Goal: Information Seeking & Learning: Learn about a topic

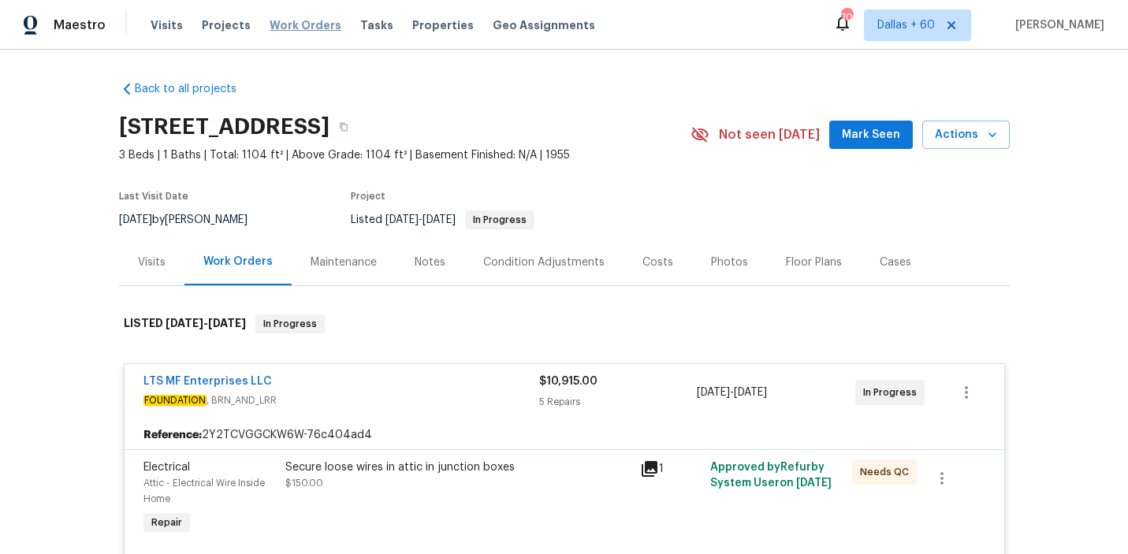
click at [277, 25] on span "Work Orders" at bounding box center [306, 25] width 72 height 16
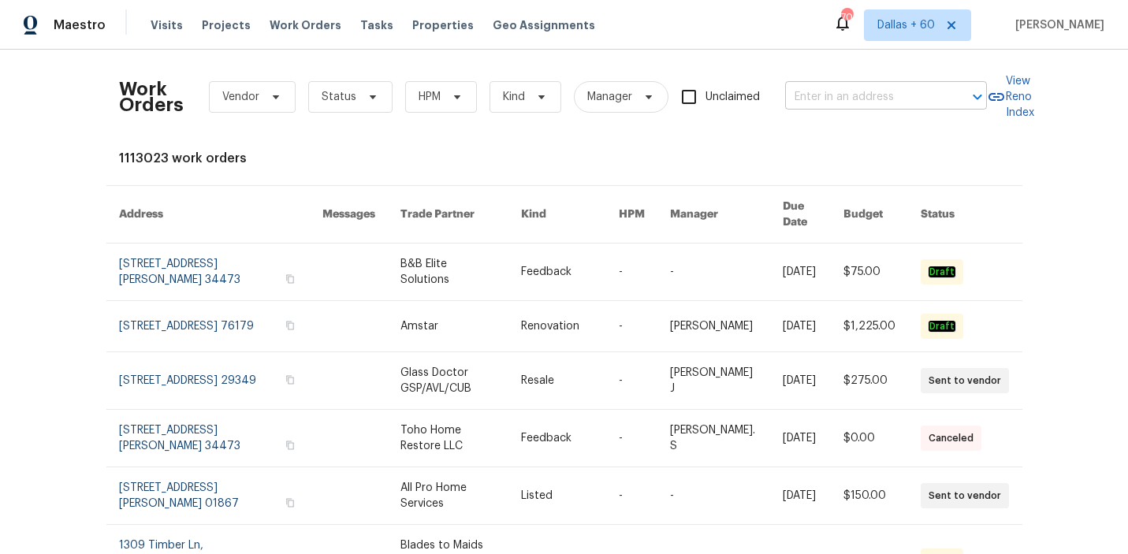
click at [935, 91] on input "text" at bounding box center [864, 97] width 158 height 24
paste input "[STREET_ADDRESS][PERSON_NAME]"
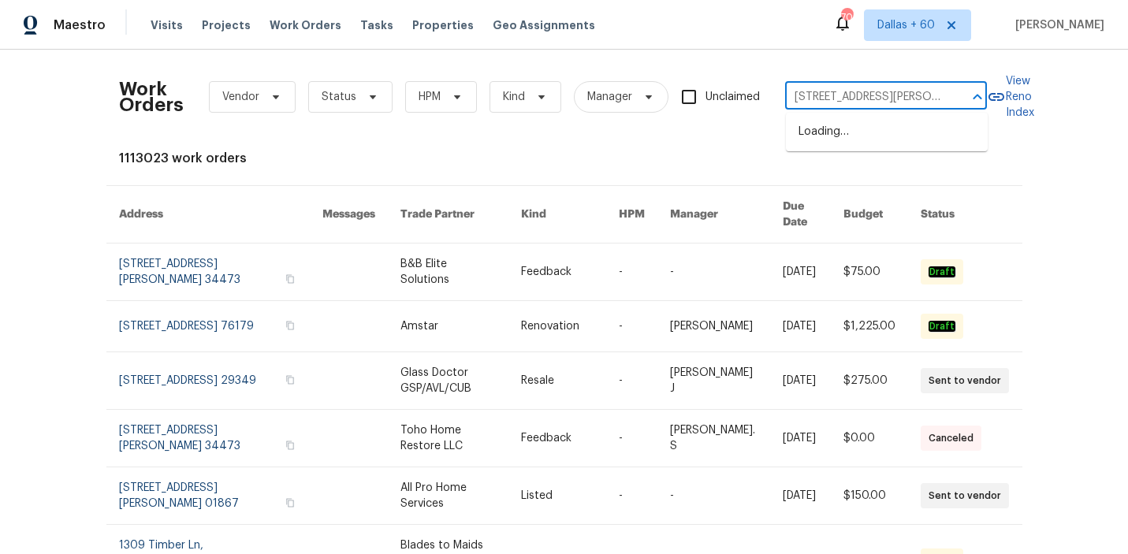
scroll to position [0, 23]
type input "[STREET_ADDRESS][PERSON_NAME]"
click at [885, 130] on li "[STREET_ADDRESS][PERSON_NAME]" at bounding box center [887, 140] width 202 height 43
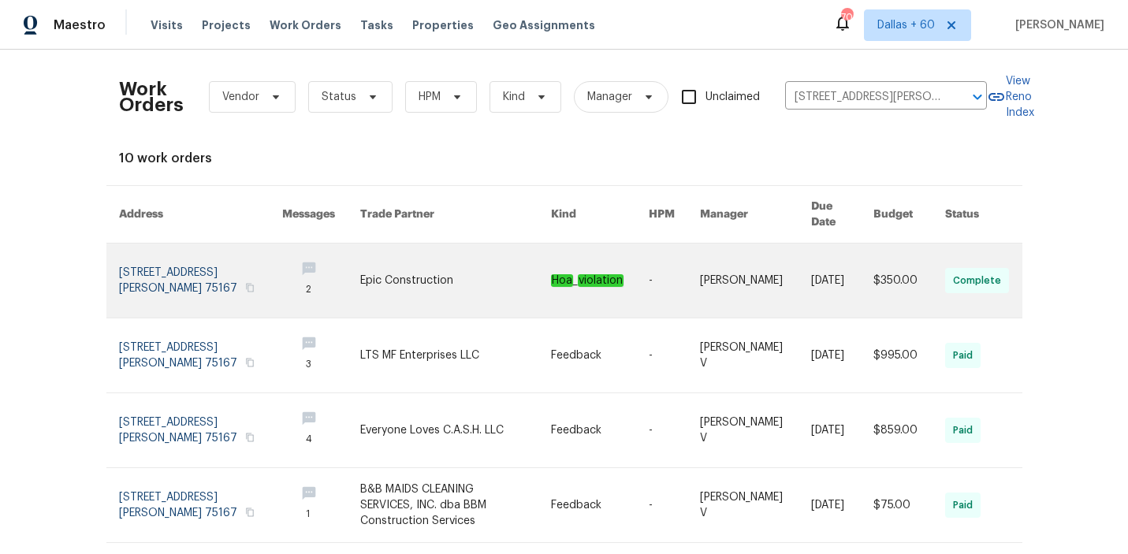
click at [423, 272] on link at bounding box center [455, 281] width 191 height 74
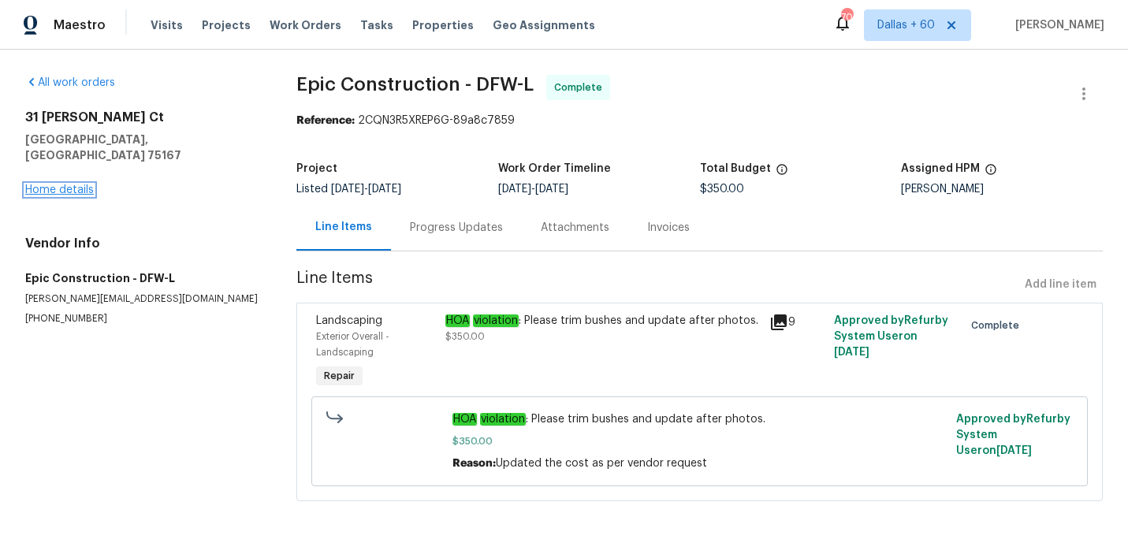
click at [54, 184] on link "Home details" at bounding box center [59, 189] width 69 height 11
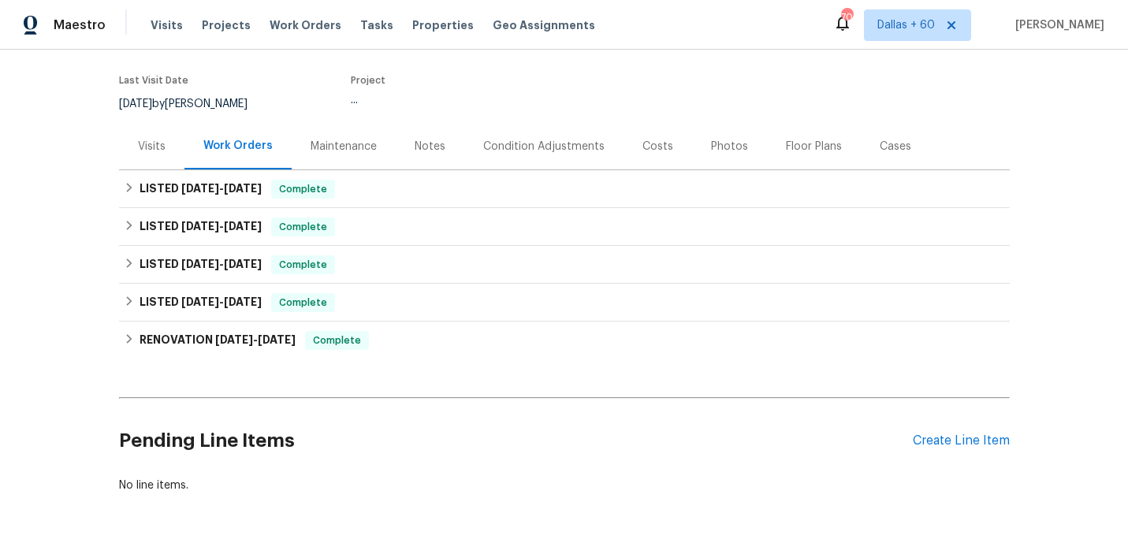
scroll to position [142, 0]
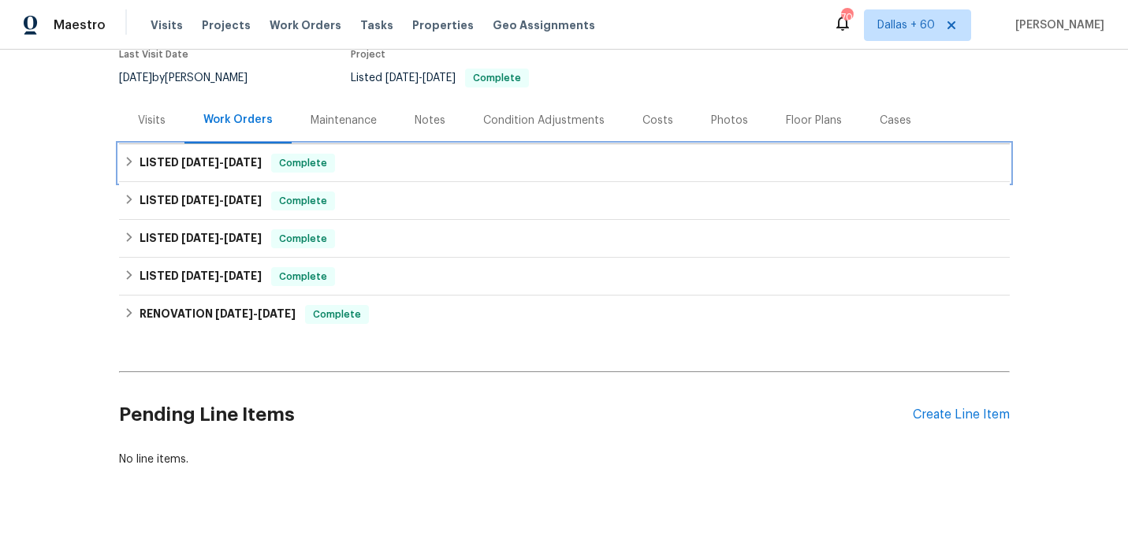
click at [483, 170] on div "LISTED [DATE] - [DATE] Complete" at bounding box center [564, 163] width 881 height 19
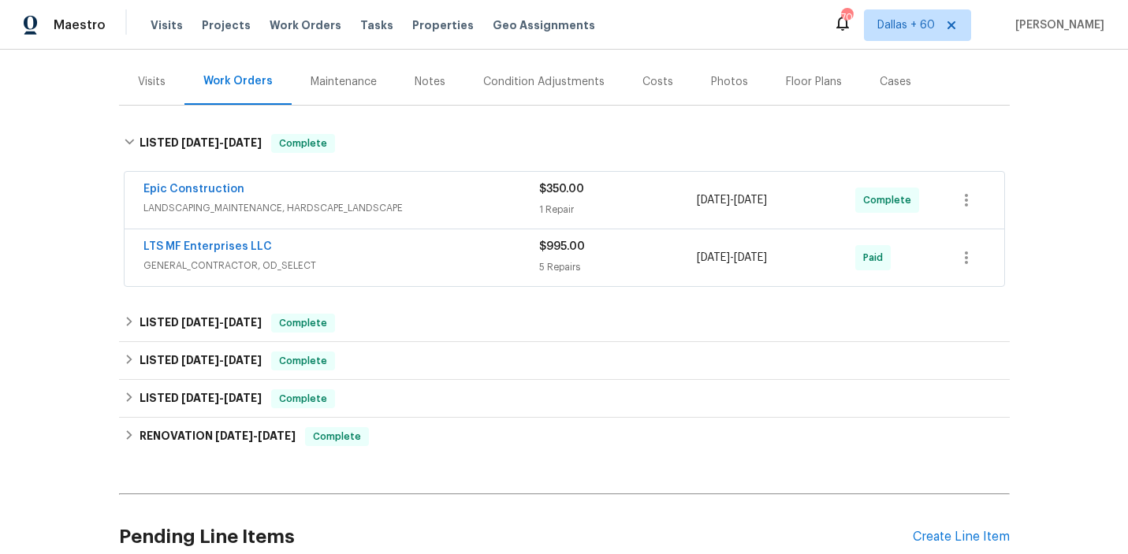
click at [482, 203] on span "LANDSCAPING_MAINTENANCE, HARDSCAPE_LANDSCAPE" at bounding box center [341, 208] width 396 height 16
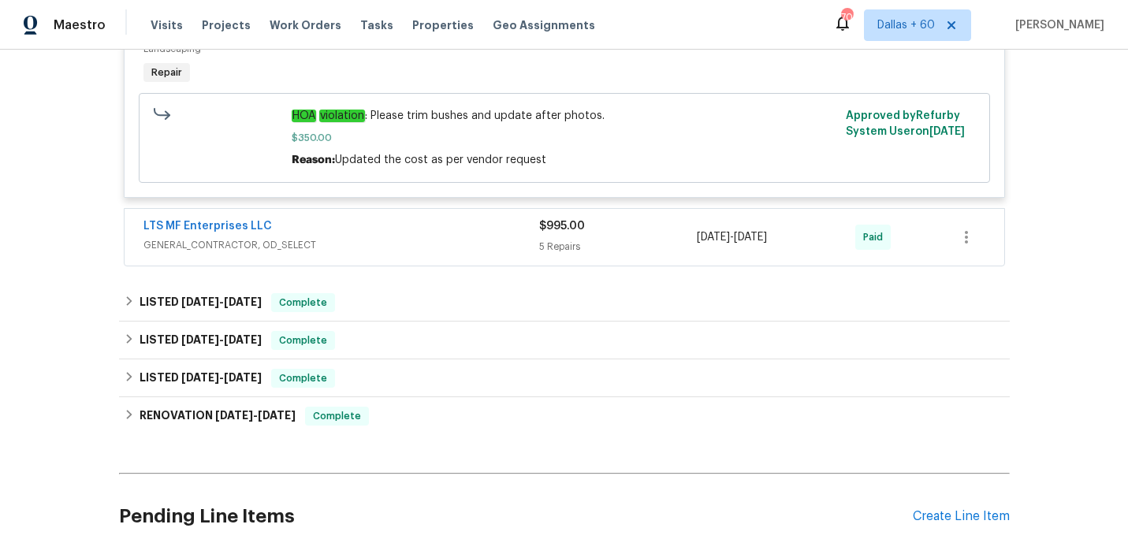
click at [480, 235] on div "LTS MF Enterprises LLC" at bounding box center [341, 227] width 396 height 19
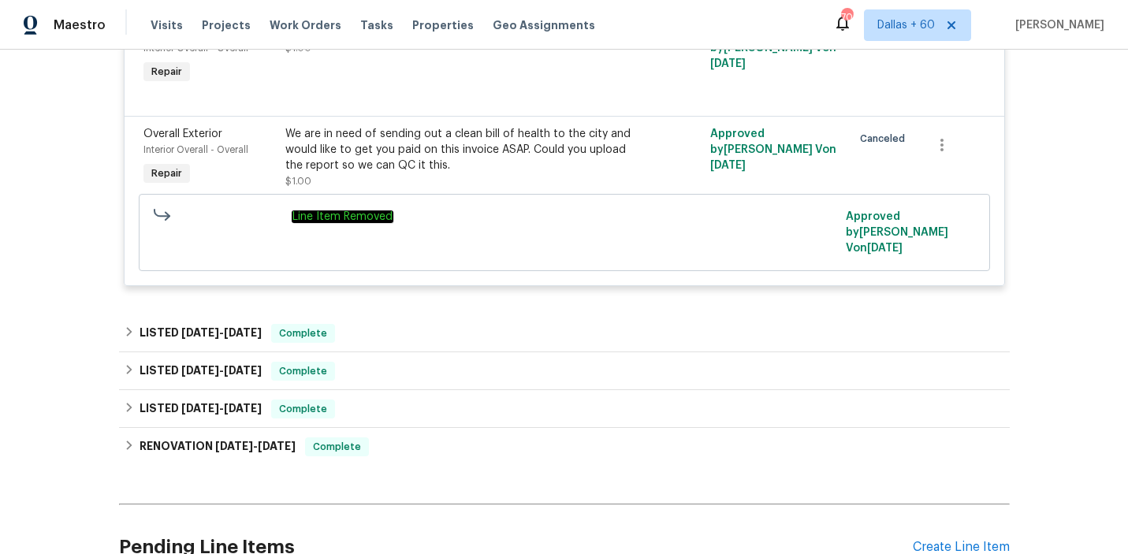
scroll to position [1248, 0]
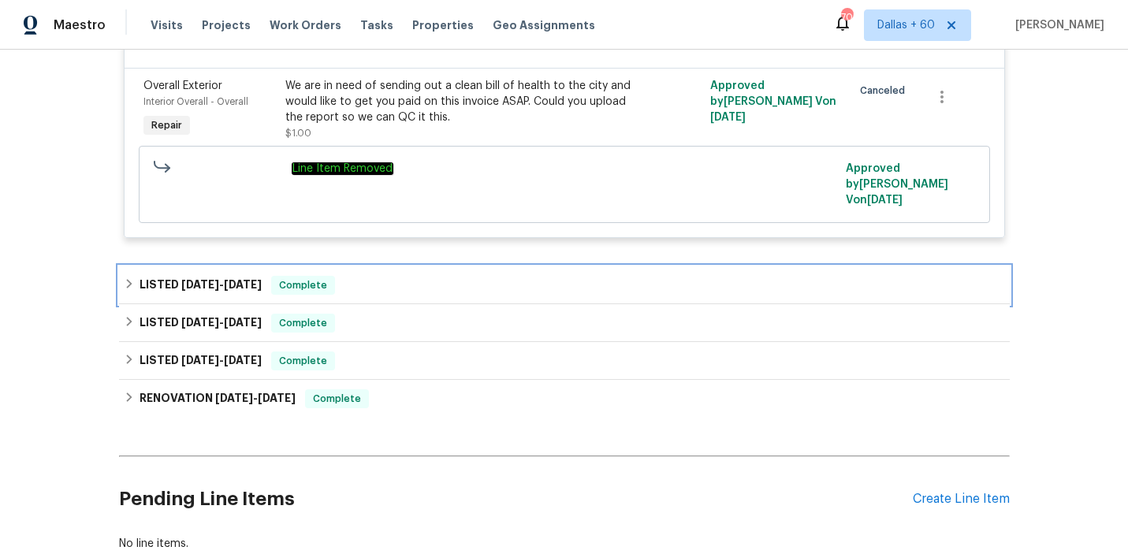
click at [465, 276] on div "LISTED [DATE] - [DATE] Complete" at bounding box center [564, 285] width 881 height 19
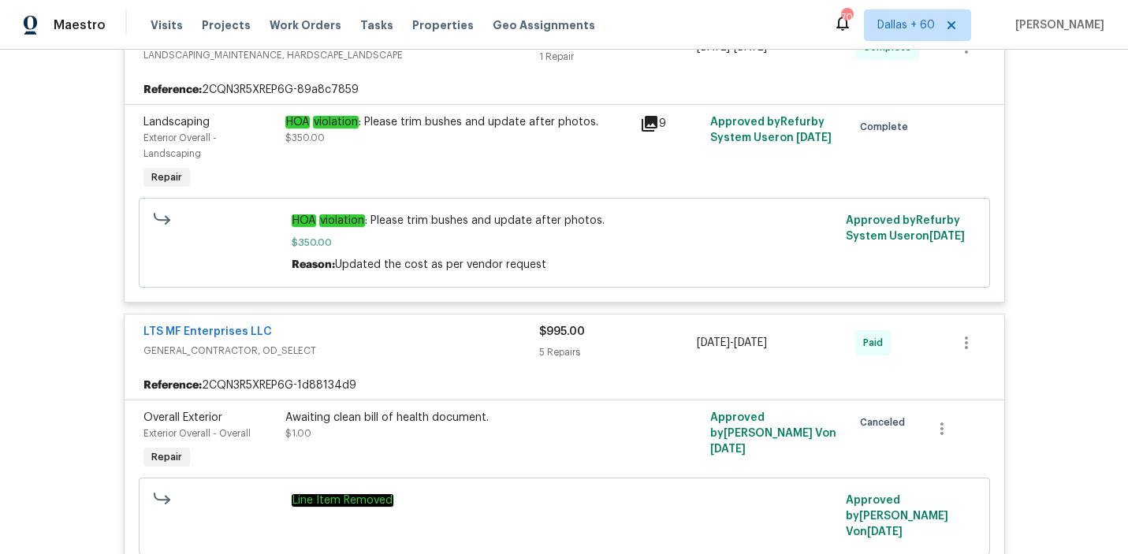
scroll to position [0, 0]
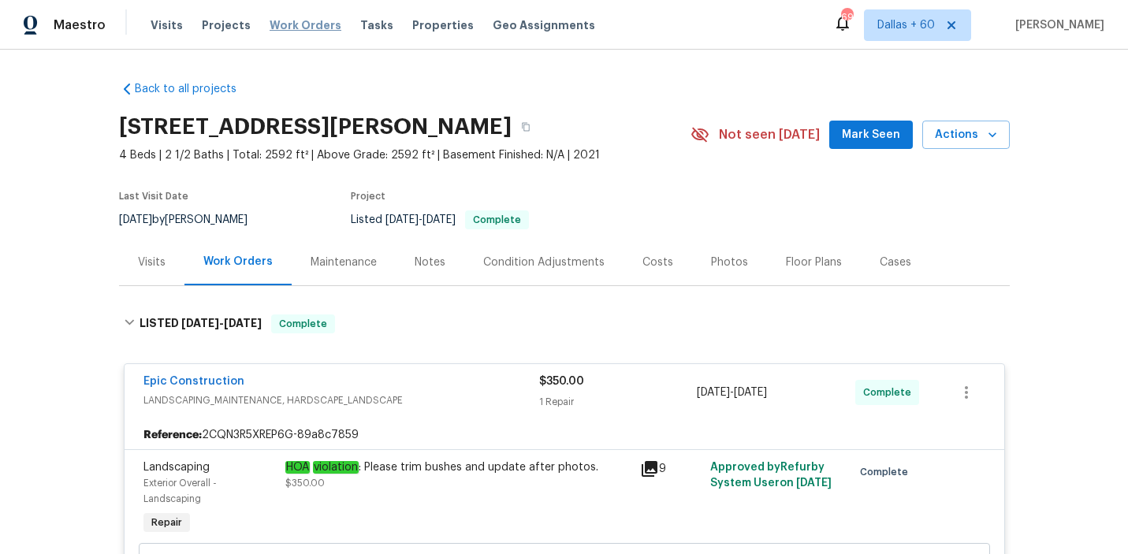
click at [296, 23] on span "Work Orders" at bounding box center [306, 25] width 72 height 16
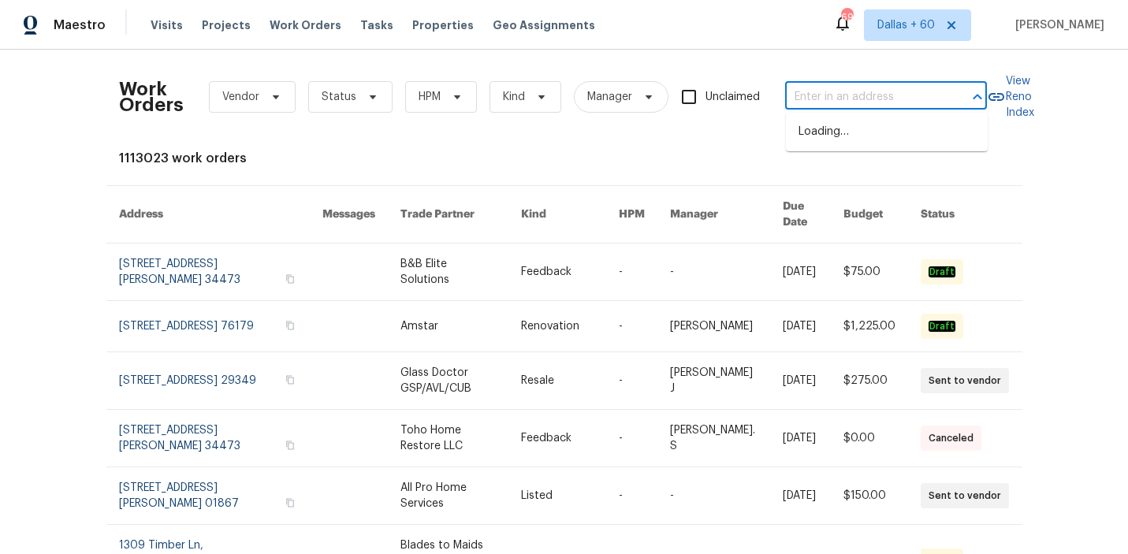
click at [863, 99] on input "text" at bounding box center [864, 97] width 158 height 24
paste input "[STREET_ADDRESS]"
type input "[STREET_ADDRESS]"
click at [867, 145] on li "[STREET_ADDRESS]" at bounding box center [887, 132] width 202 height 26
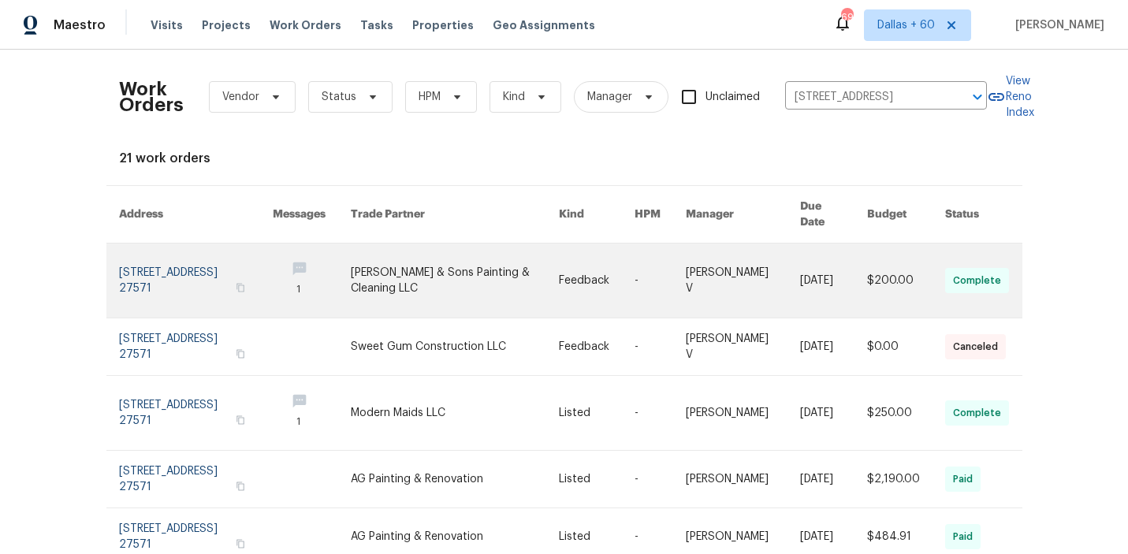
click at [412, 267] on link at bounding box center [455, 281] width 209 height 74
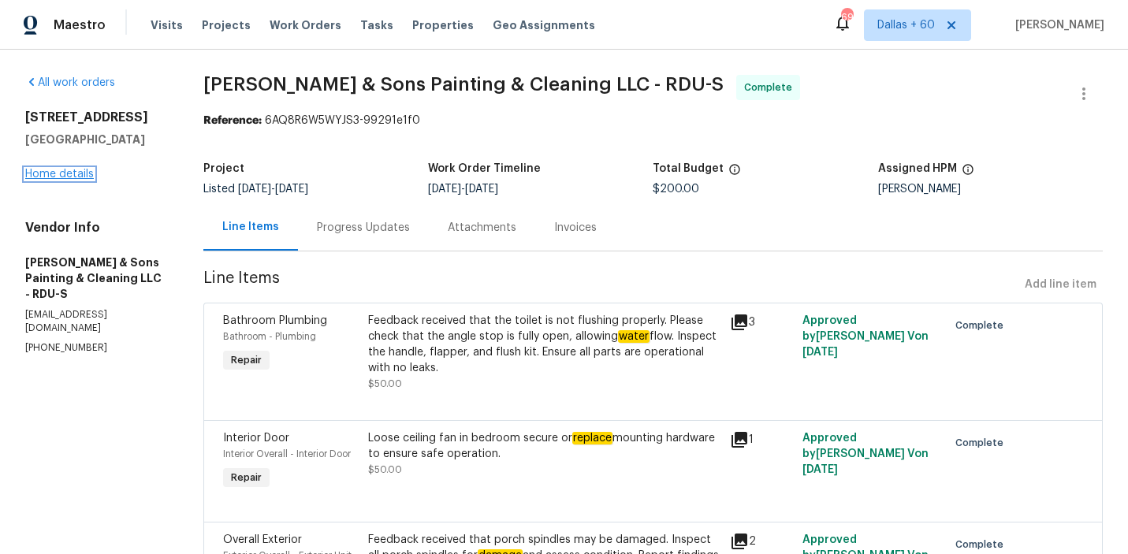
click at [55, 173] on link "Home details" at bounding box center [59, 174] width 69 height 11
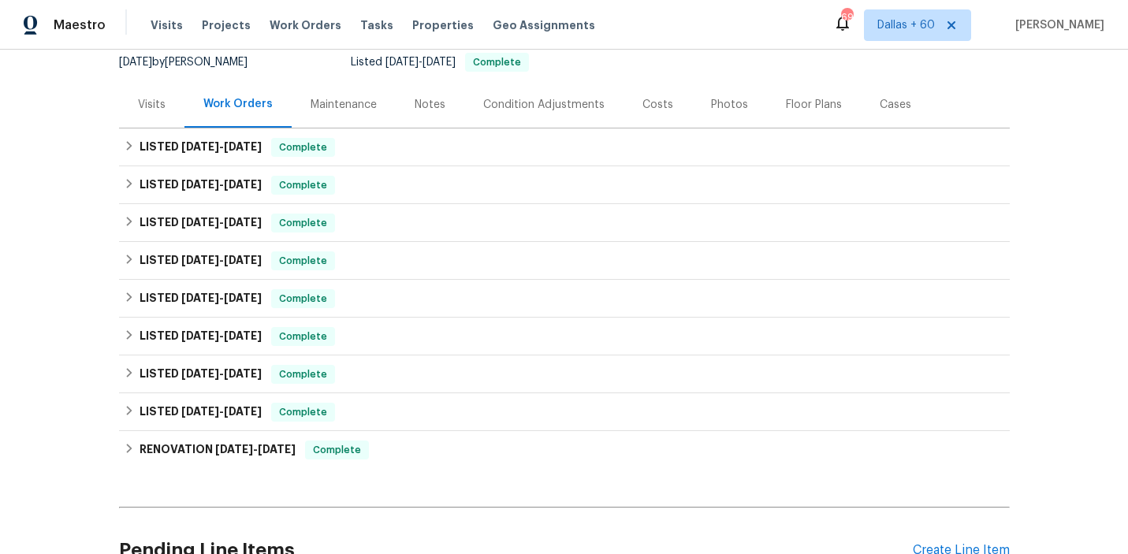
scroll to position [155, 0]
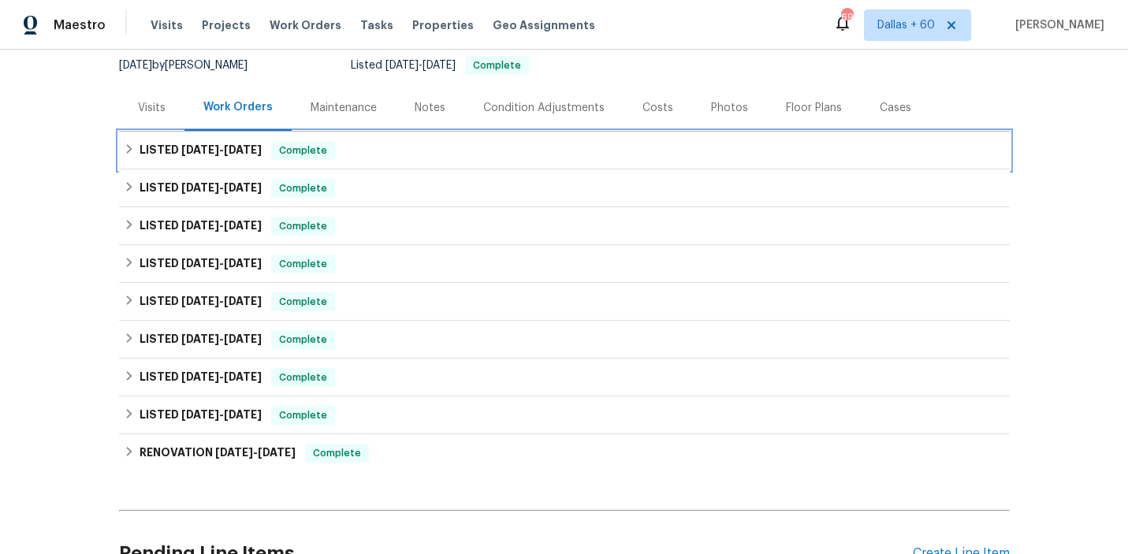
click at [402, 151] on div "LISTED [DATE] - [DATE] Complete" at bounding box center [564, 150] width 881 height 19
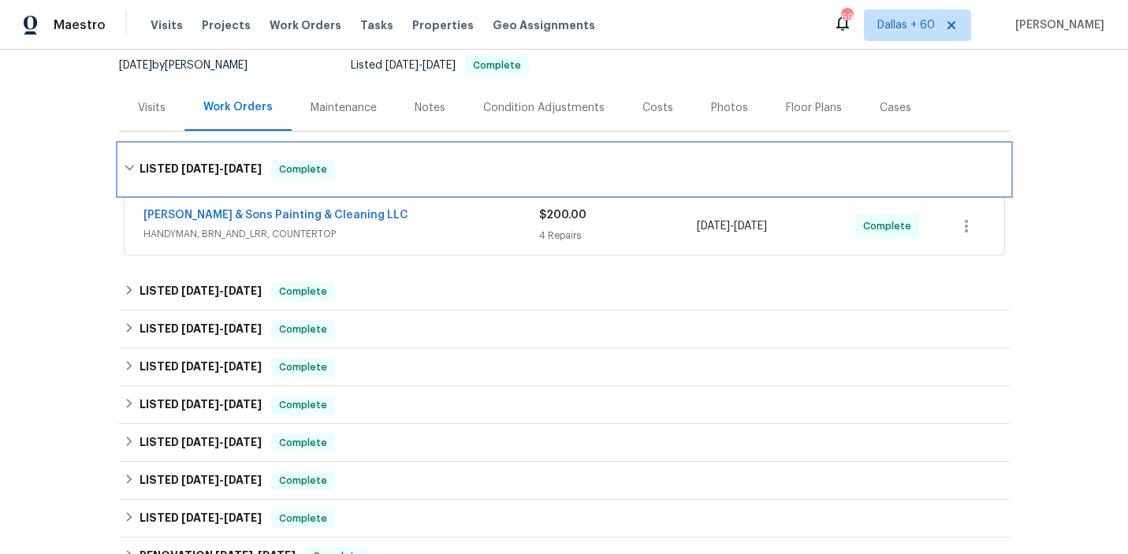
scroll to position [198, 0]
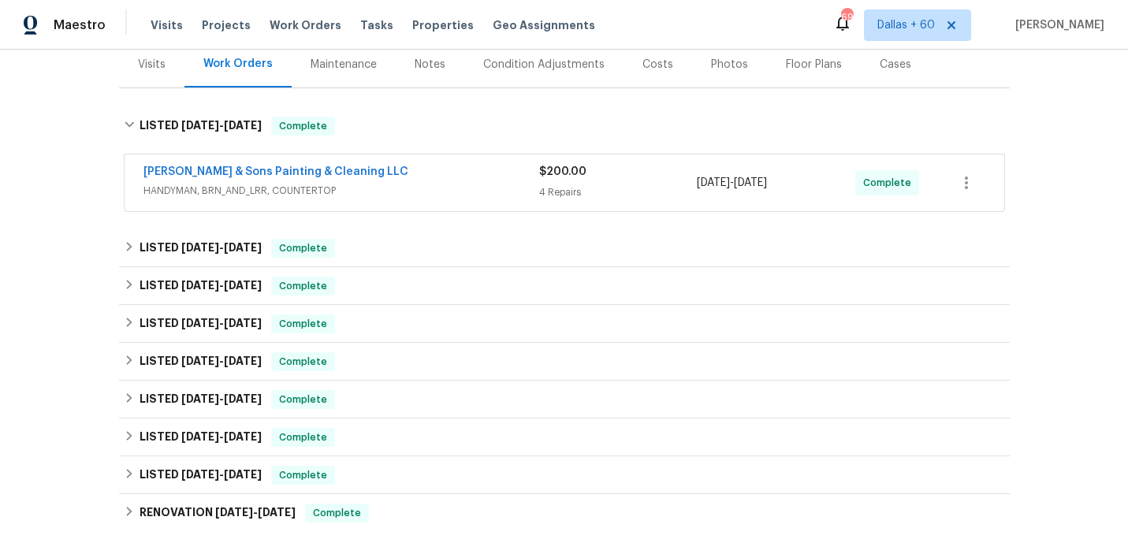
click at [404, 178] on div "[PERSON_NAME] & Sons Painting & Cleaning LLC" at bounding box center [341, 173] width 396 height 19
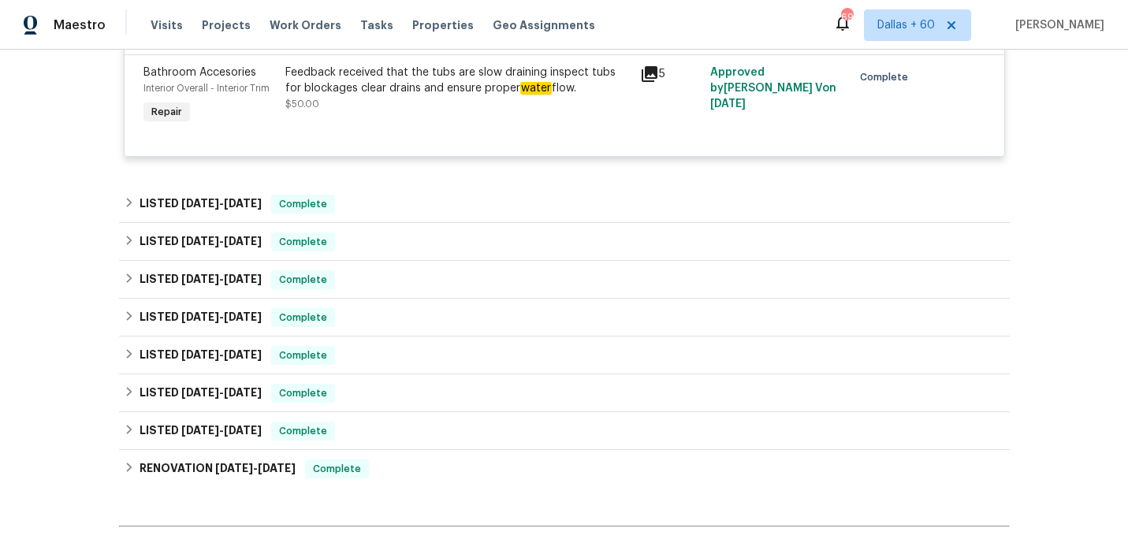
scroll to position [754, 0]
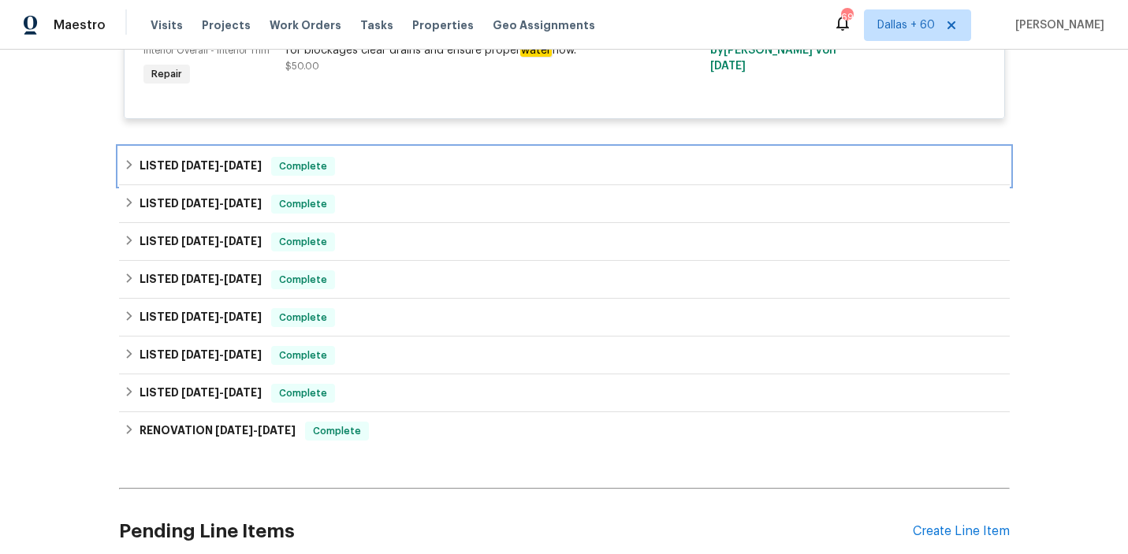
click at [420, 161] on div "LISTED [DATE] - [DATE] Complete" at bounding box center [564, 166] width 881 height 19
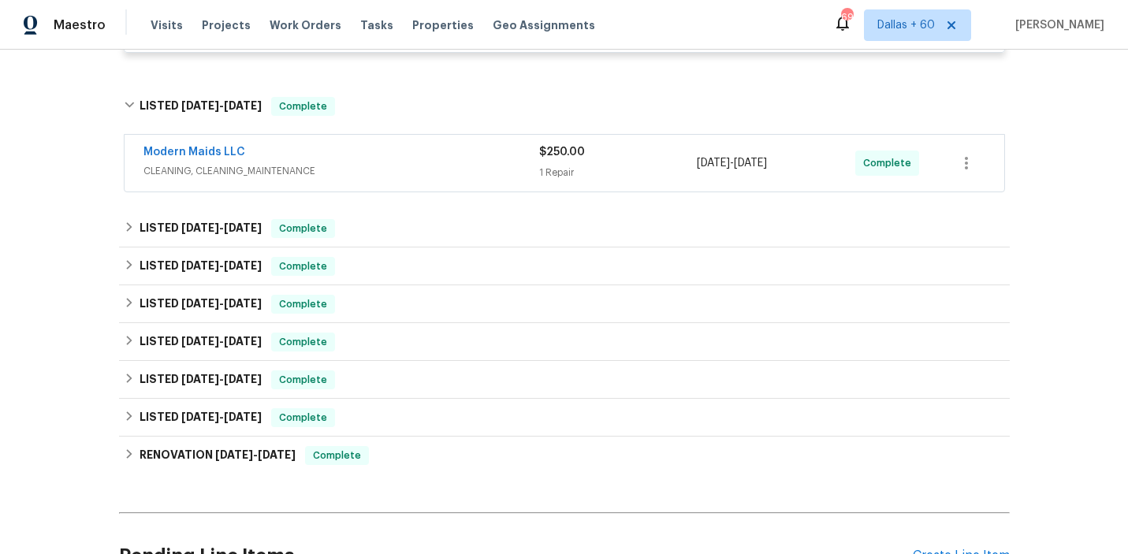
click at [420, 161] on div "Modern Maids LLC" at bounding box center [341, 153] width 396 height 19
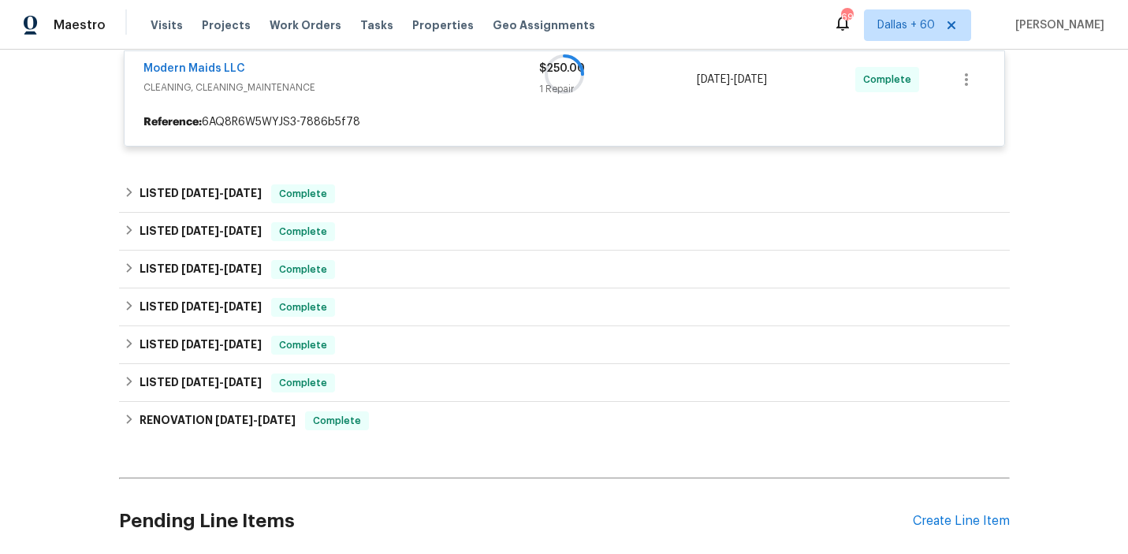
scroll to position [914, 0]
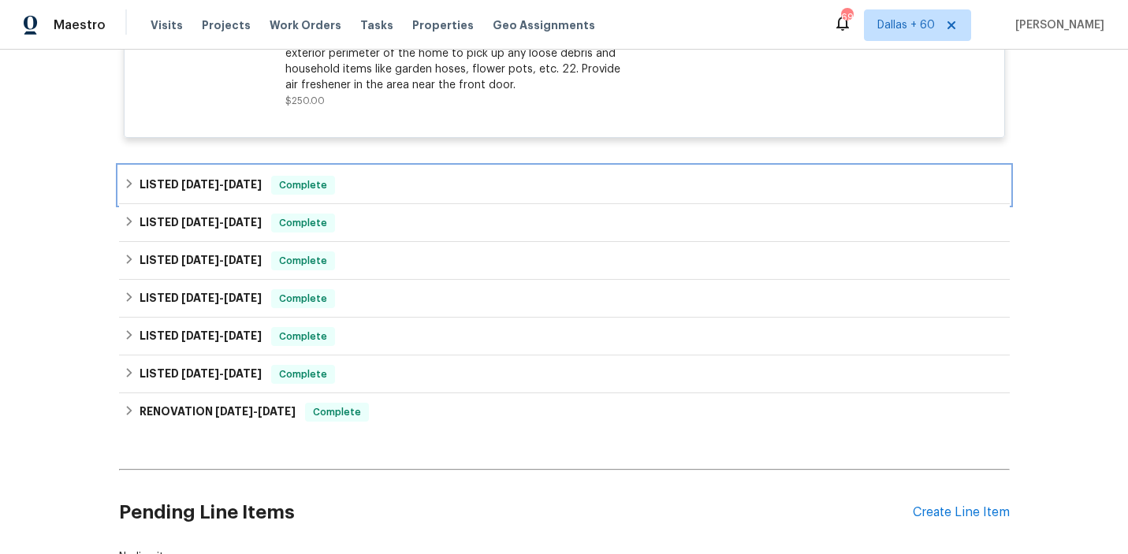
click at [406, 173] on div "LISTED [DATE] - [DATE] Complete" at bounding box center [564, 185] width 891 height 38
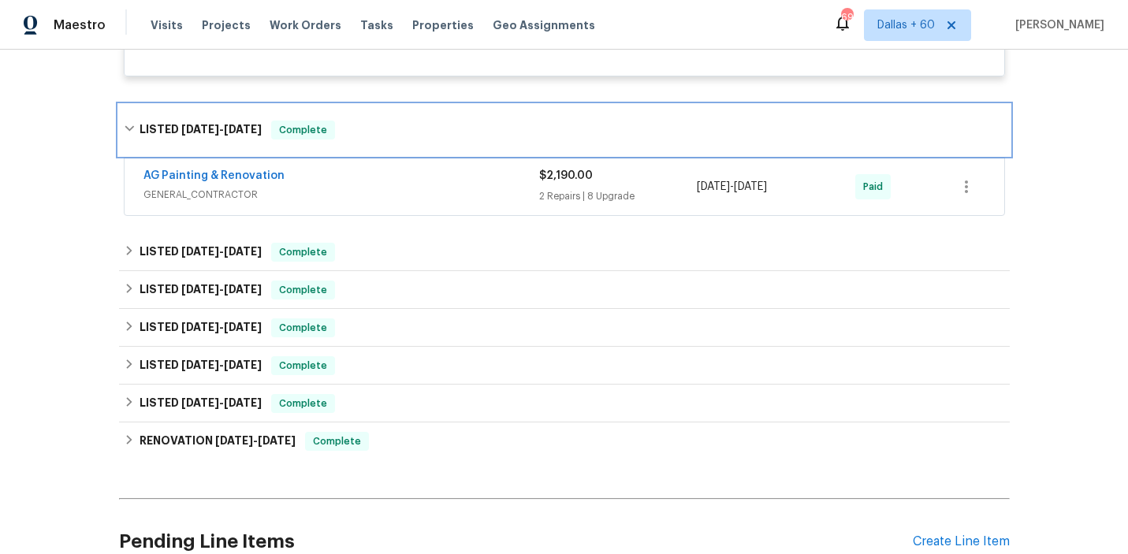
scroll to position [1368, 0]
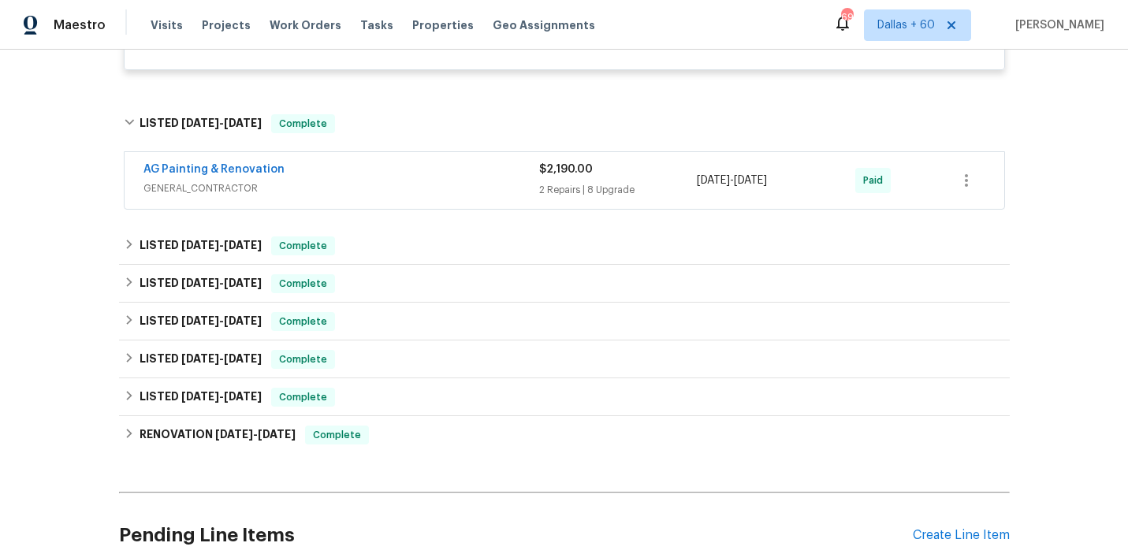
click at [406, 182] on span "GENERAL_CONTRACTOR" at bounding box center [341, 189] width 396 height 16
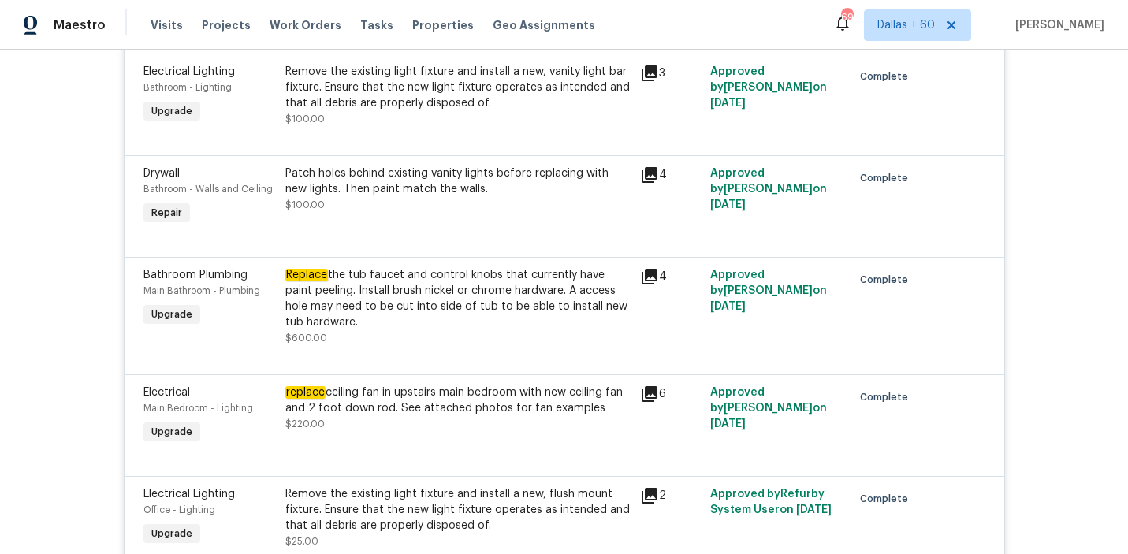
scroll to position [2647, 0]
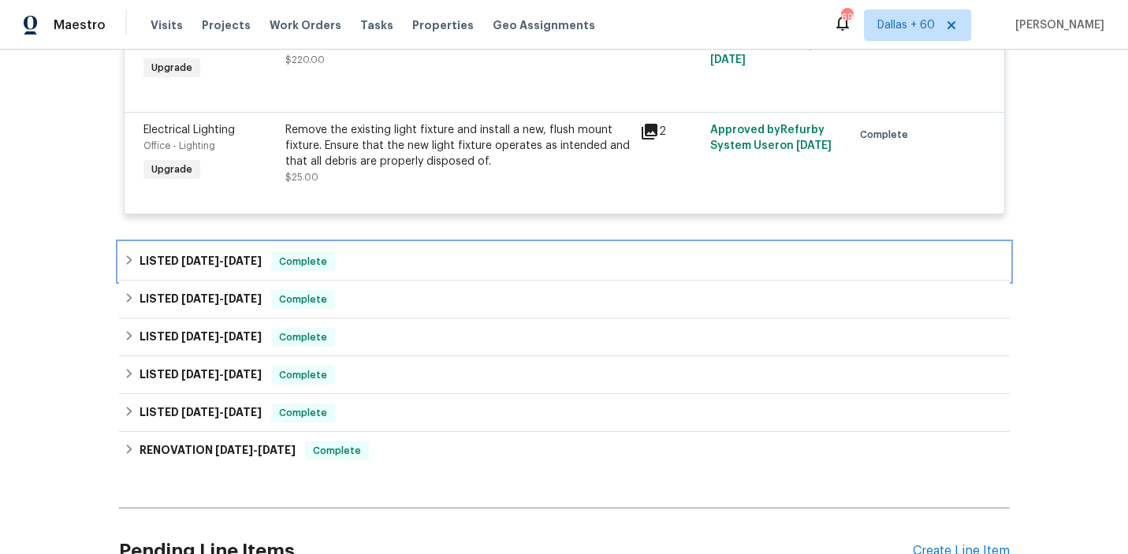
click at [419, 259] on div "LISTED [DATE] - [DATE] Complete" at bounding box center [564, 261] width 881 height 19
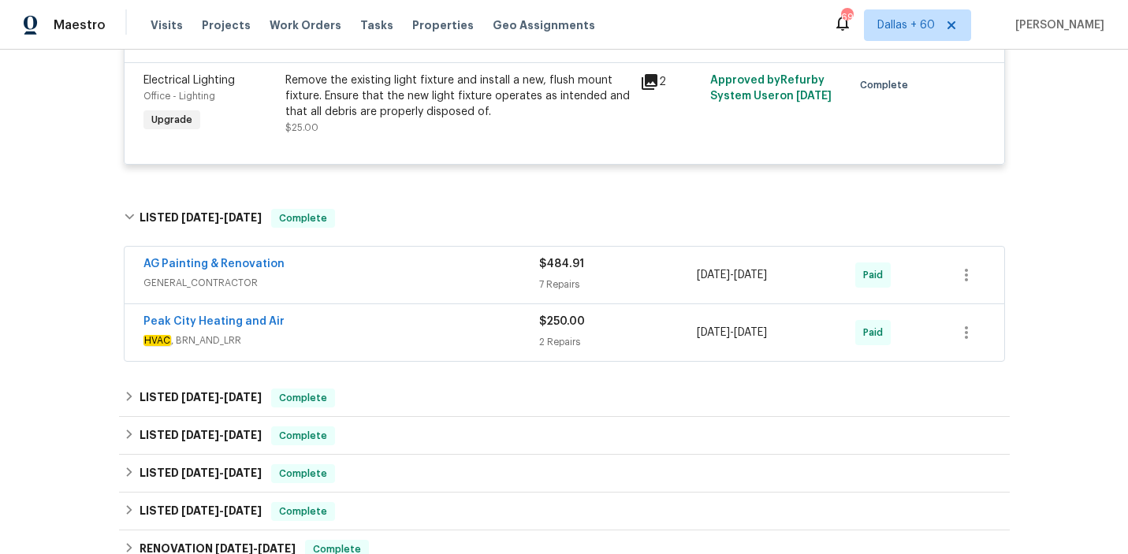
click at [419, 275] on div "AG Painting & Renovation" at bounding box center [341, 265] width 396 height 19
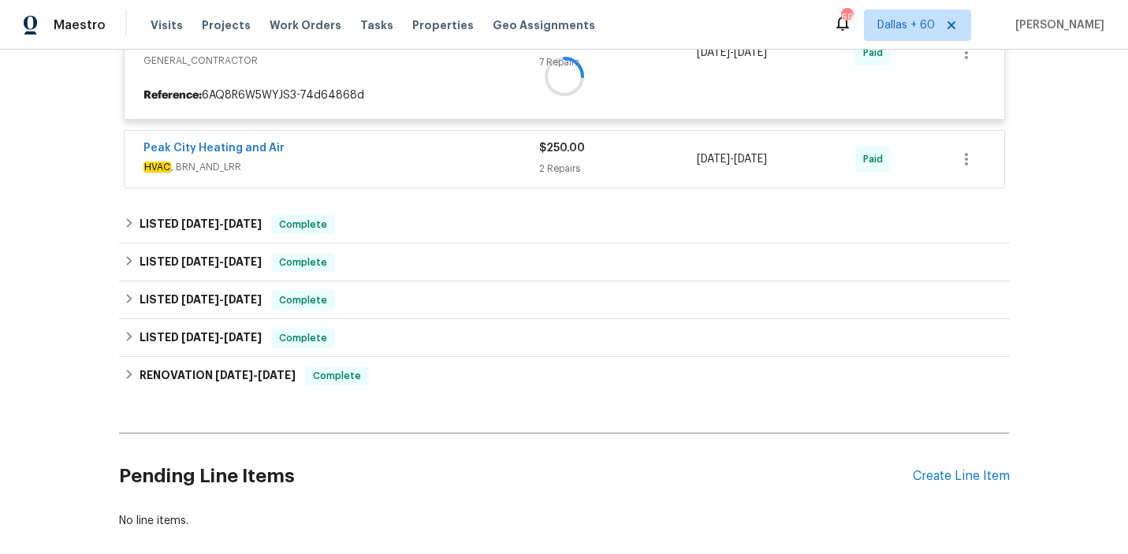
scroll to position [2765, 0]
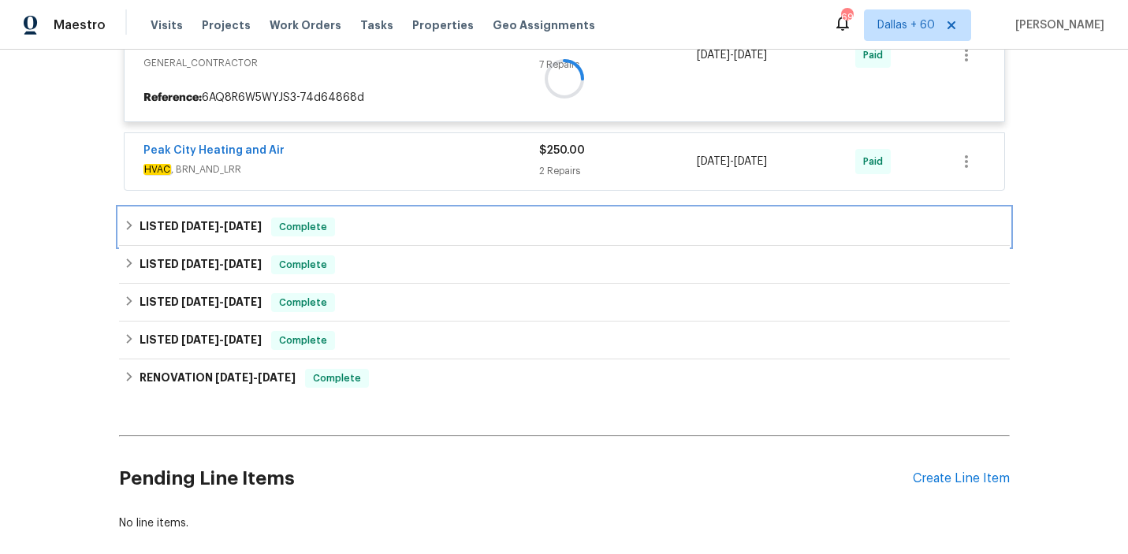
click at [388, 233] on div "LISTED [DATE] - [DATE] Complete" at bounding box center [564, 227] width 881 height 19
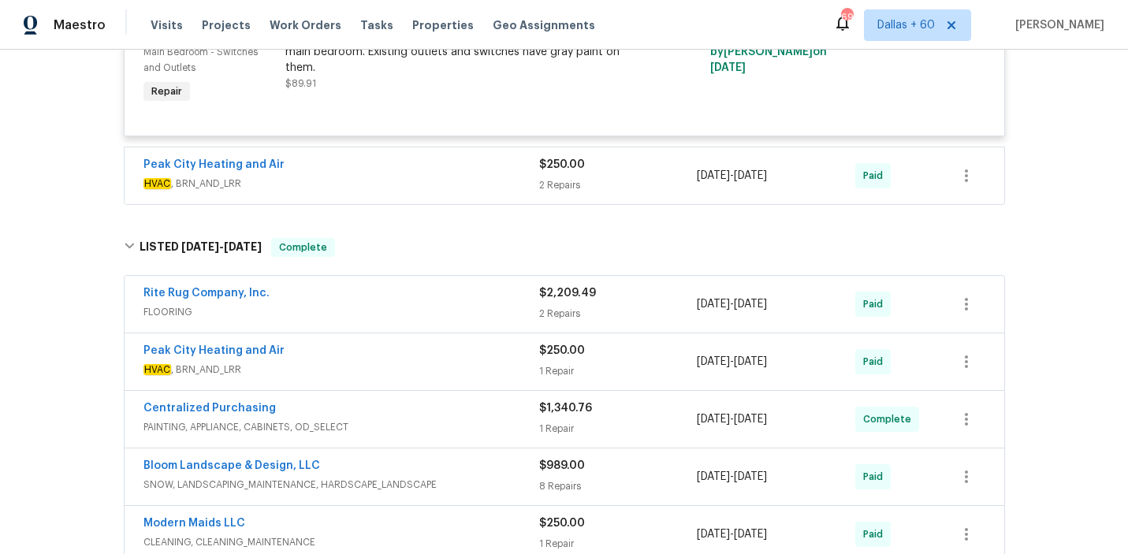
click at [386, 176] on div "Peak City Heating and Air" at bounding box center [341, 166] width 396 height 19
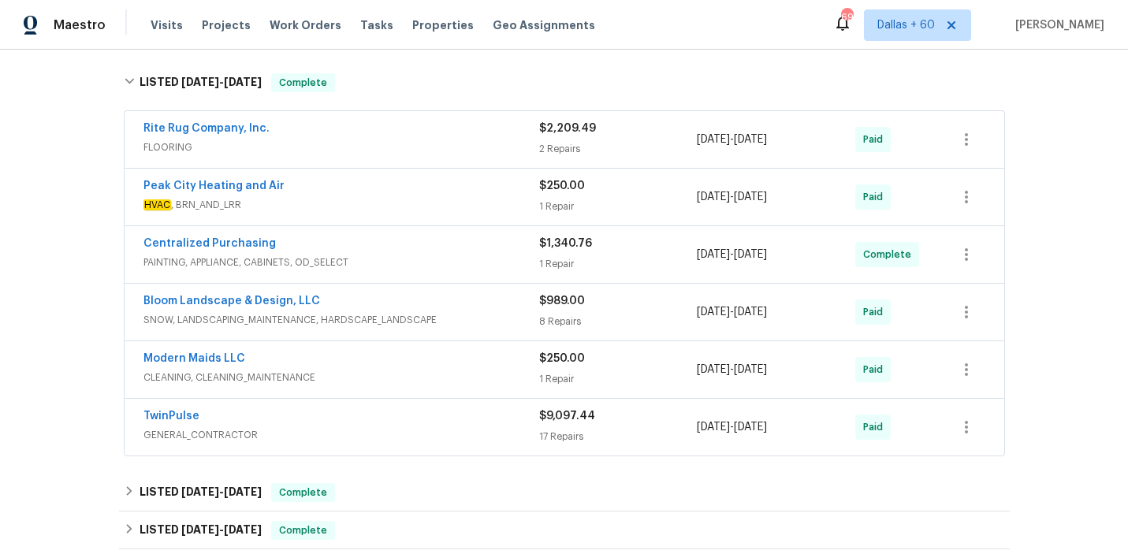
scroll to position [4012, 0]
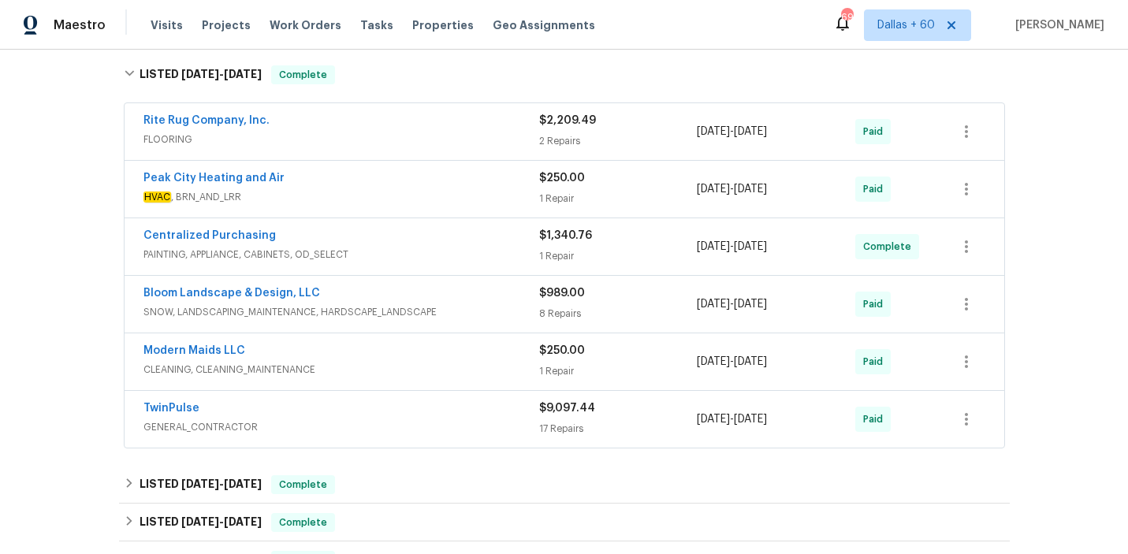
click at [386, 362] on div "Modern Maids LLC" at bounding box center [341, 352] width 396 height 19
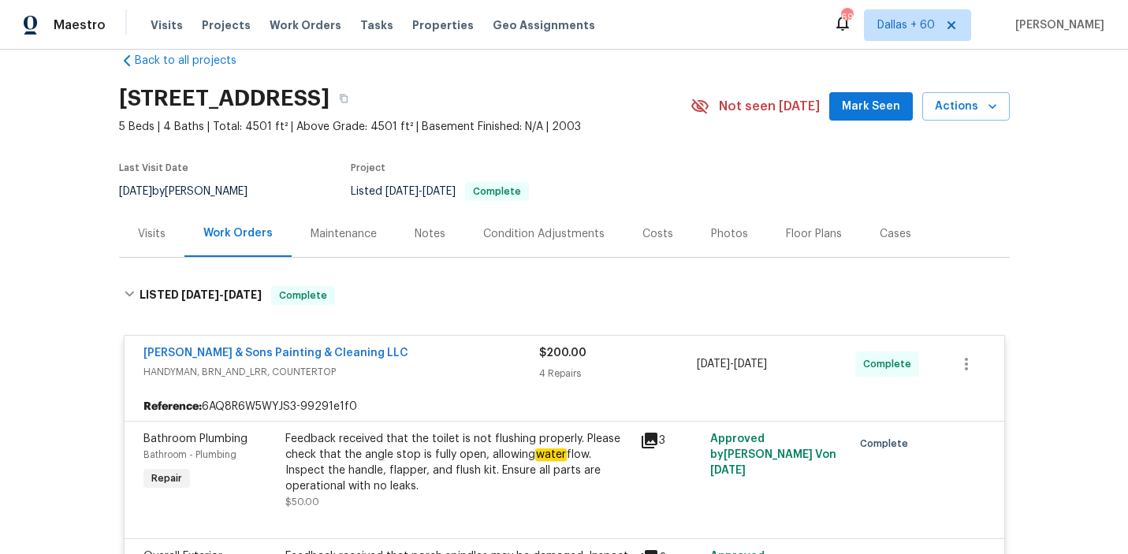
scroll to position [29, 0]
click at [305, 27] on span "Work Orders" at bounding box center [306, 25] width 72 height 16
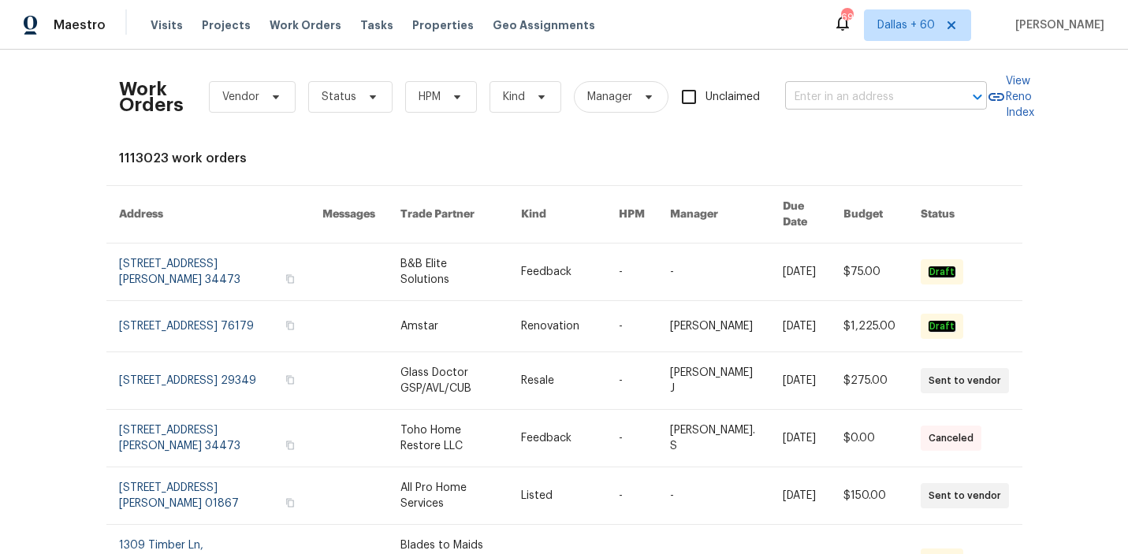
click at [905, 97] on input "text" at bounding box center [864, 97] width 158 height 24
paste input "[STREET_ADDRESS][PERSON_NAME]"
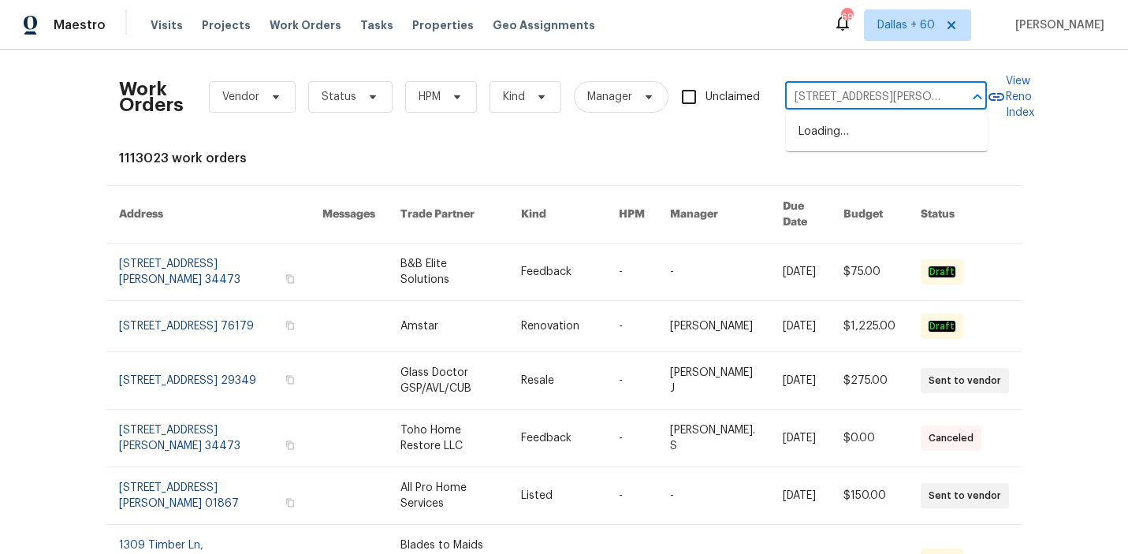
scroll to position [0, 20]
type input "[STREET_ADDRESS][PERSON_NAME]"
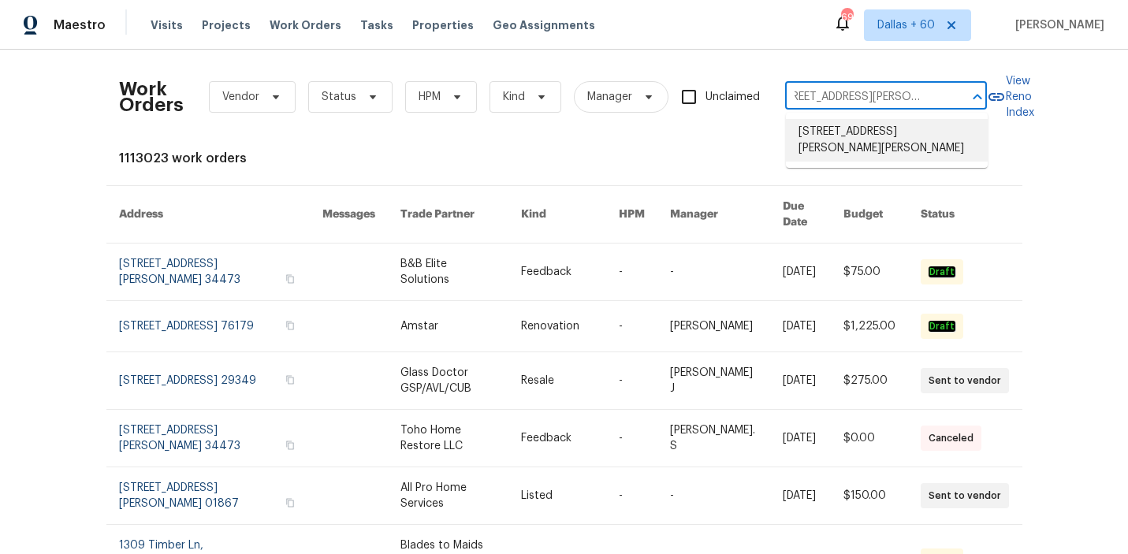
click at [902, 129] on li "[STREET_ADDRESS][PERSON_NAME][PERSON_NAME]" at bounding box center [887, 140] width 202 height 43
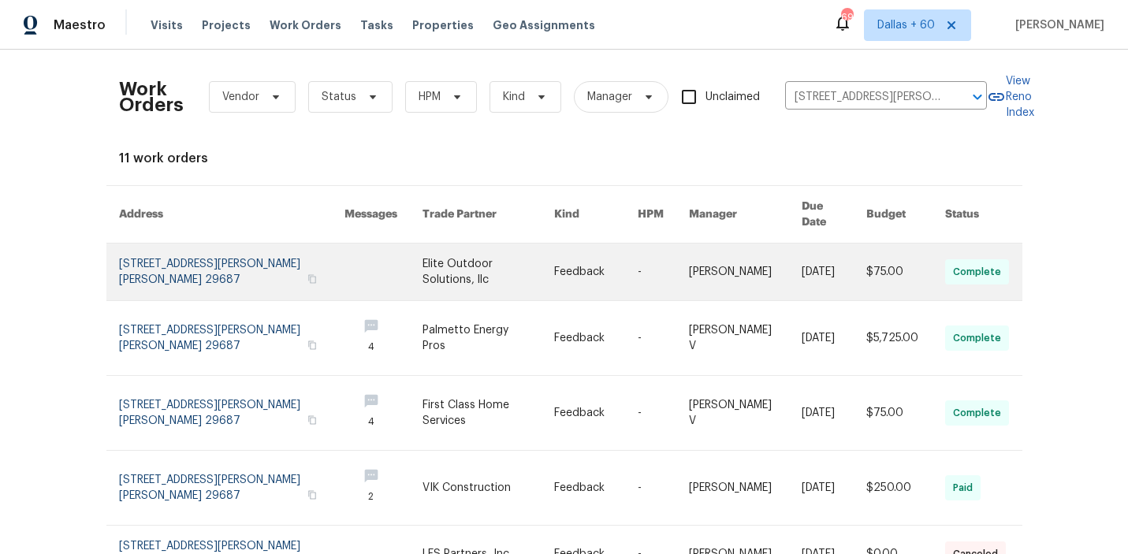
click at [460, 260] on link at bounding box center [489, 272] width 132 height 57
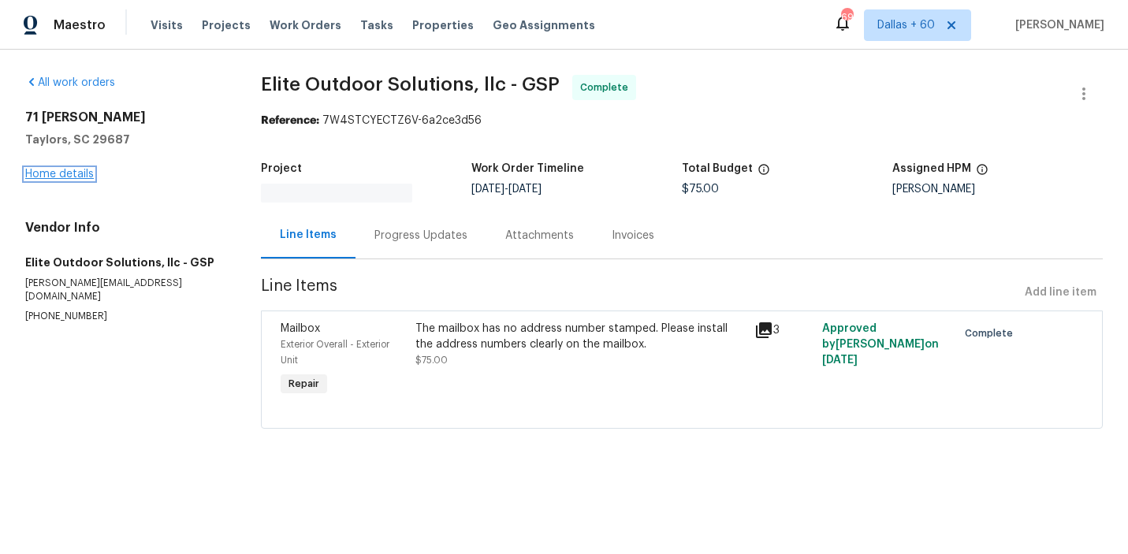
click at [58, 171] on link "Home details" at bounding box center [59, 174] width 69 height 11
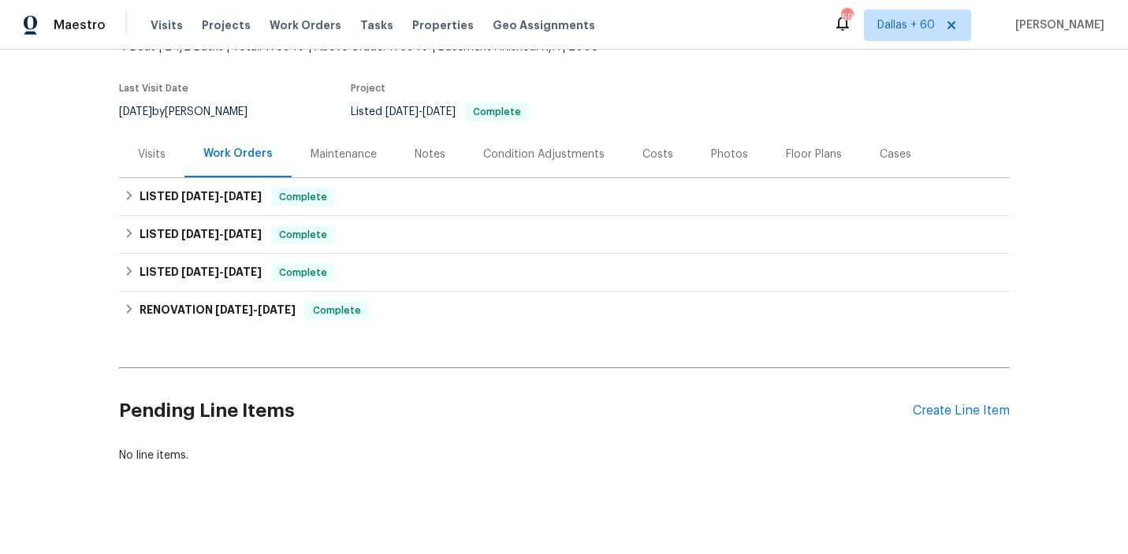
scroll to position [121, 0]
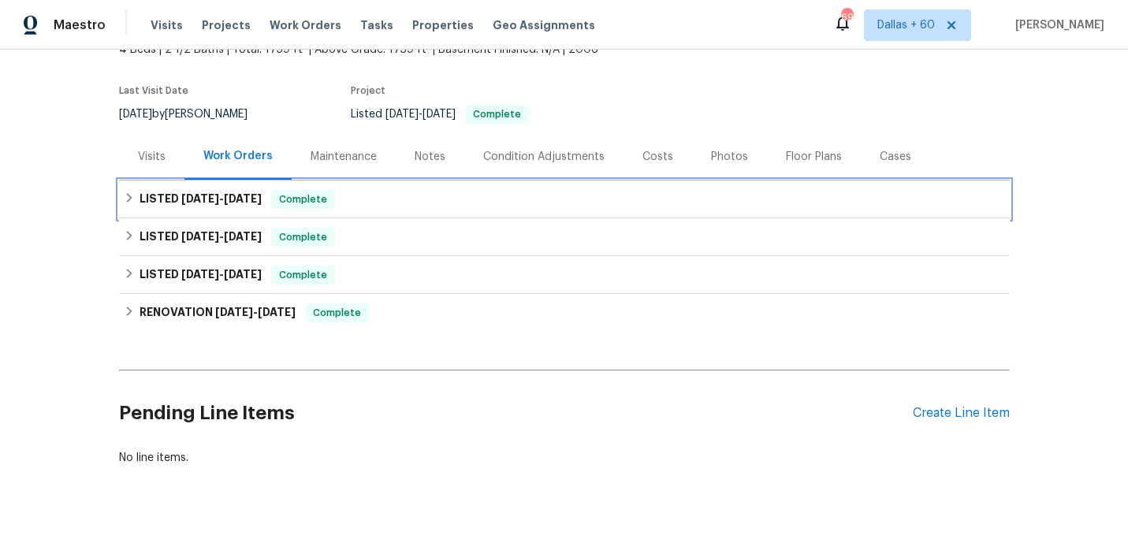
click at [468, 190] on div "LISTED [DATE] - [DATE] Complete" at bounding box center [564, 199] width 881 height 19
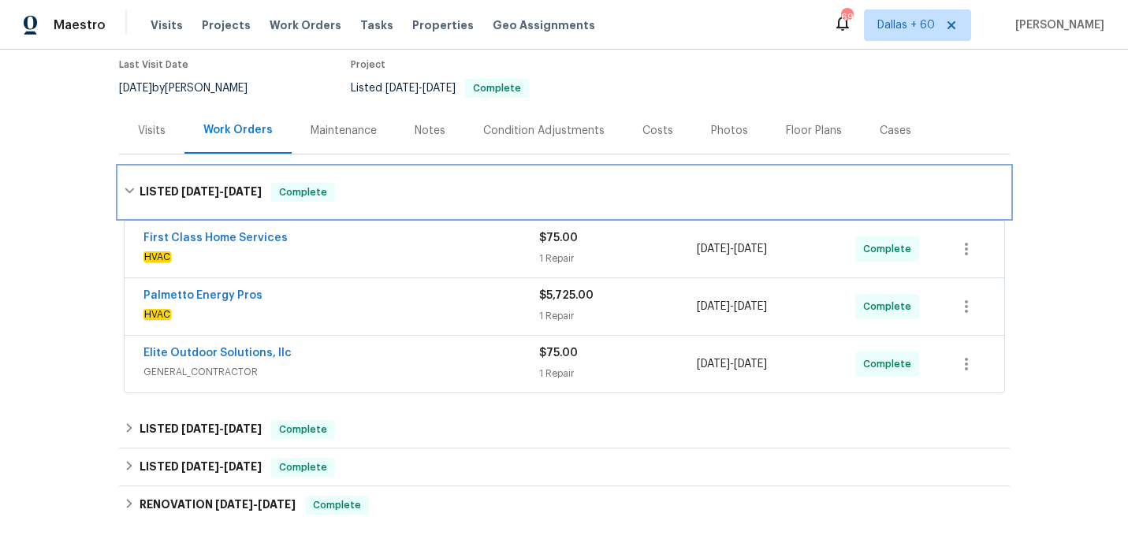
scroll to position [156, 0]
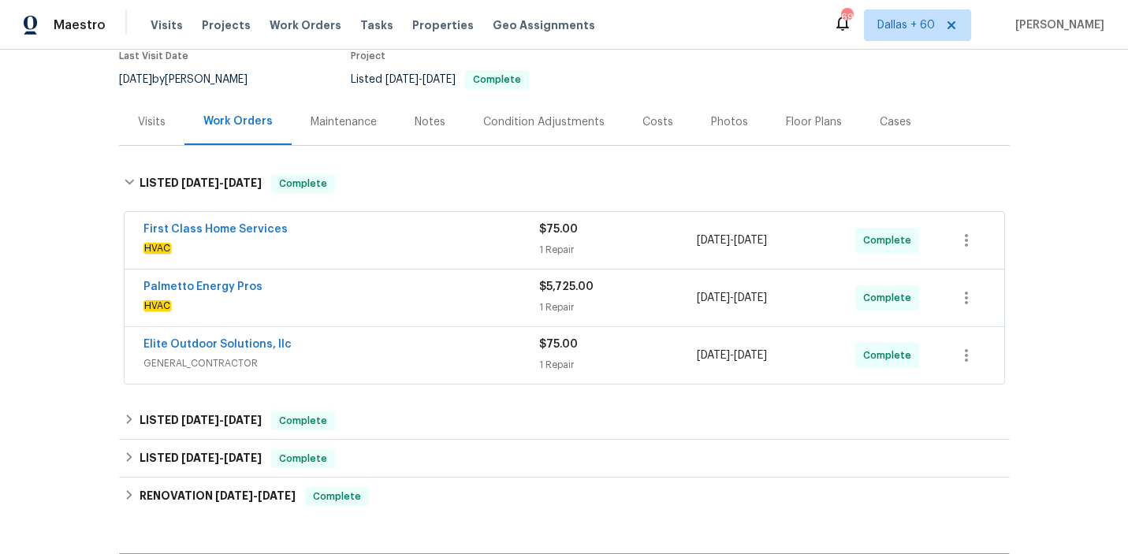
click at [458, 356] on span "GENERAL_CONTRACTOR" at bounding box center [341, 364] width 396 height 16
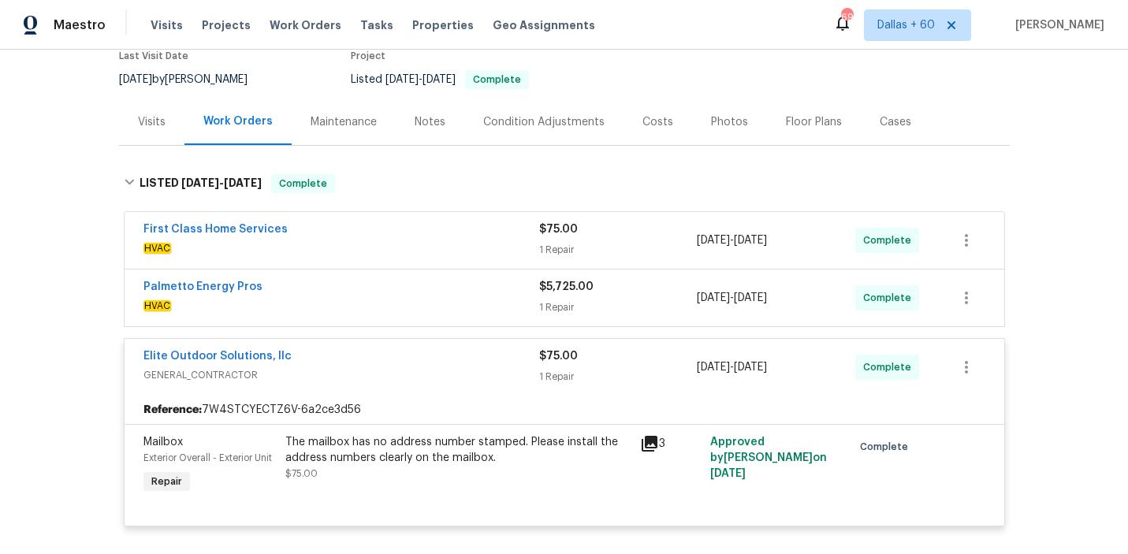
click at [437, 298] on span "HVAC" at bounding box center [341, 306] width 396 height 16
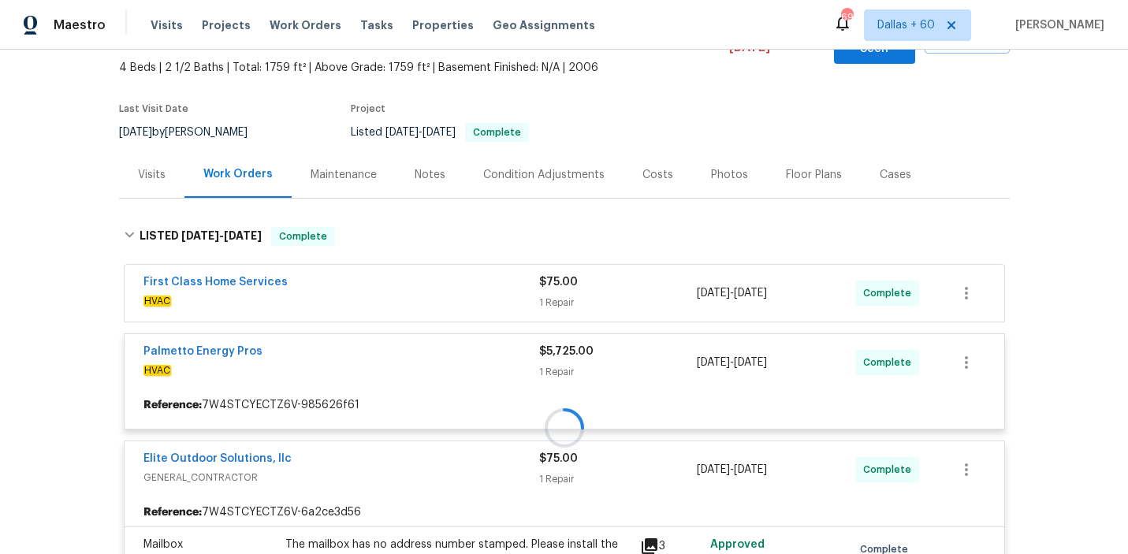
scroll to position [106, 0]
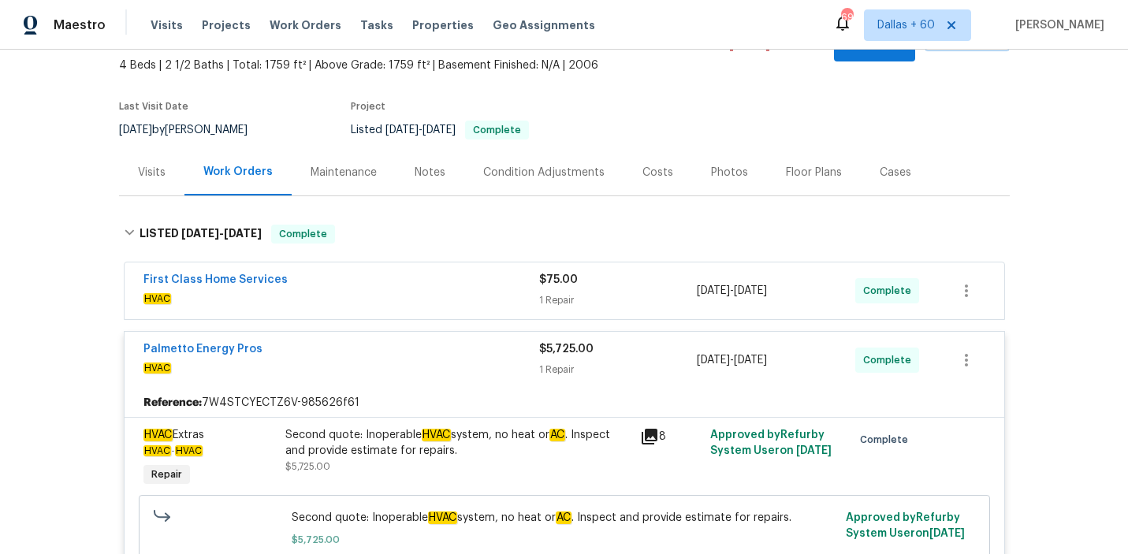
click at [437, 291] on span "HVAC" at bounding box center [341, 299] width 396 height 16
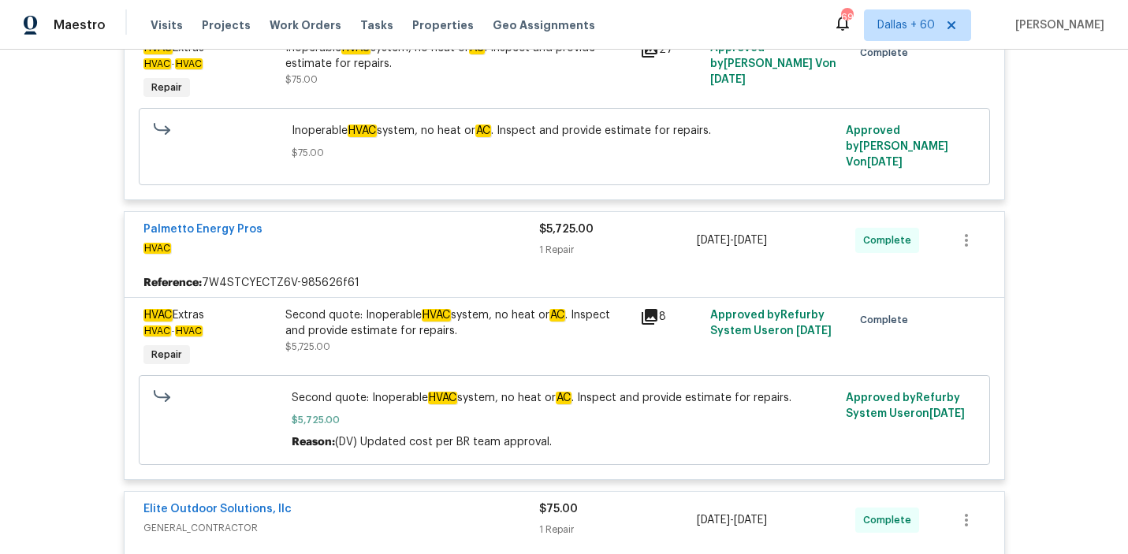
scroll to position [447, 0]
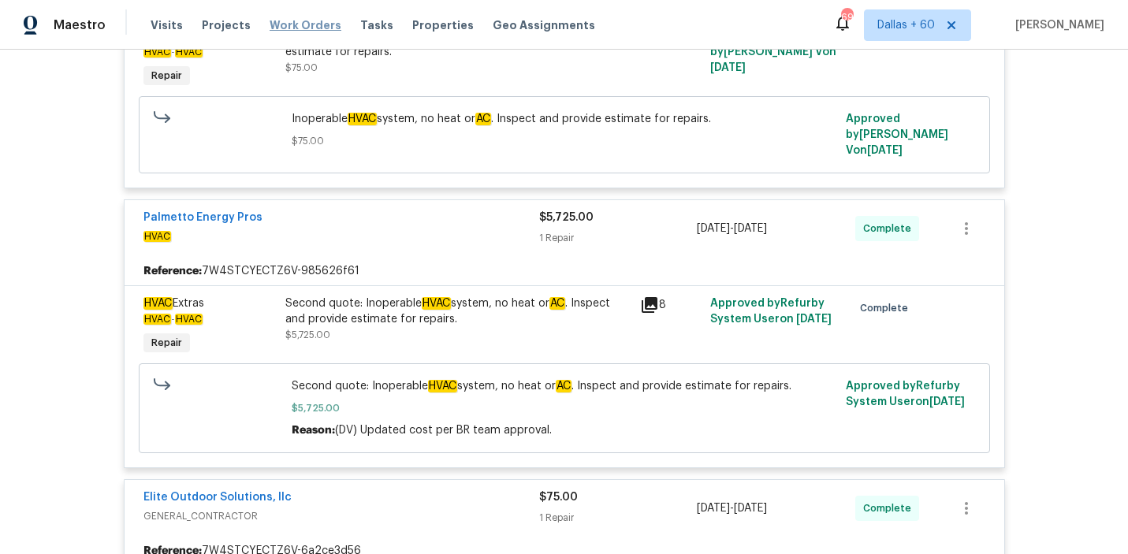
click at [285, 28] on span "Work Orders" at bounding box center [306, 25] width 72 height 16
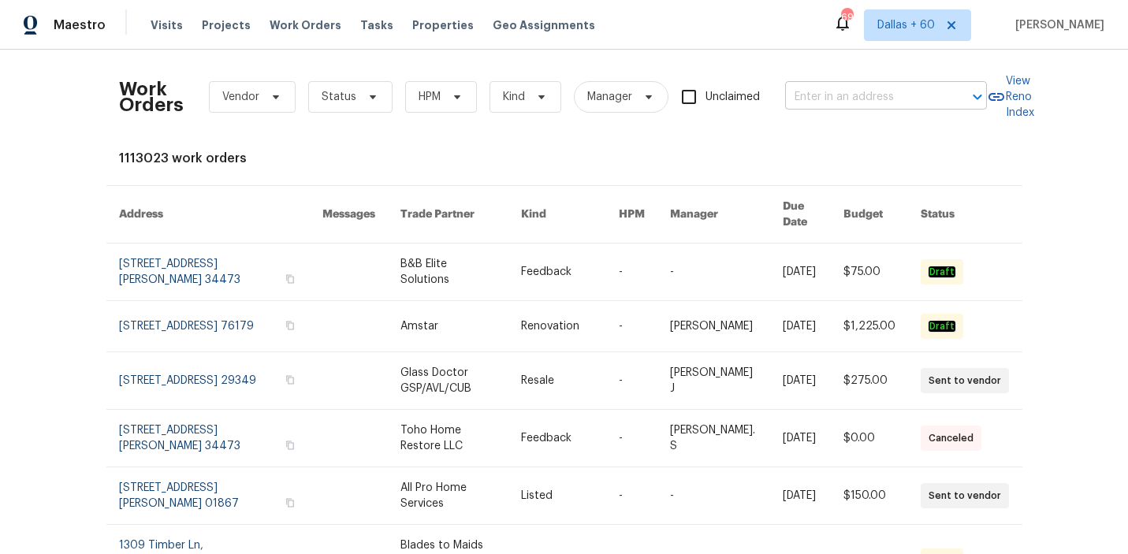
click at [839, 96] on input "text" at bounding box center [864, 97] width 158 height 24
paste input "[STREET_ADDRESS]"
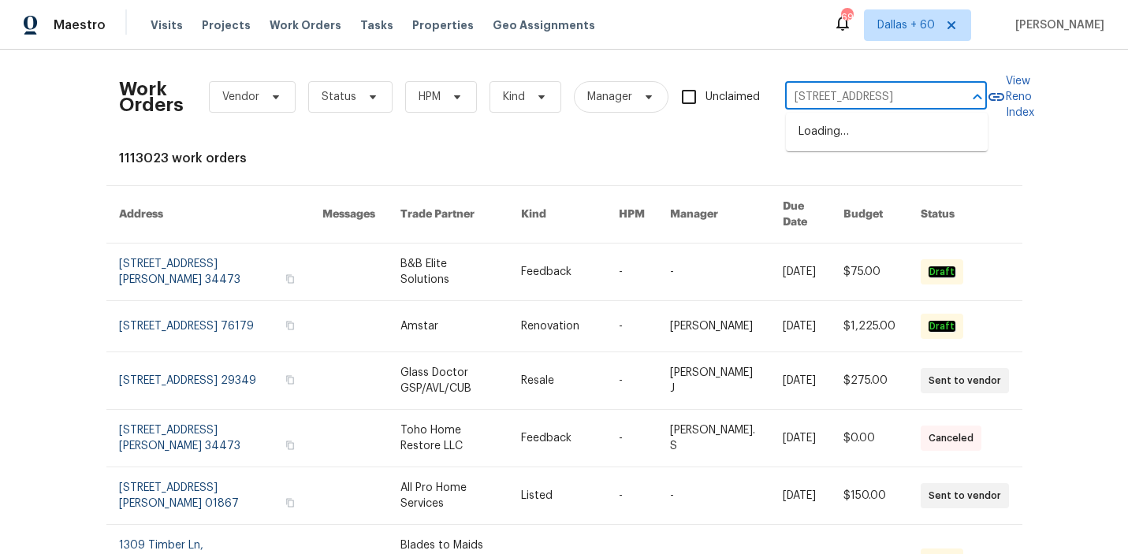
scroll to position [0, 58]
type input "[STREET_ADDRESS]"
click at [876, 140] on li "[STREET_ADDRESS]" at bounding box center [887, 132] width 202 height 26
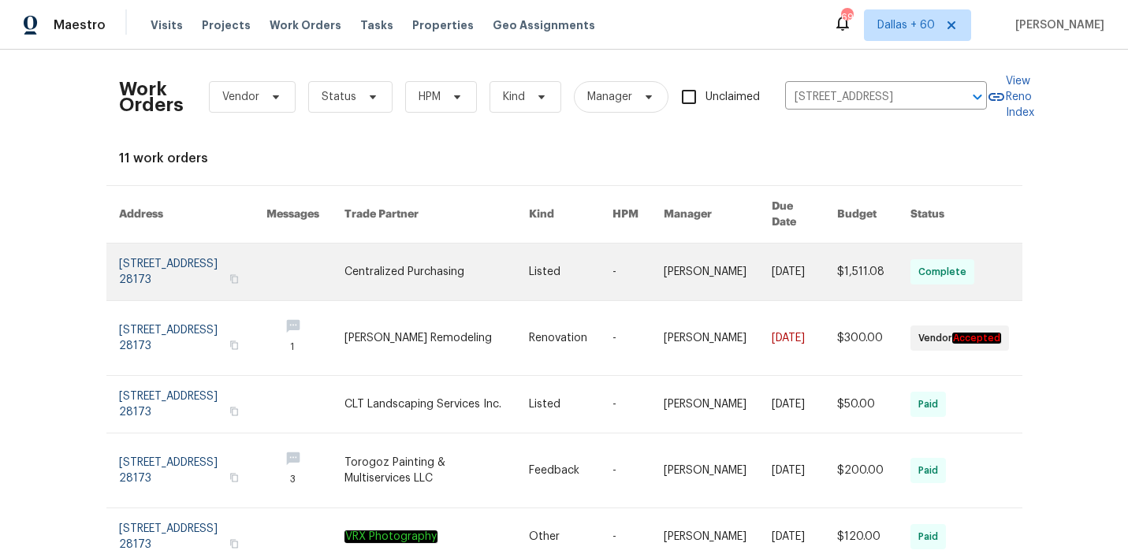
click at [477, 247] on link at bounding box center [437, 272] width 184 height 57
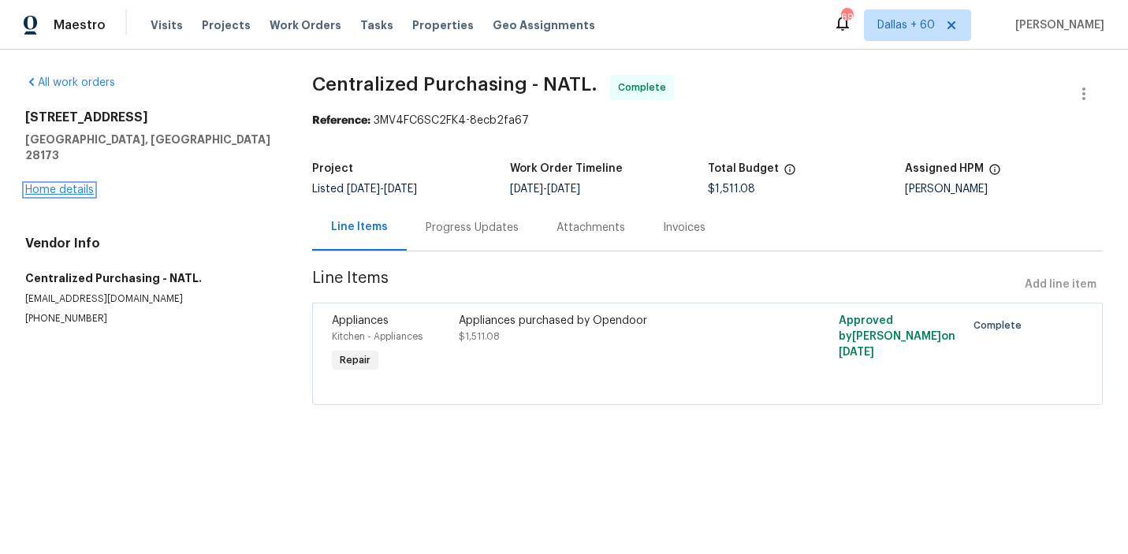
click at [70, 184] on link "Home details" at bounding box center [59, 189] width 69 height 11
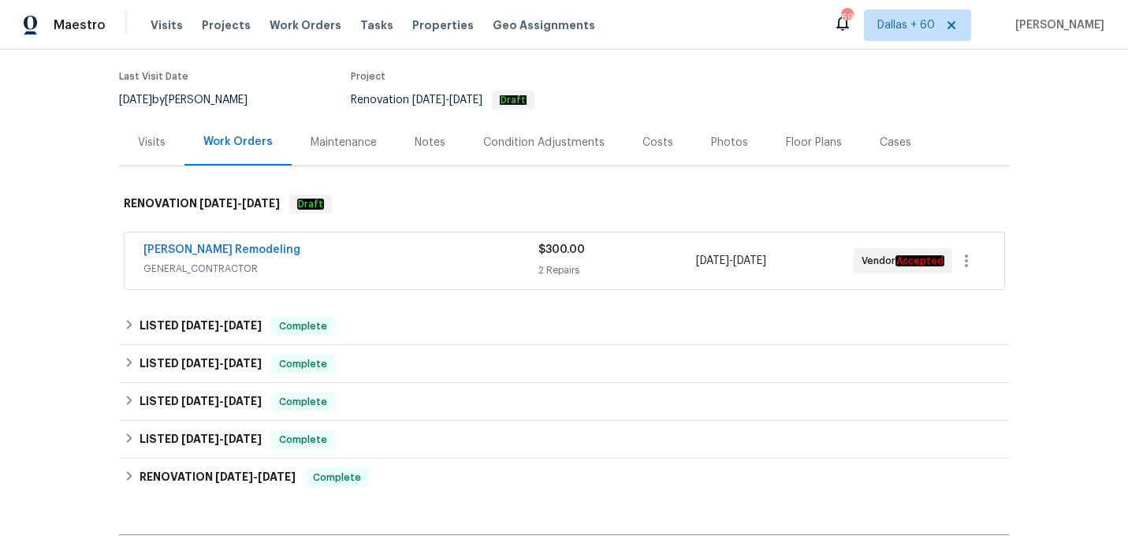
scroll to position [120, 0]
click at [394, 255] on div "[PERSON_NAME] Remodeling" at bounding box center [340, 251] width 395 height 19
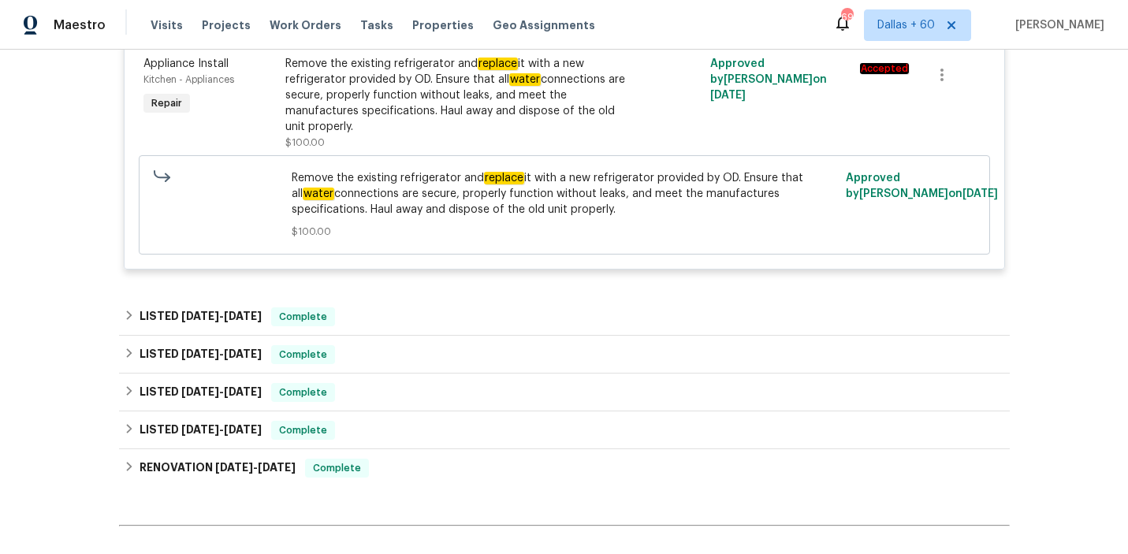
scroll to position [691, 0]
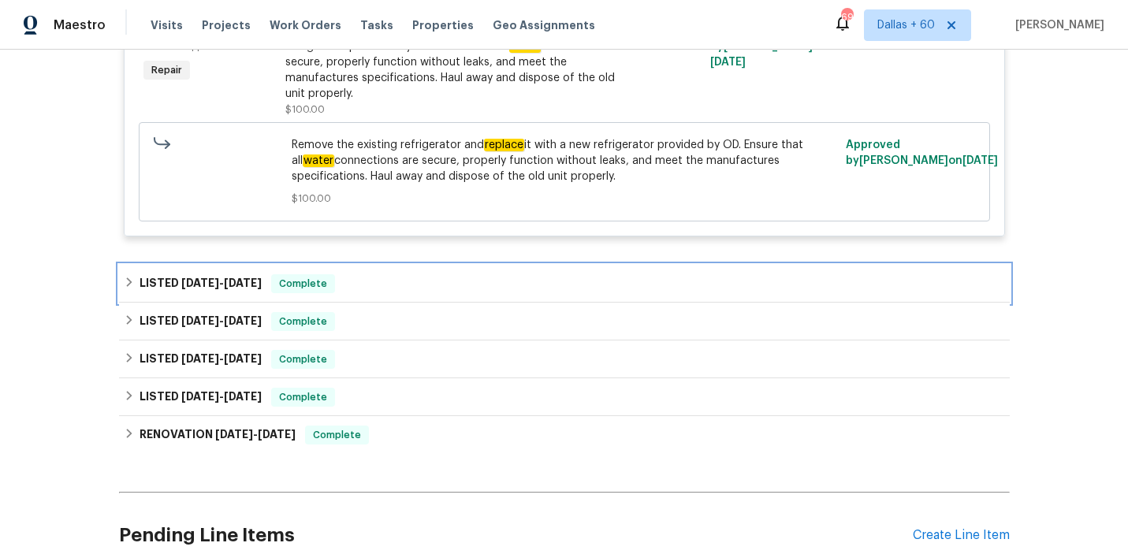
click at [391, 281] on div "LISTED [DATE] - [DATE] Complete" at bounding box center [564, 283] width 881 height 19
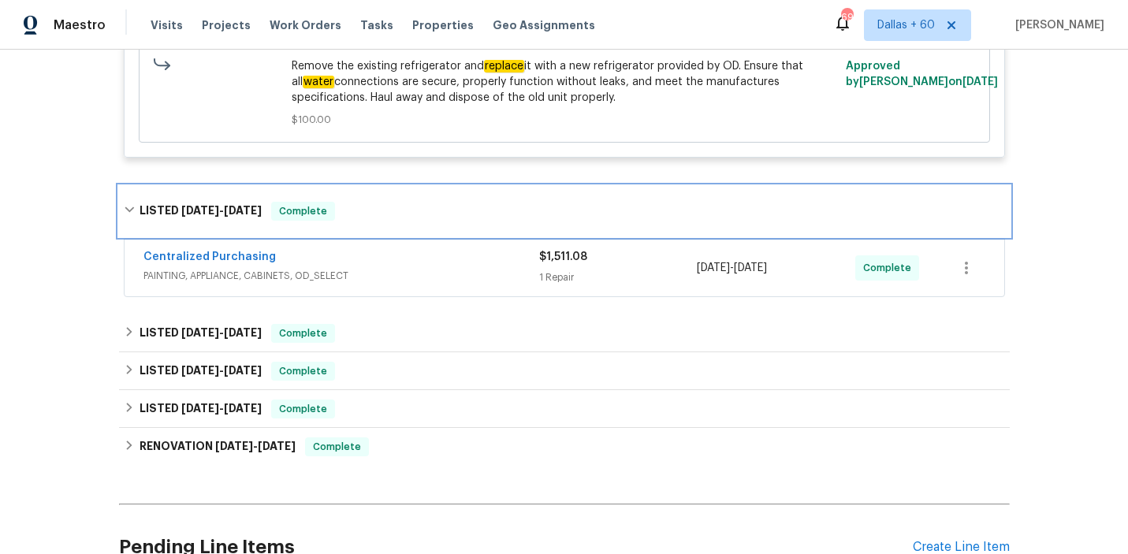
scroll to position [770, 0]
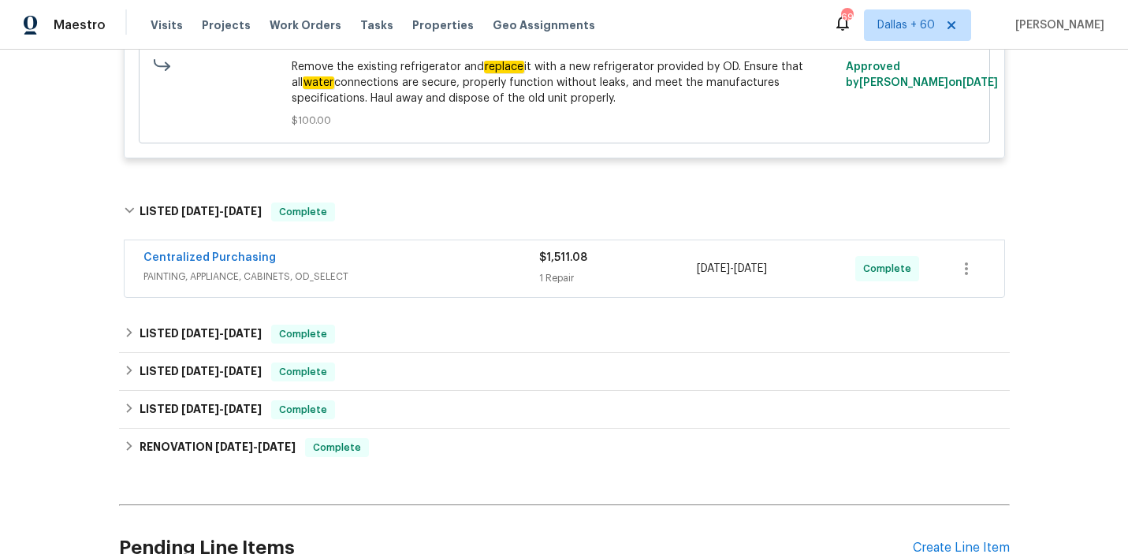
click at [391, 281] on span "PAINTING, APPLIANCE, CABINETS, OD_SELECT" at bounding box center [341, 277] width 396 height 16
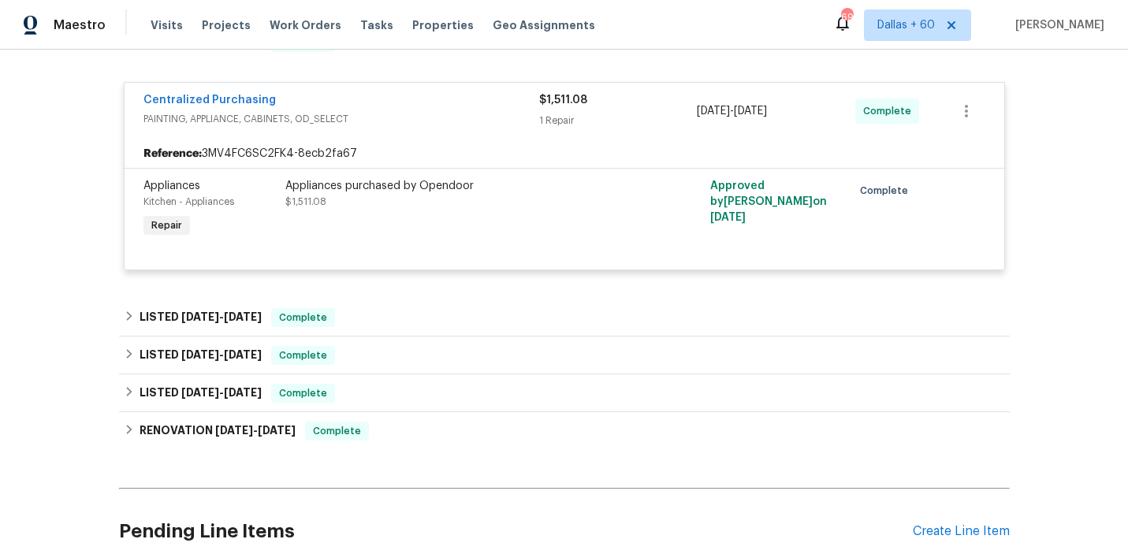
scroll to position [951, 0]
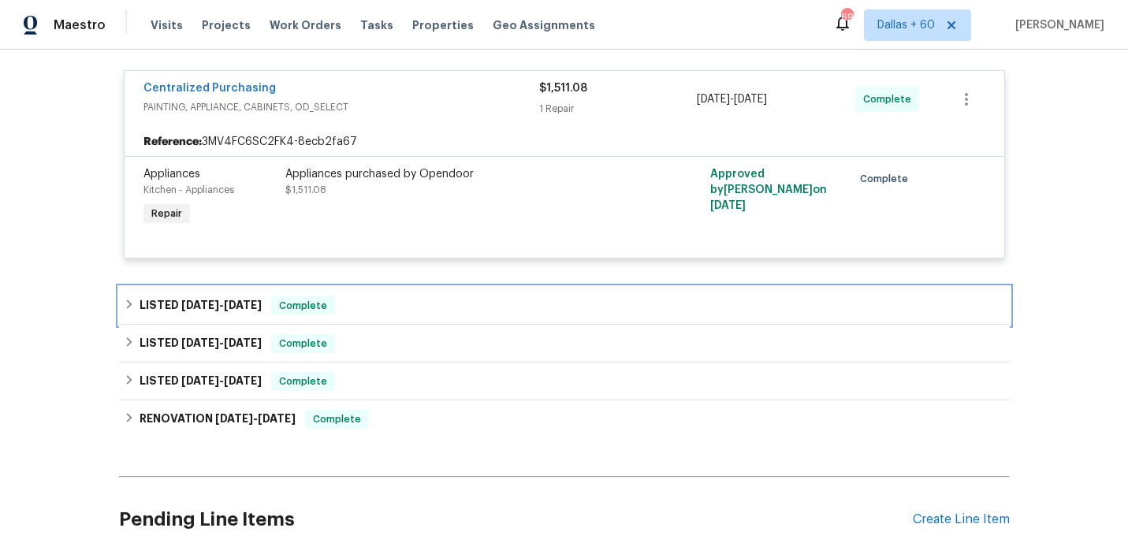
click at [418, 322] on div "LISTED [DATE] - [DATE] Complete" at bounding box center [564, 306] width 891 height 38
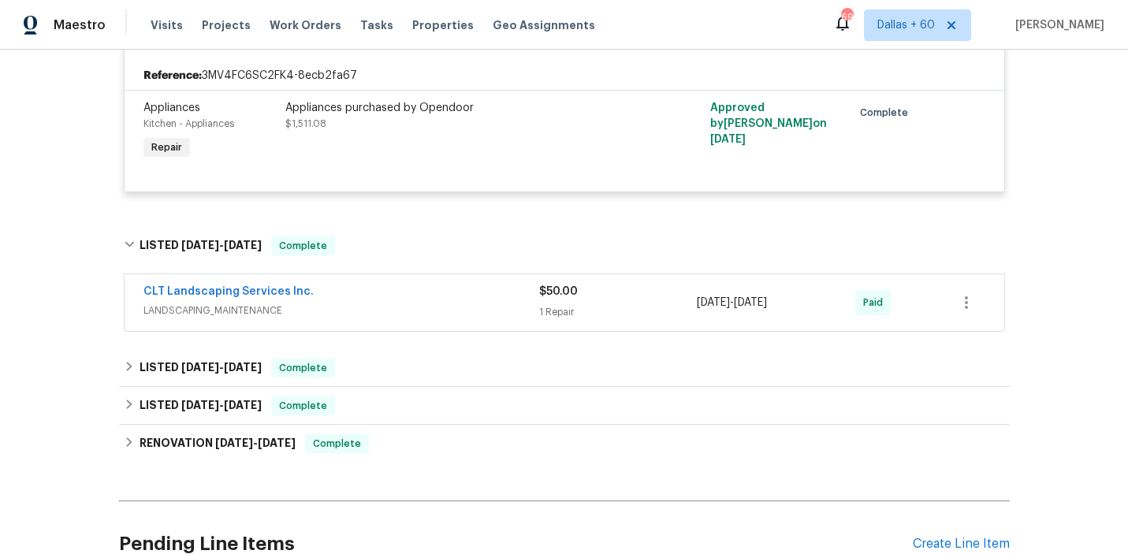
click at [418, 322] on div "CLT Landscaping Services Inc. LANDSCAPING_MAINTENANCE" at bounding box center [341, 303] width 396 height 38
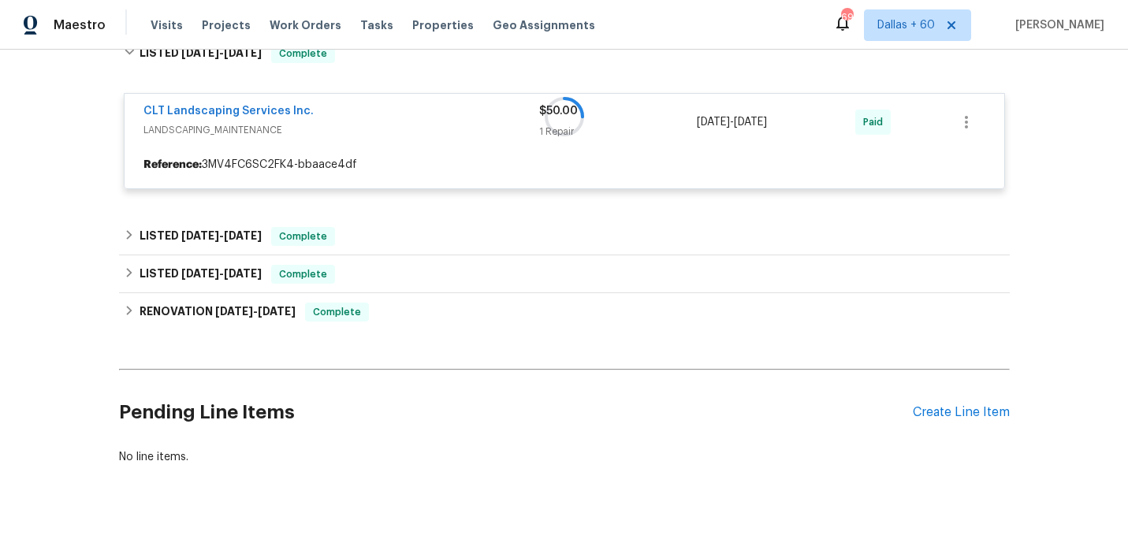
scroll to position [1210, 0]
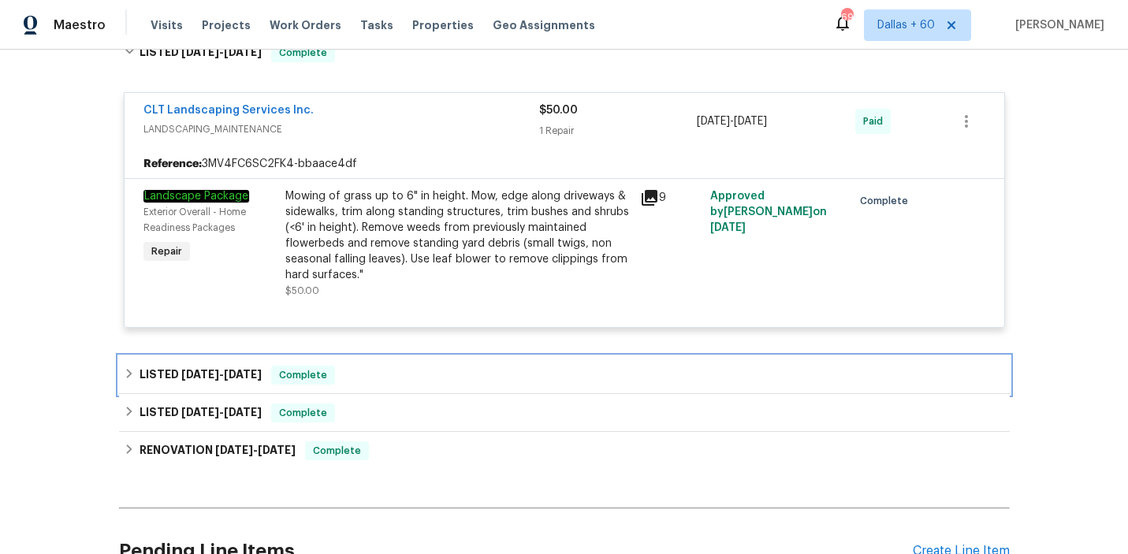
click at [408, 375] on div "LISTED [DATE] - [DATE] Complete" at bounding box center [564, 375] width 881 height 19
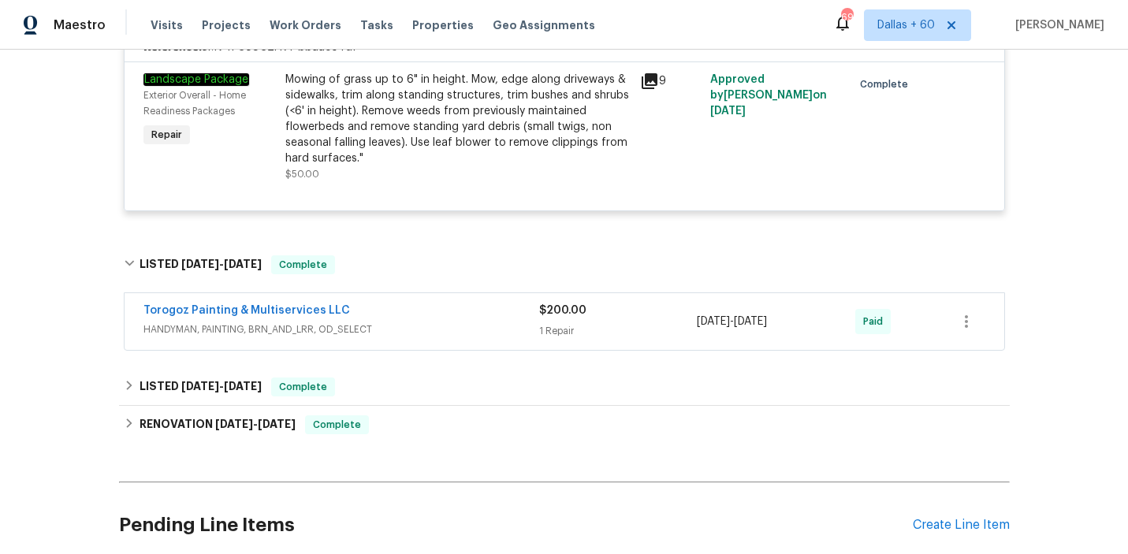
click at [417, 316] on div "Torogoz Painting & Multiservices LLC" at bounding box center [341, 312] width 396 height 19
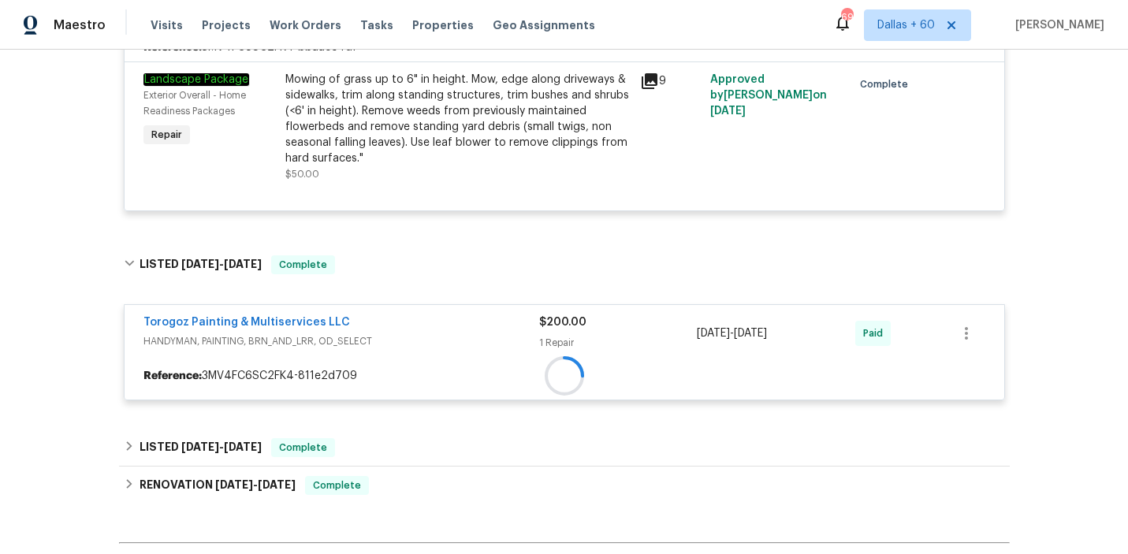
scroll to position [1520, 0]
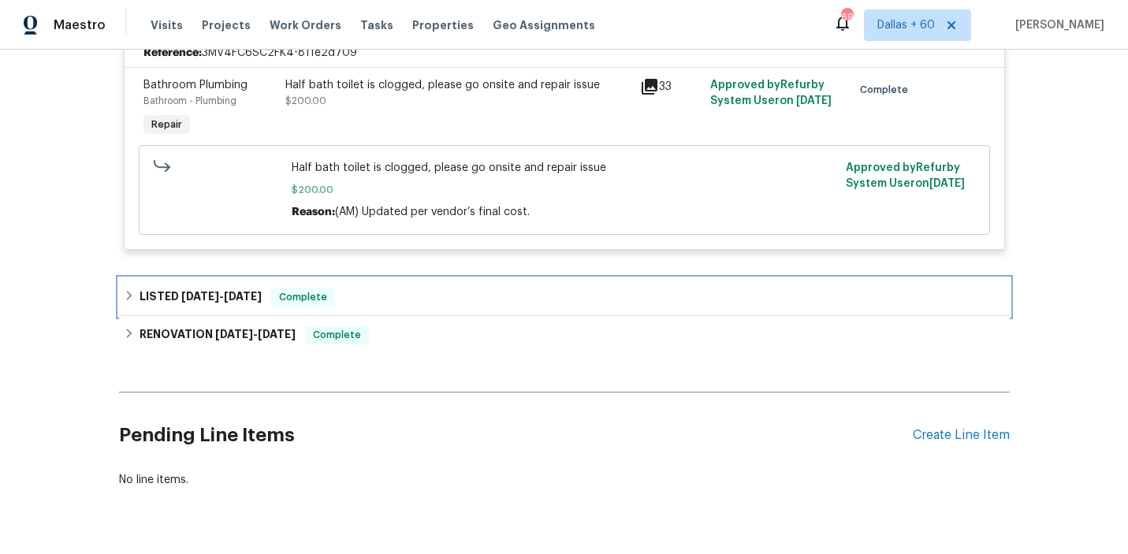
click at [417, 297] on div "LISTED [DATE] - [DATE] Complete" at bounding box center [564, 297] width 881 height 19
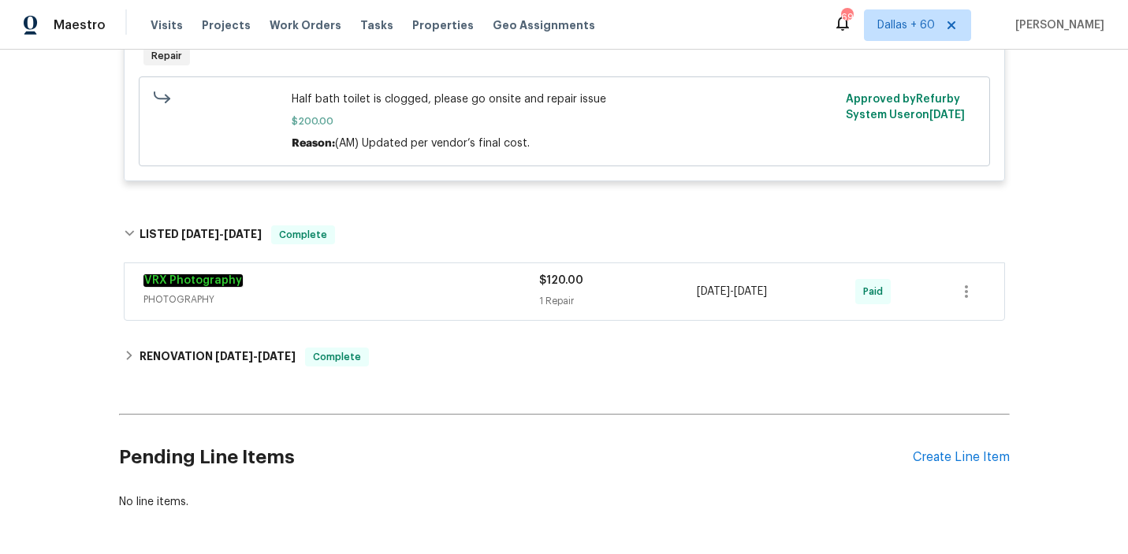
click at [417, 297] on span "PHOTOGRAPHY" at bounding box center [341, 300] width 396 height 16
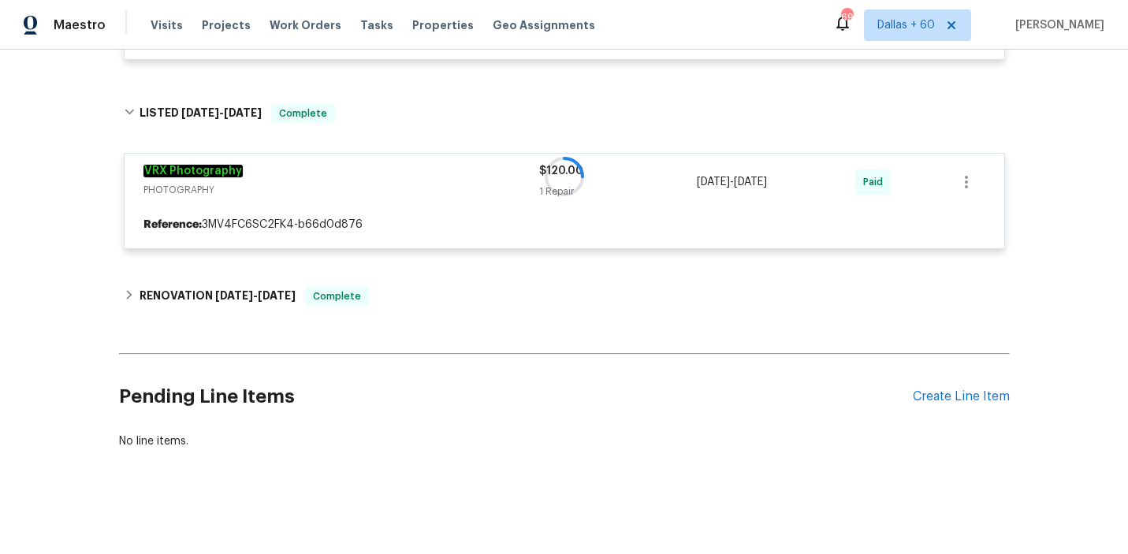
scroll to position [1840, 0]
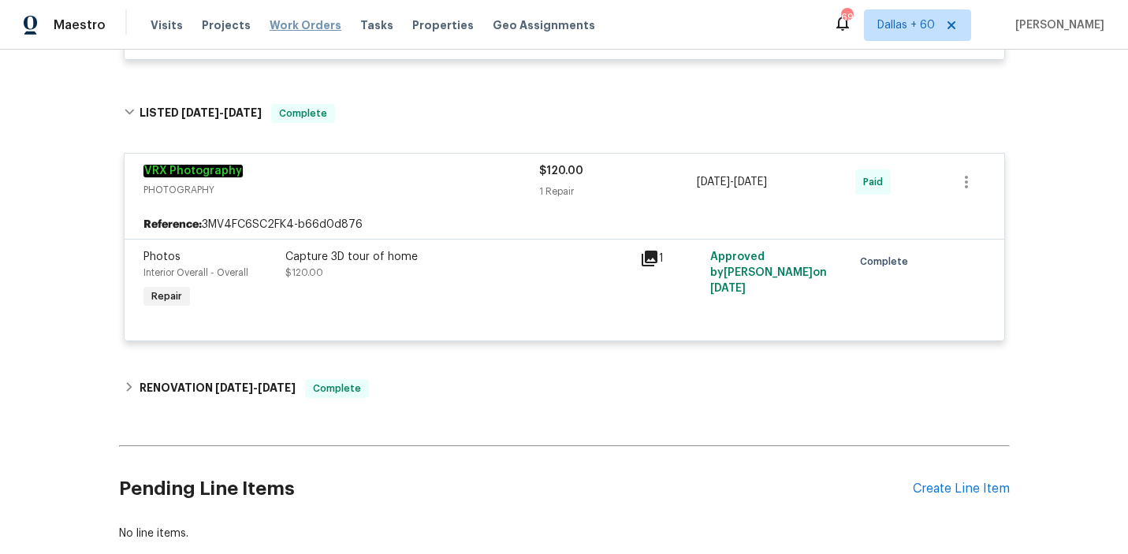
click at [304, 27] on span "Work Orders" at bounding box center [306, 25] width 72 height 16
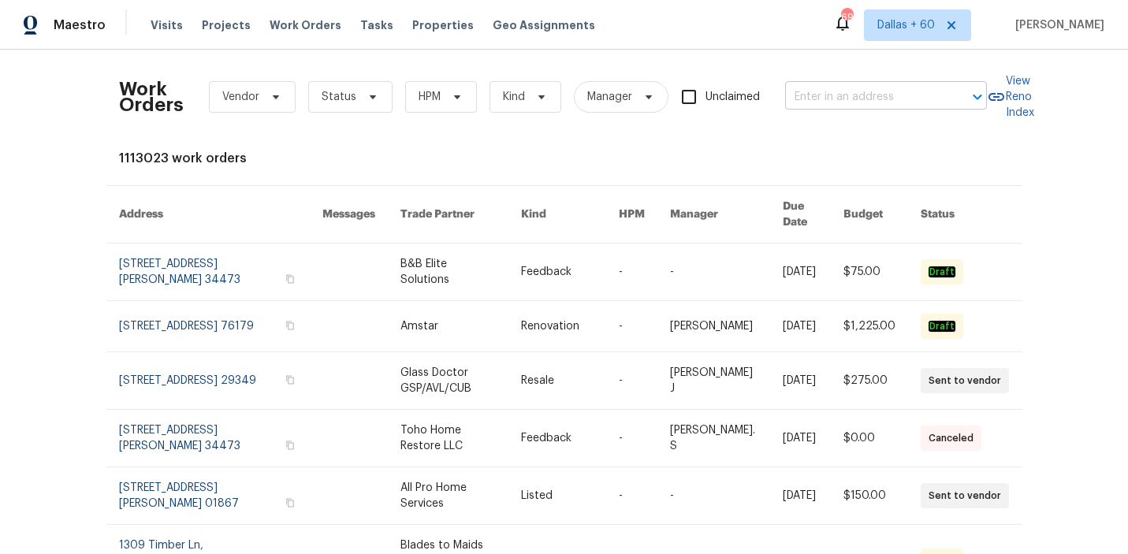
click at [866, 91] on input "text" at bounding box center [864, 97] width 158 height 24
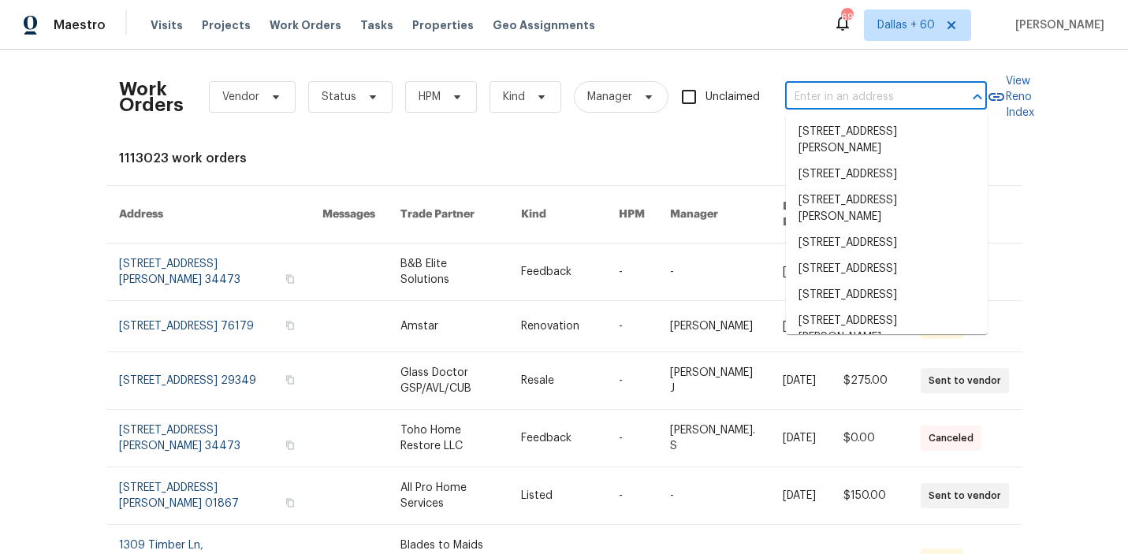
paste input "[STREET_ADDRESS]"
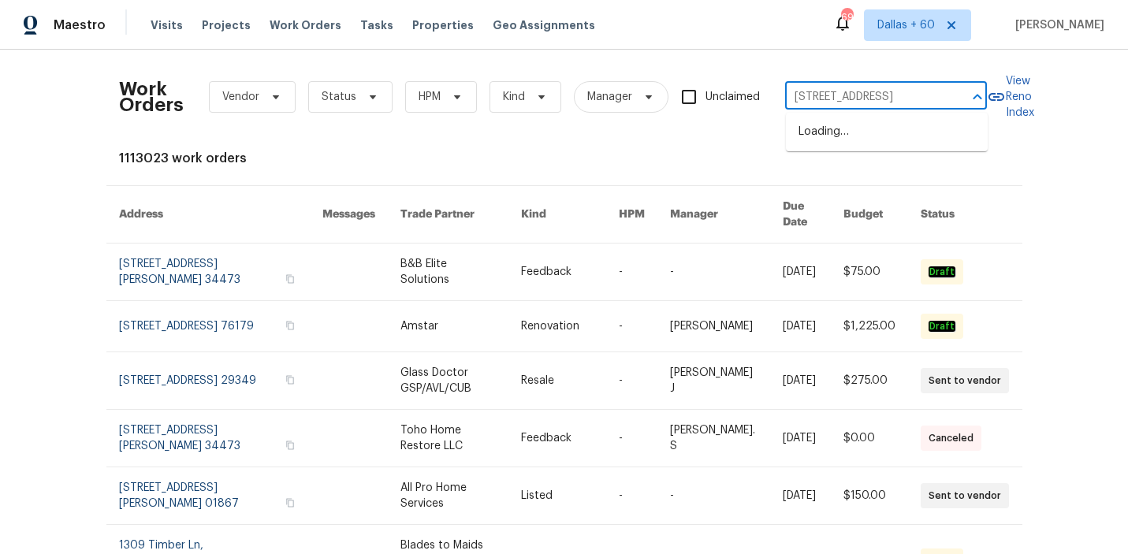
type input "[STREET_ADDRESS]"
click at [873, 136] on li "[STREET_ADDRESS]" at bounding box center [887, 132] width 202 height 26
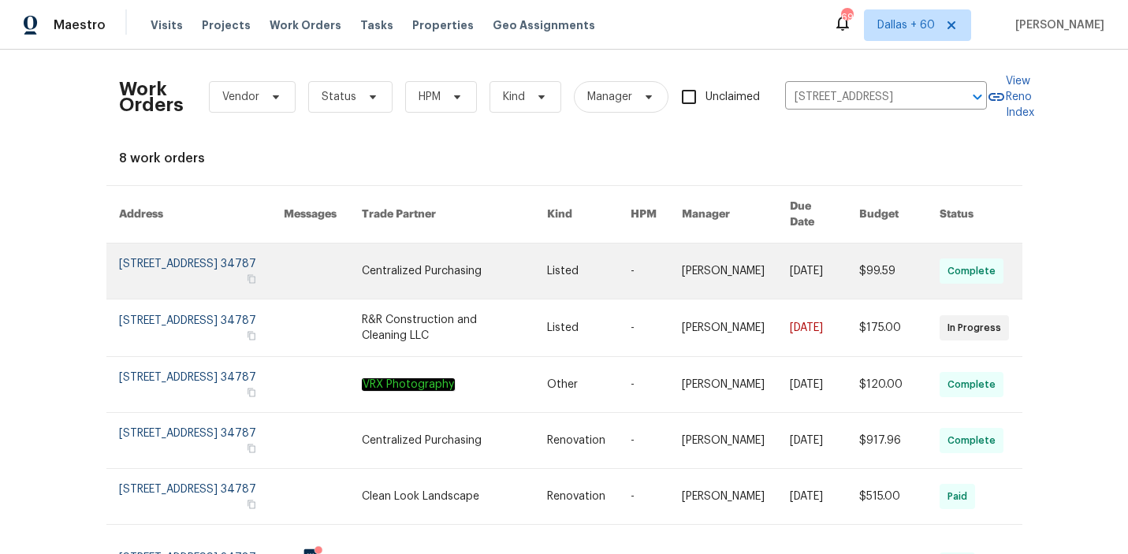
click at [428, 259] on link at bounding box center [454, 271] width 185 height 55
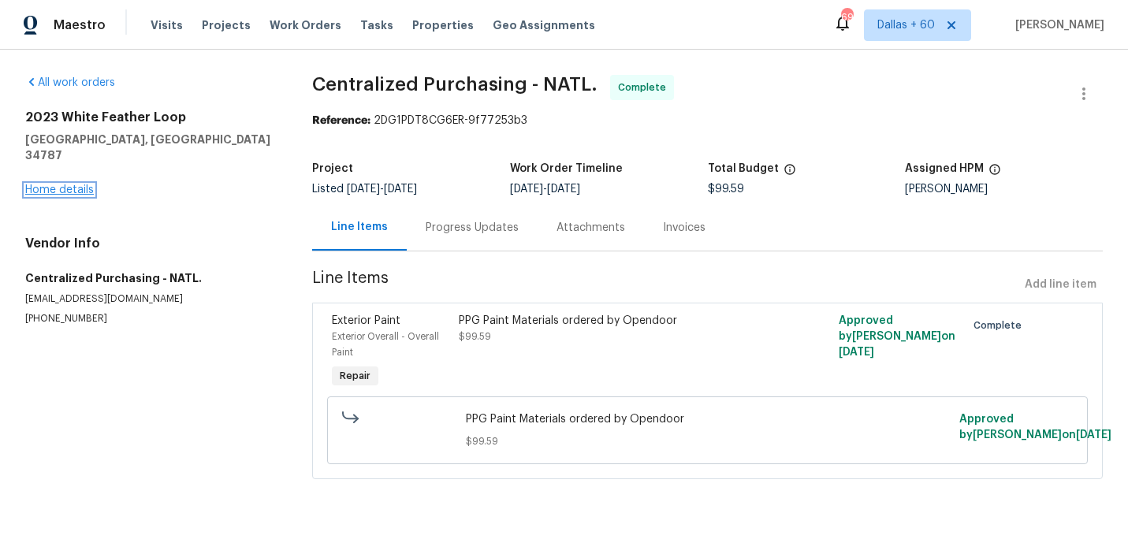
click at [53, 184] on link "Home details" at bounding box center [59, 189] width 69 height 11
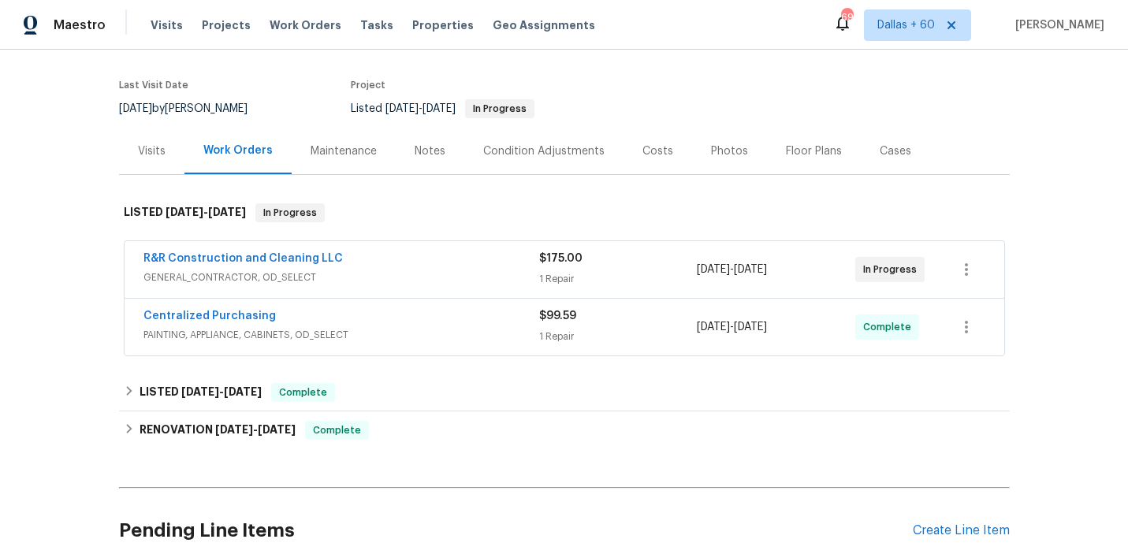
scroll to position [115, 0]
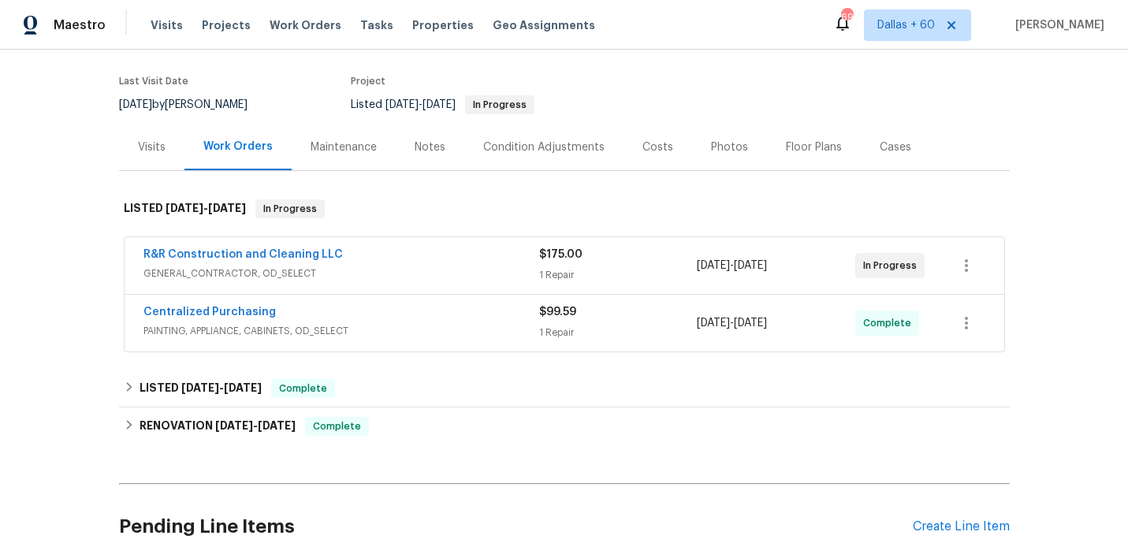
click at [449, 265] on div "R&R Construction and Cleaning LLC GENERAL_CONTRACTOR, OD_SELECT" at bounding box center [341, 264] width 396 height 35
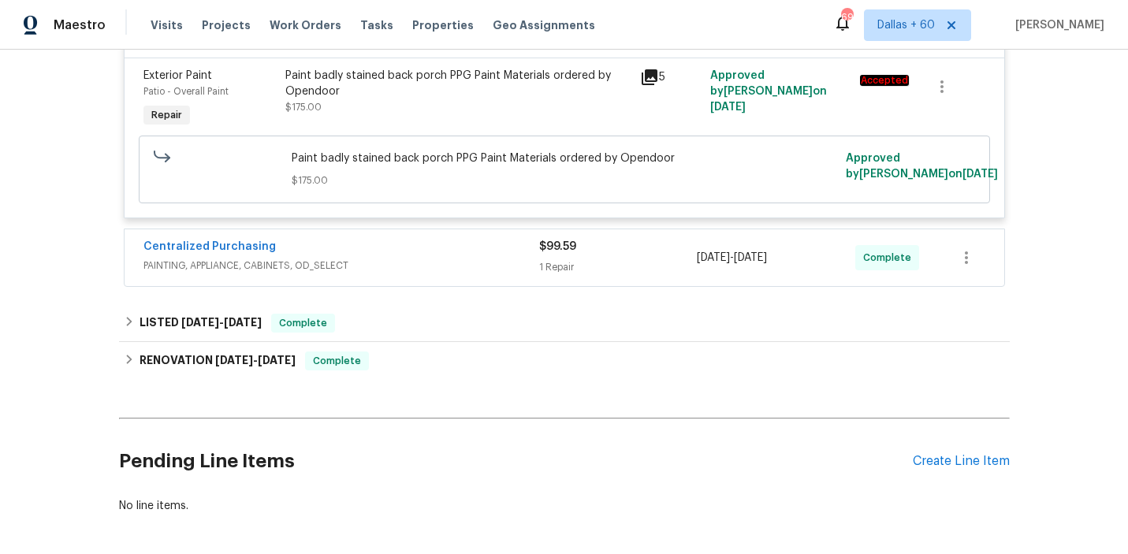
click at [449, 264] on span "PAINTING, APPLIANCE, CABINETS, OD_SELECT" at bounding box center [341, 266] width 396 height 16
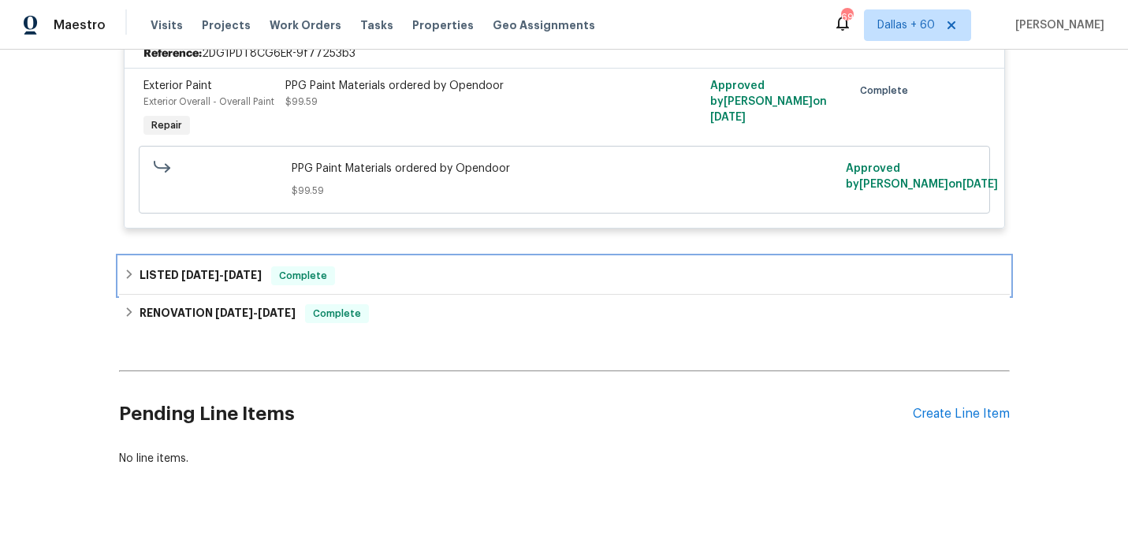
click at [448, 274] on div "LISTED [DATE] - [DATE] Complete" at bounding box center [564, 275] width 881 height 19
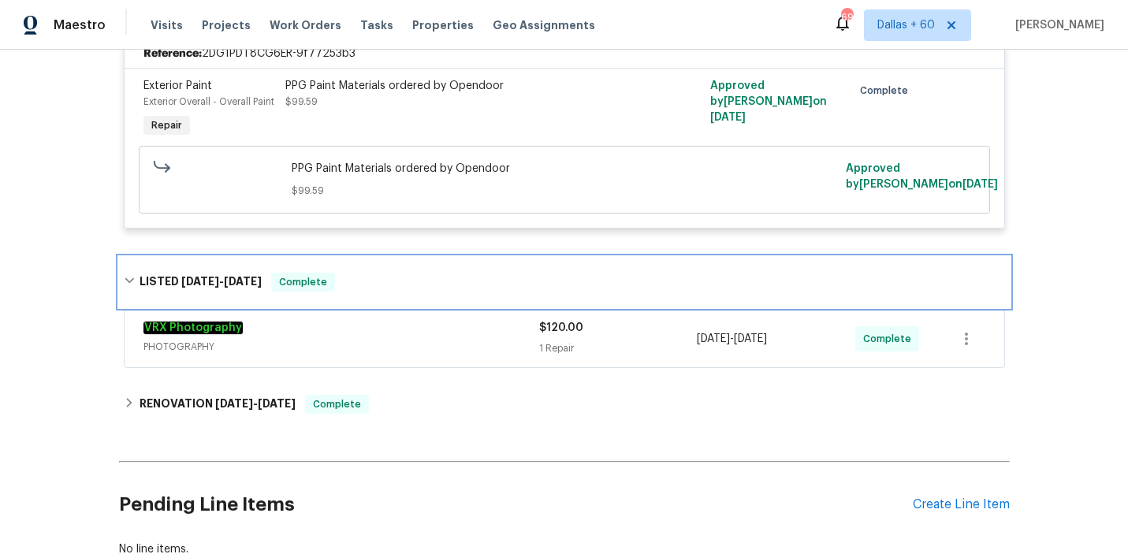
scroll to position [711, 0]
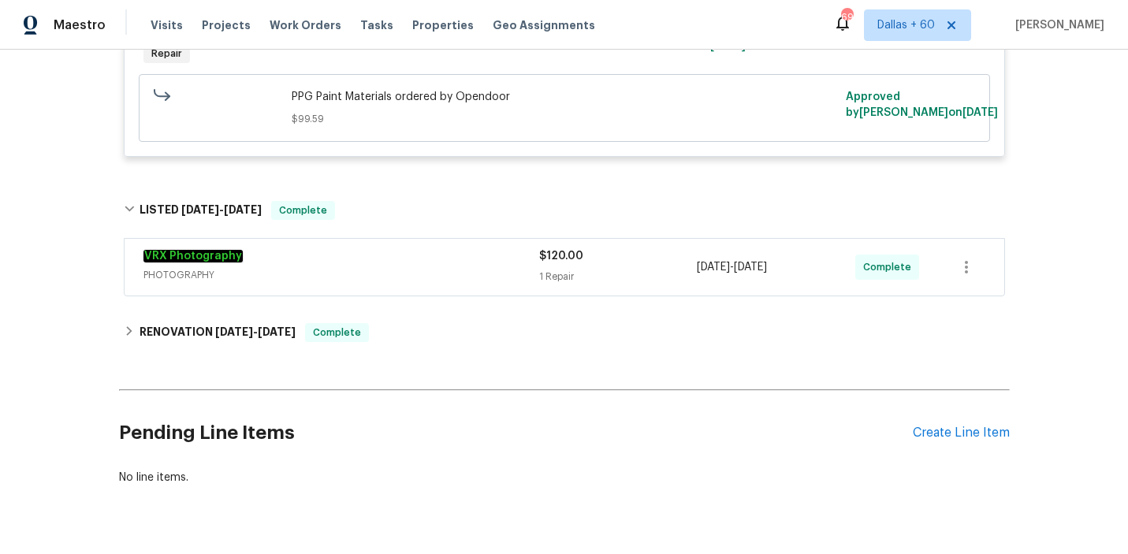
click at [448, 274] on span "PHOTOGRAPHY" at bounding box center [341, 275] width 396 height 16
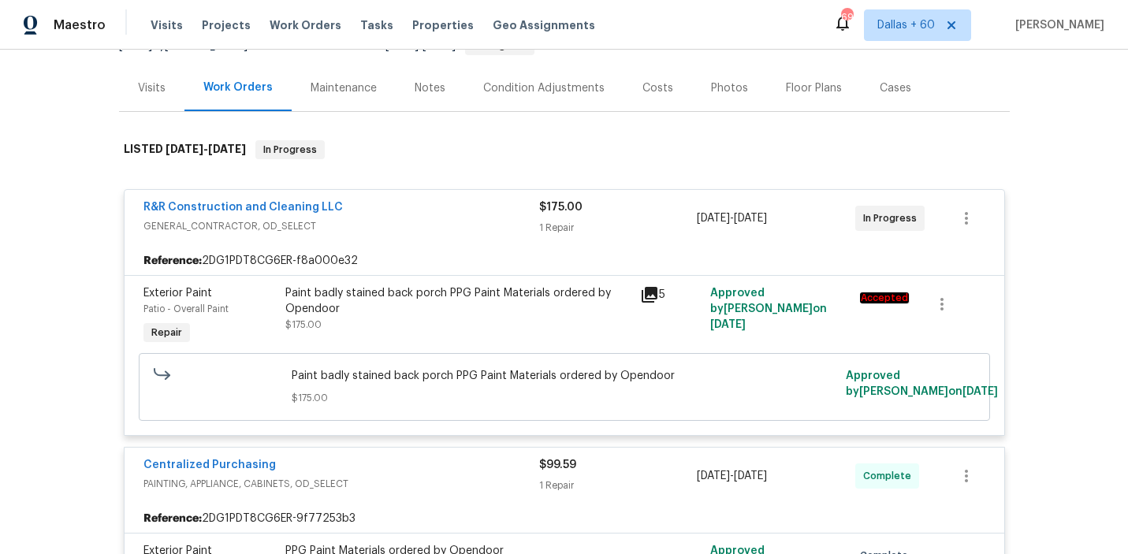
scroll to position [0, 0]
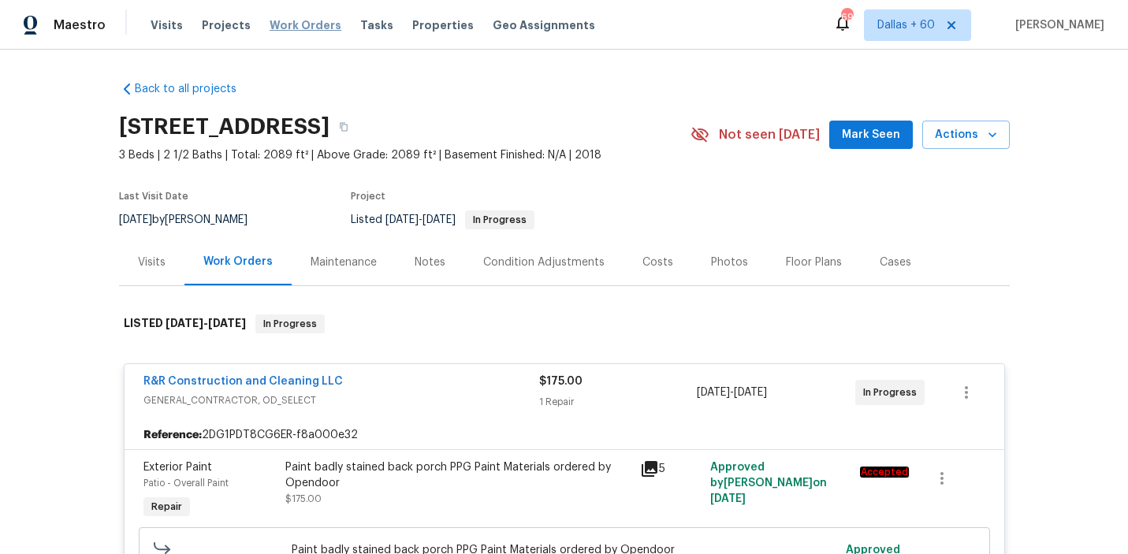
click at [307, 28] on span "Work Orders" at bounding box center [306, 25] width 72 height 16
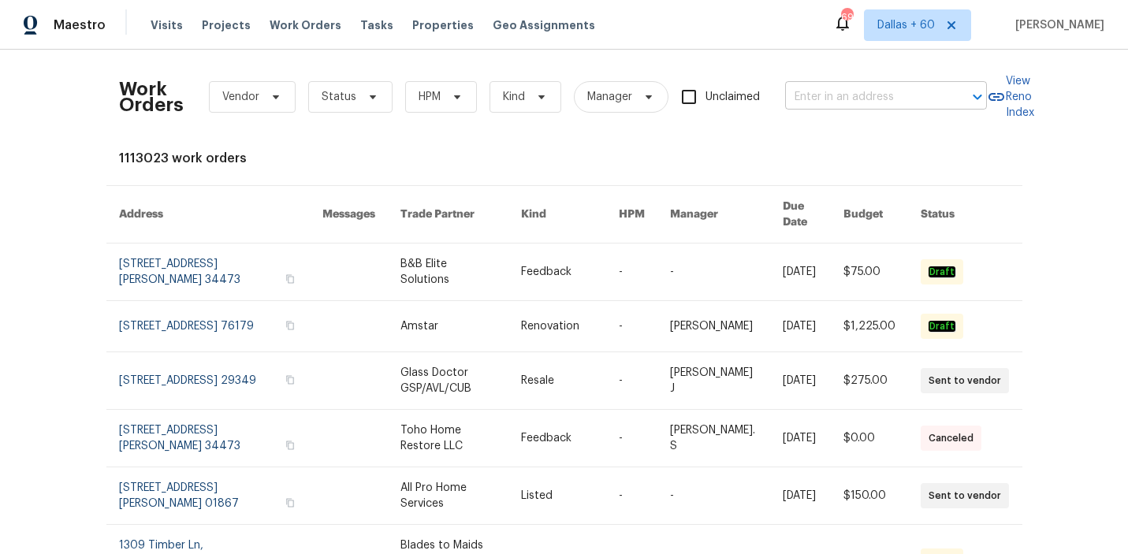
click at [830, 87] on input "text" at bounding box center [864, 97] width 158 height 24
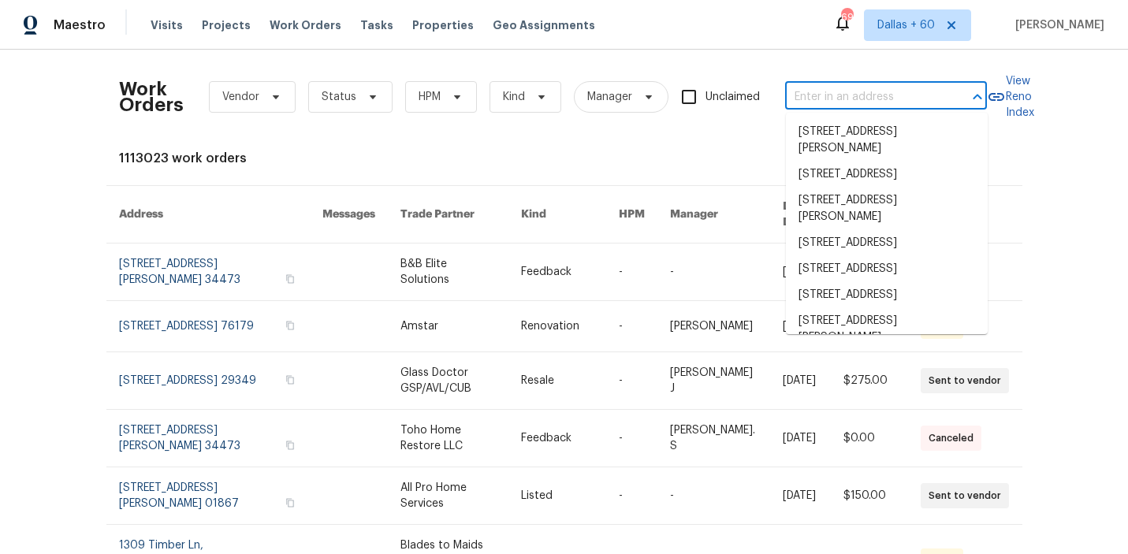
paste input "[STREET_ADDRESS][PERSON_NAME]"
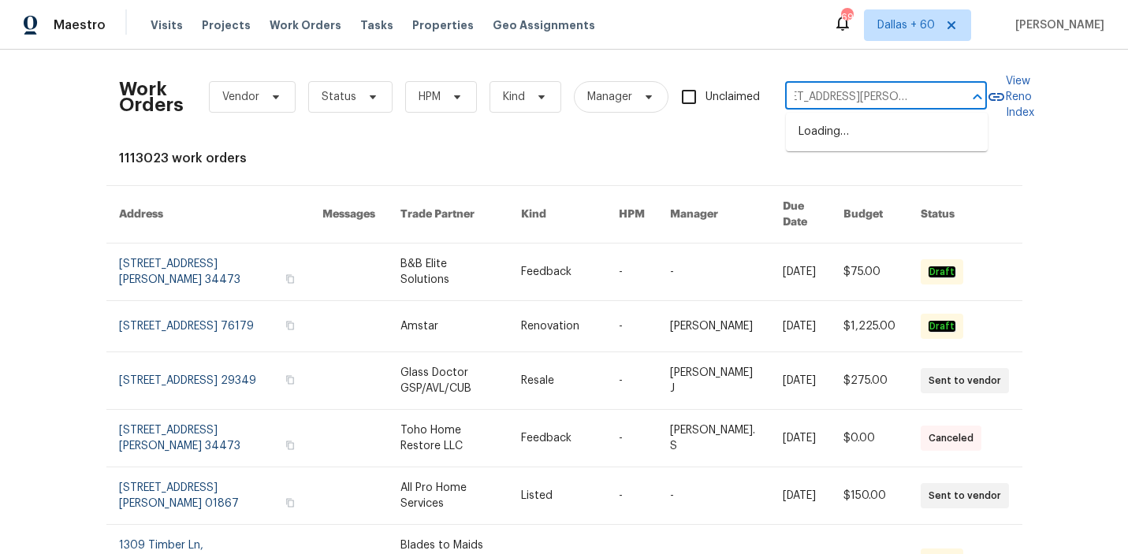
type input "[STREET_ADDRESS][PERSON_NAME]"
click at [839, 140] on li "[STREET_ADDRESS][PERSON_NAME]" at bounding box center [887, 140] width 202 height 43
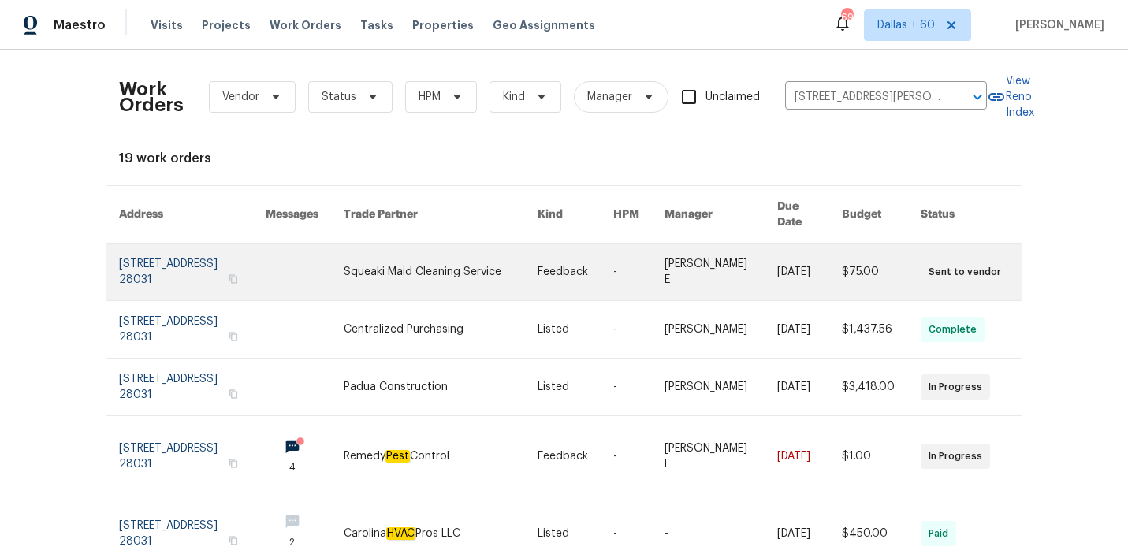
click at [486, 259] on link at bounding box center [441, 272] width 194 height 57
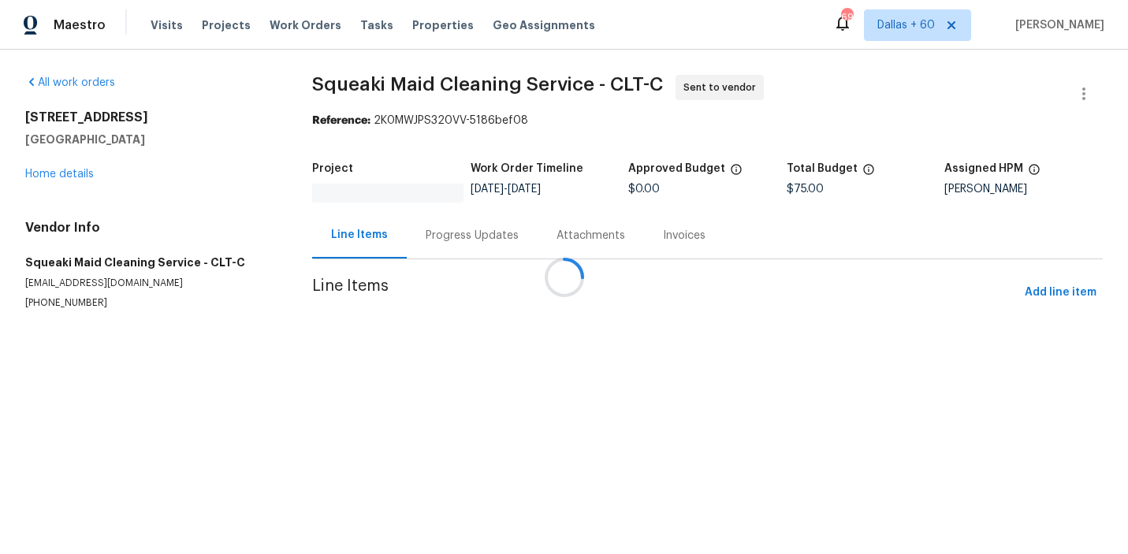
click at [57, 173] on div at bounding box center [564, 277] width 1128 height 554
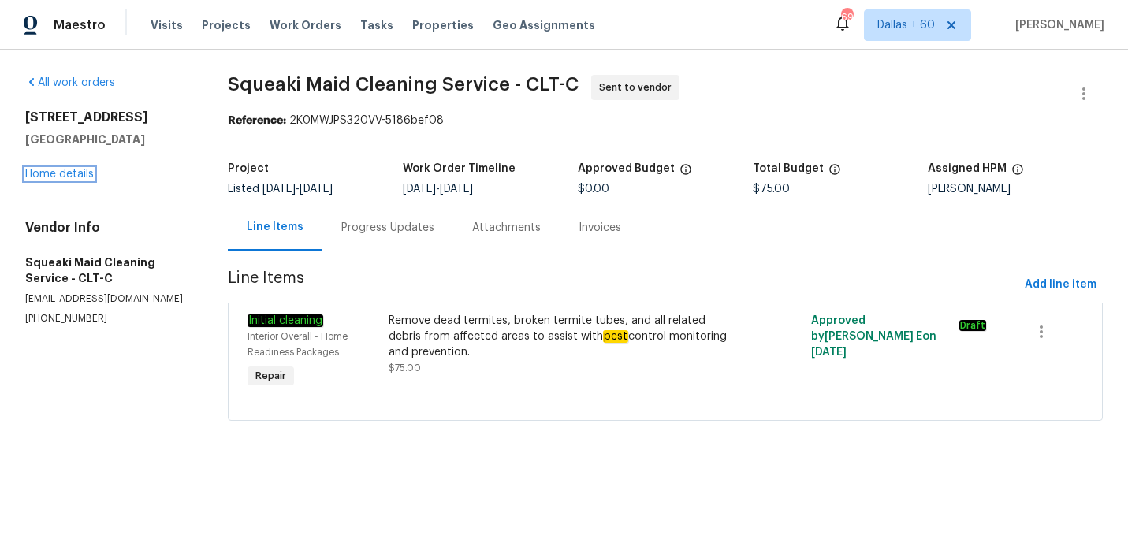
click at [57, 173] on link "Home details" at bounding box center [59, 174] width 69 height 11
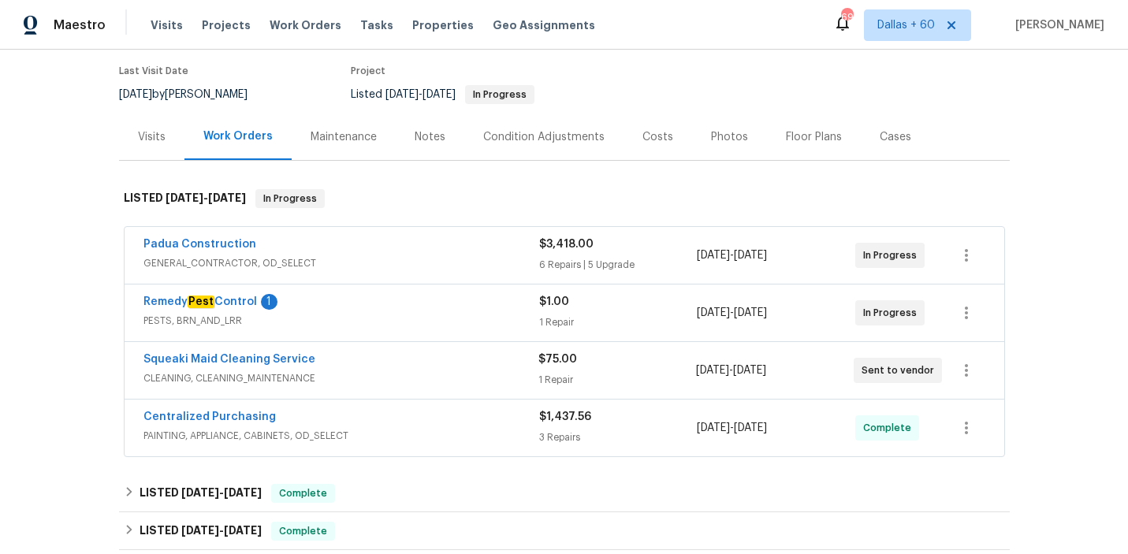
scroll to position [126, 0]
click at [428, 252] on div "Padua Construction" at bounding box center [341, 245] width 396 height 19
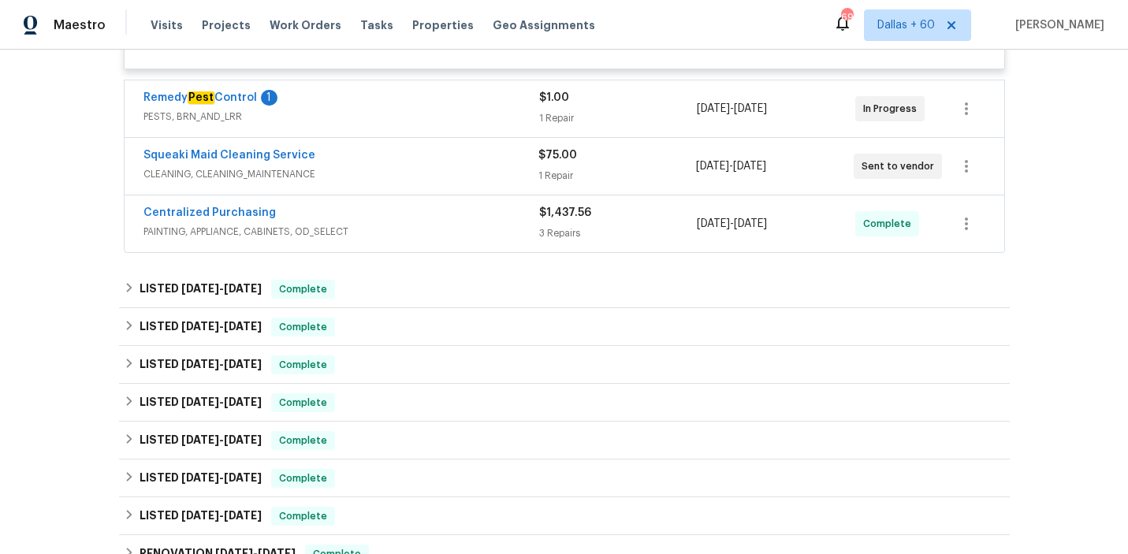
scroll to position [2230, 0]
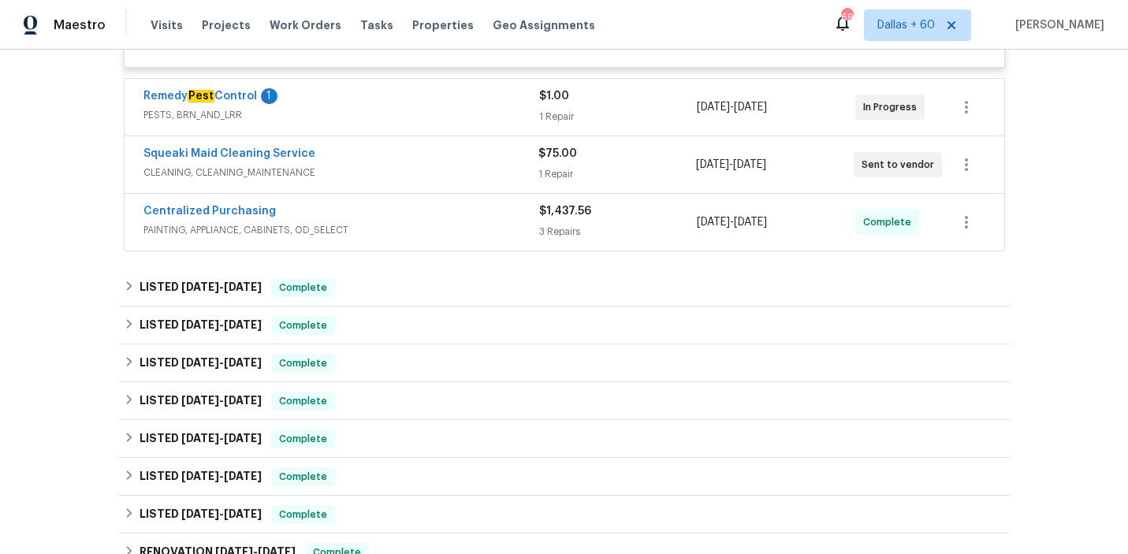
click at [415, 203] on div "Centralized Purchasing" at bounding box center [341, 212] width 396 height 19
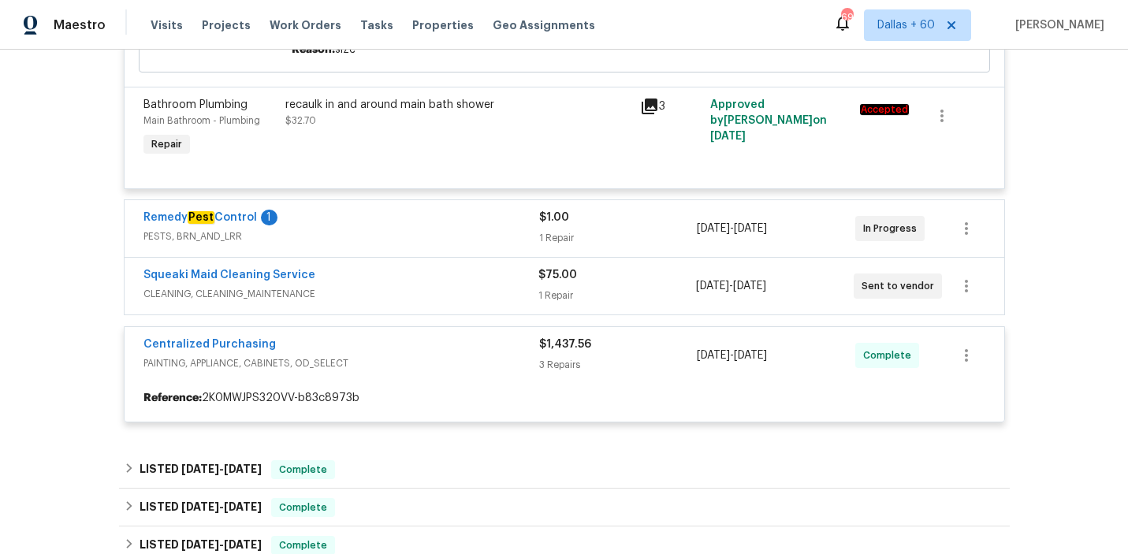
scroll to position [2108, 0]
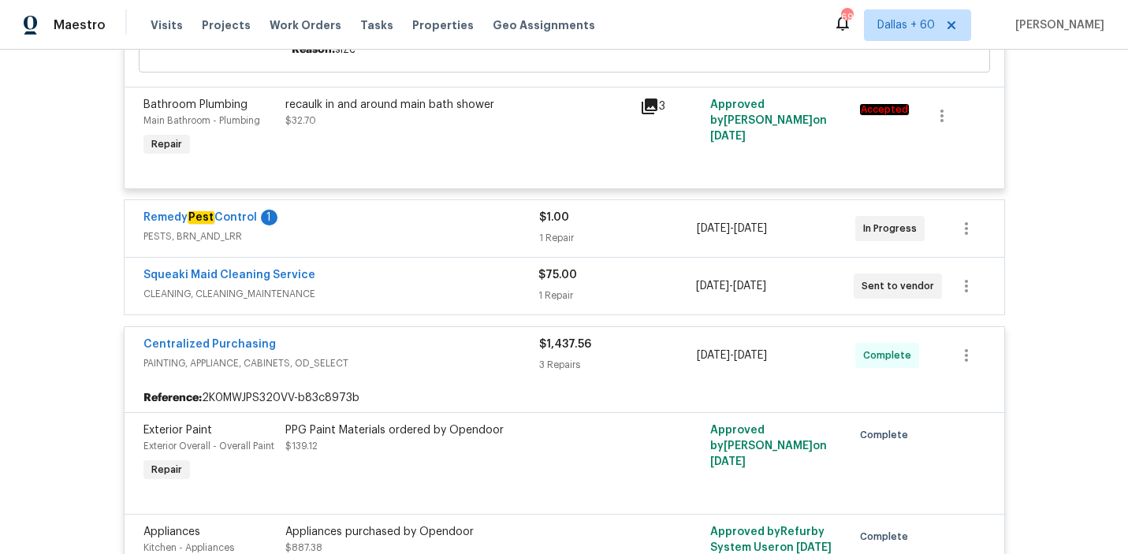
click at [409, 267] on div "Squeaki Maid Cleaning Service" at bounding box center [340, 276] width 395 height 19
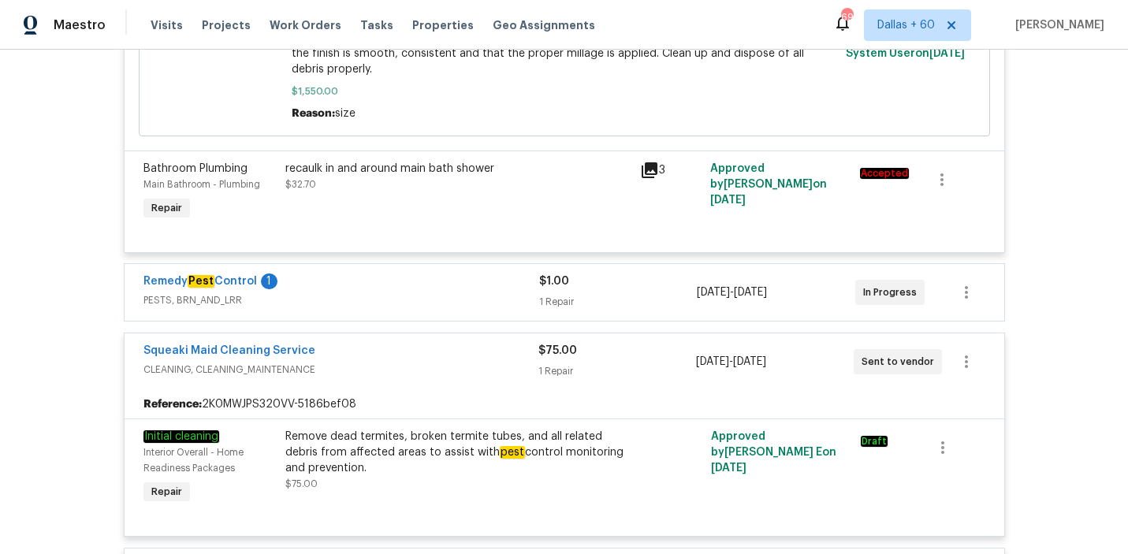
scroll to position [2044, 0]
click at [409, 274] on div "Remedy Pest Control 1" at bounding box center [341, 283] width 396 height 19
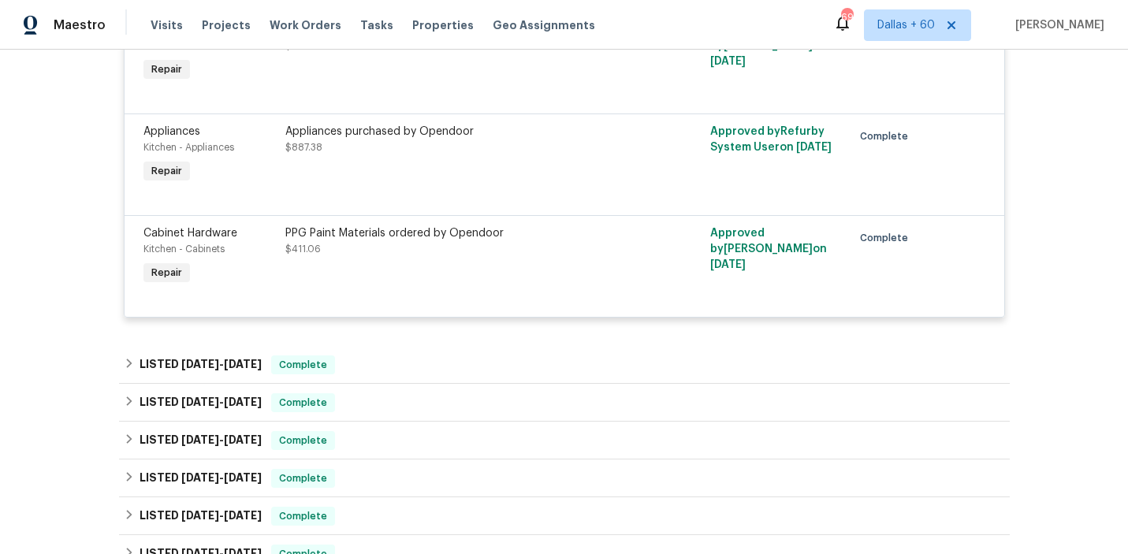
scroll to position [2883, 0]
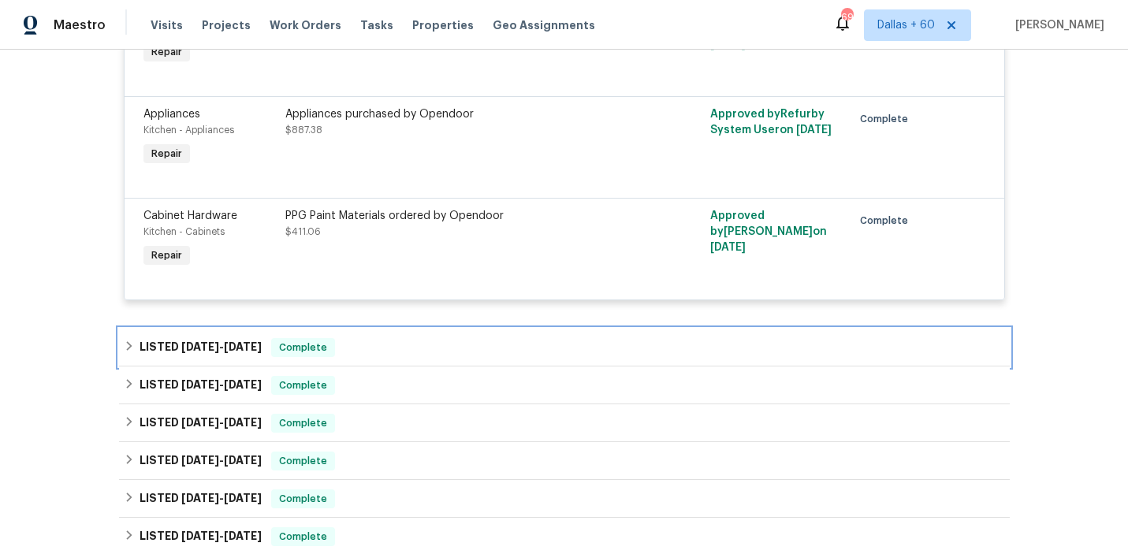
click at [435, 338] on div "LISTED [DATE] - [DATE] Complete" at bounding box center [564, 347] width 881 height 19
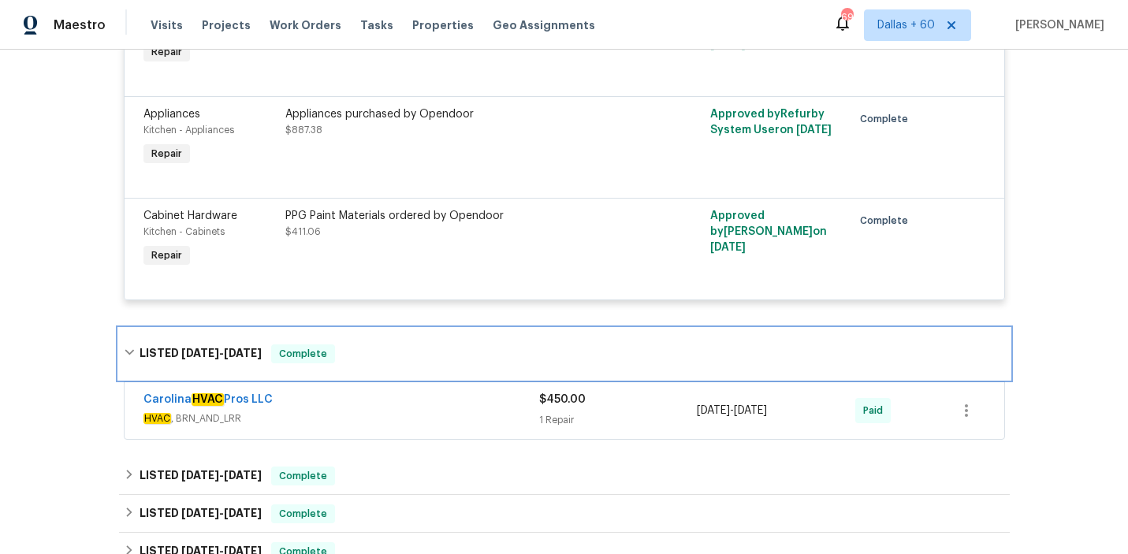
scroll to position [2948, 0]
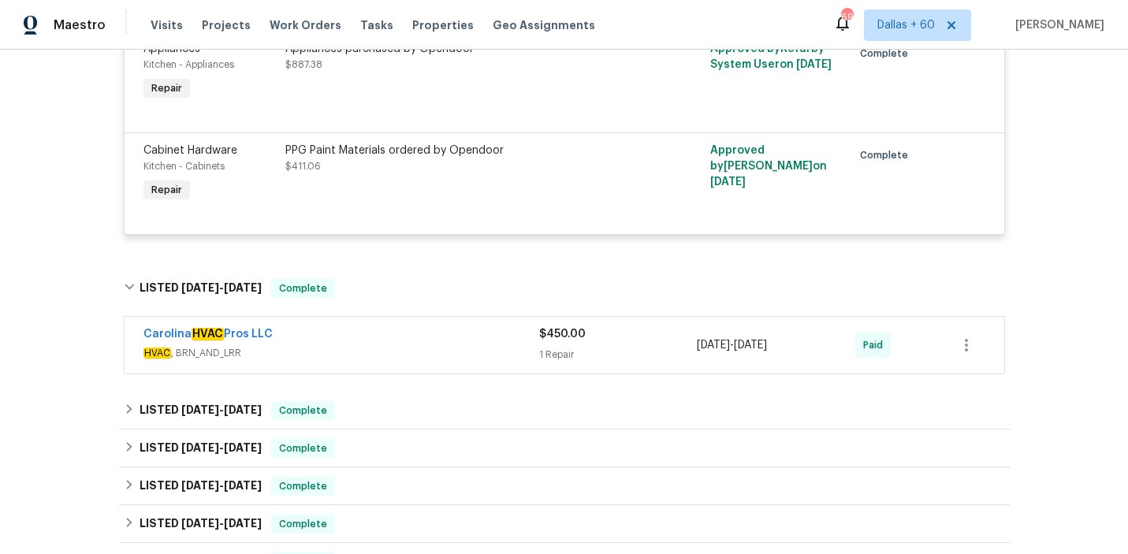
click at [435, 326] on div "Carolina HVAC Pros LLC" at bounding box center [341, 335] width 396 height 19
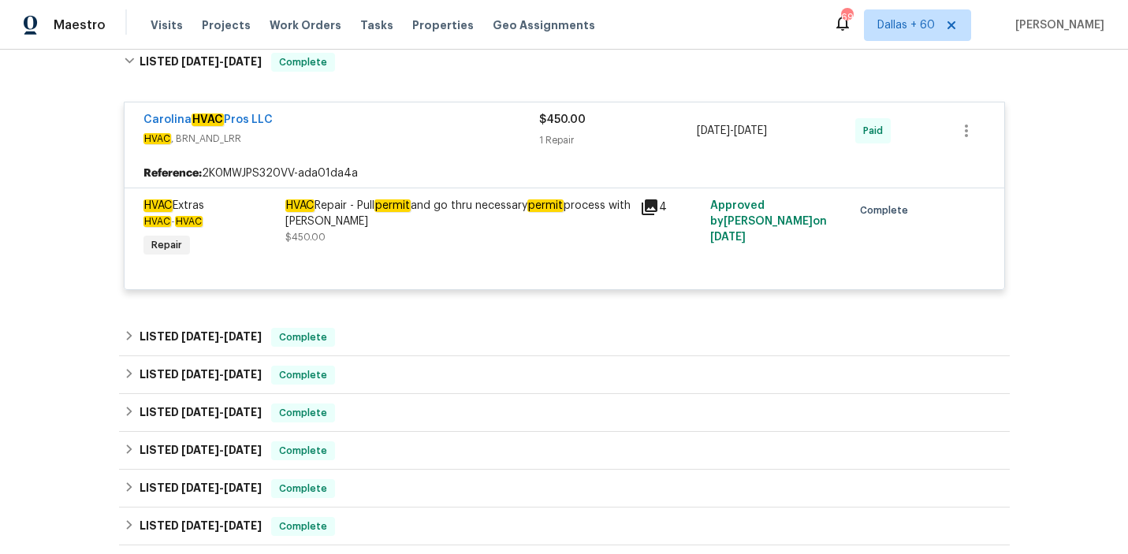
scroll to position [3175, 0]
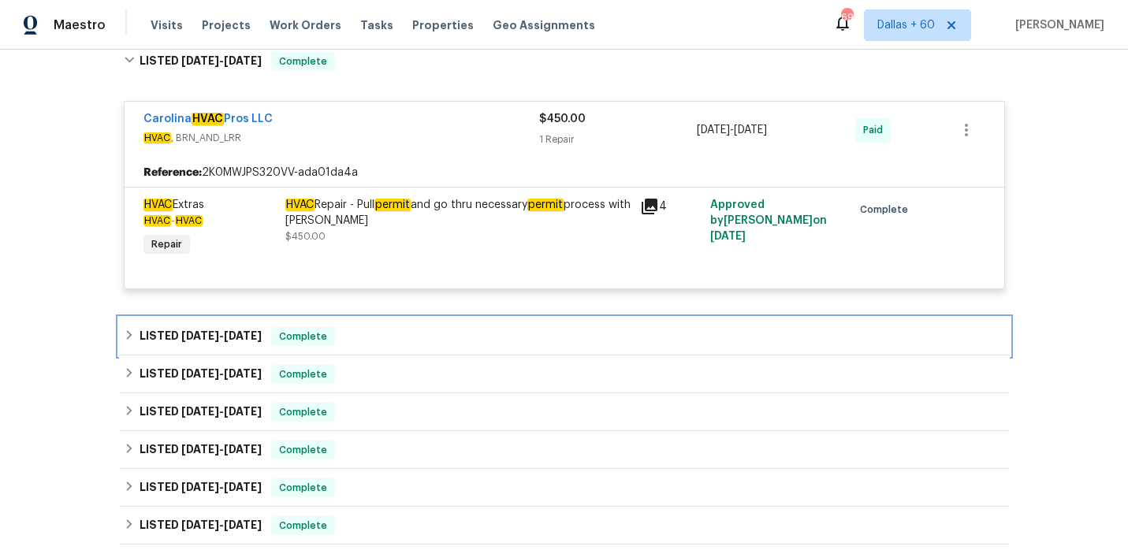
click at [429, 327] on div "LISTED [DATE] - [DATE] Complete" at bounding box center [564, 336] width 881 height 19
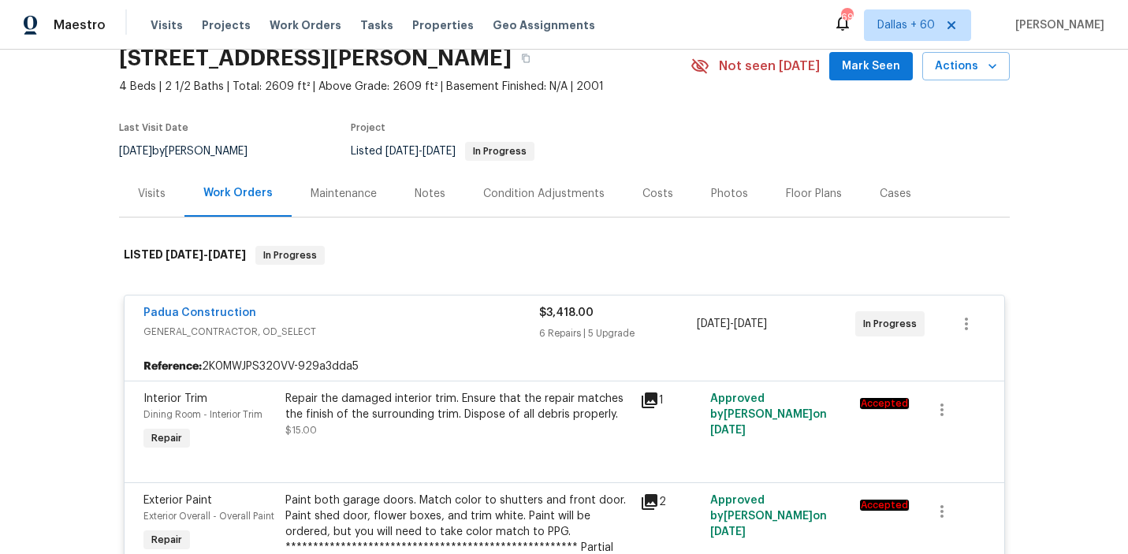
scroll to position [0, 0]
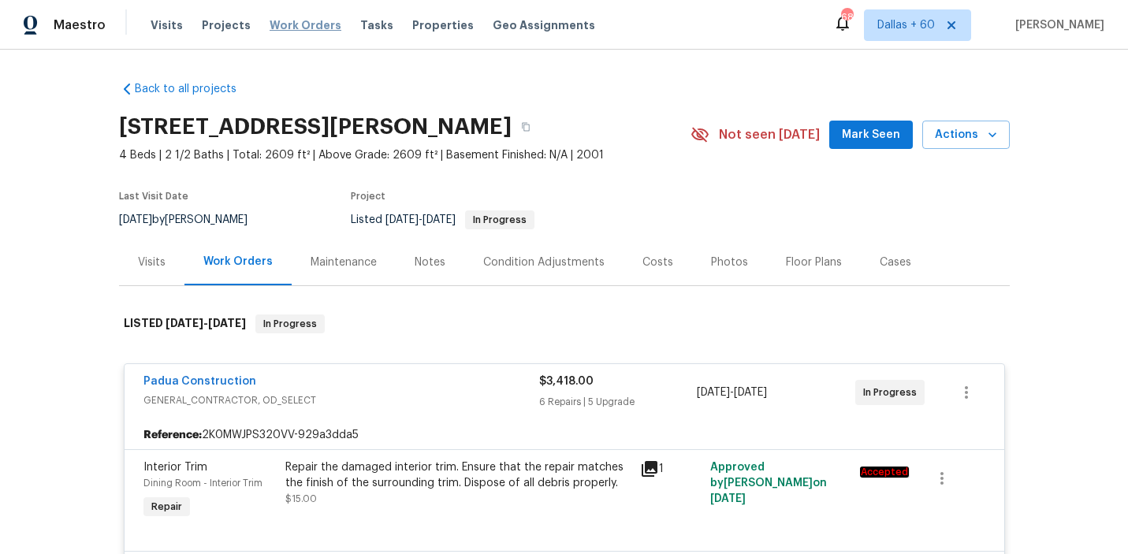
click at [282, 24] on span "Work Orders" at bounding box center [306, 25] width 72 height 16
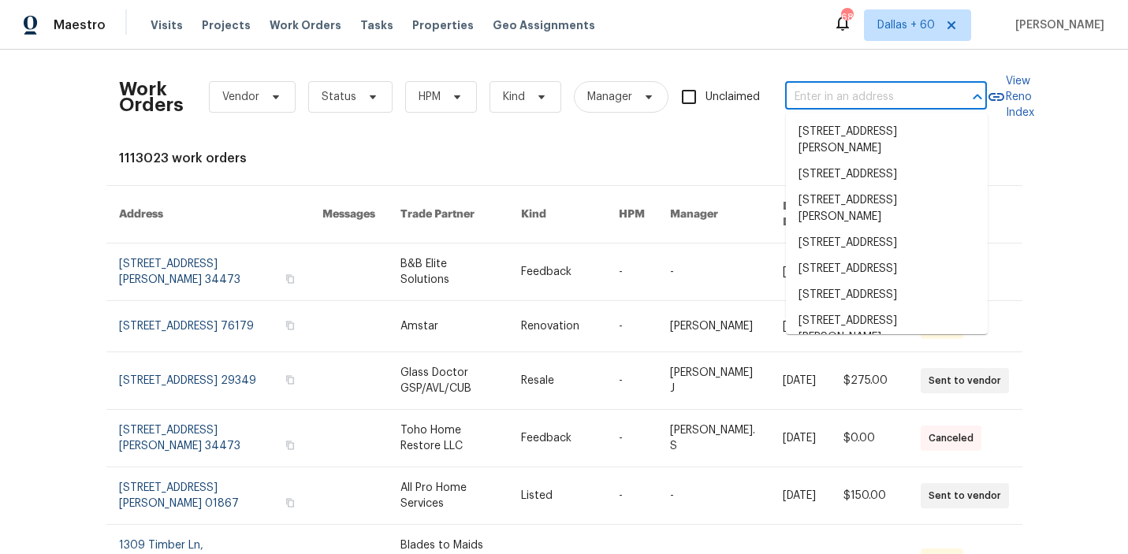
click at [870, 104] on input "text" at bounding box center [864, 97] width 158 height 24
paste input "[STREET_ADDRESS]"
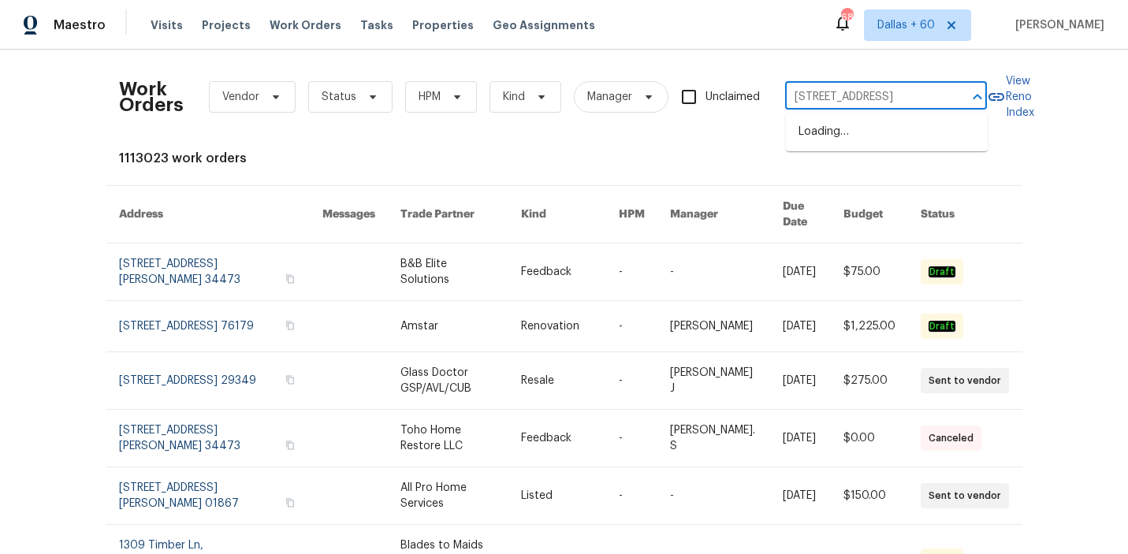
type input "[STREET_ADDRESS]"
click at [859, 132] on li "[STREET_ADDRESS]" at bounding box center [887, 132] width 202 height 26
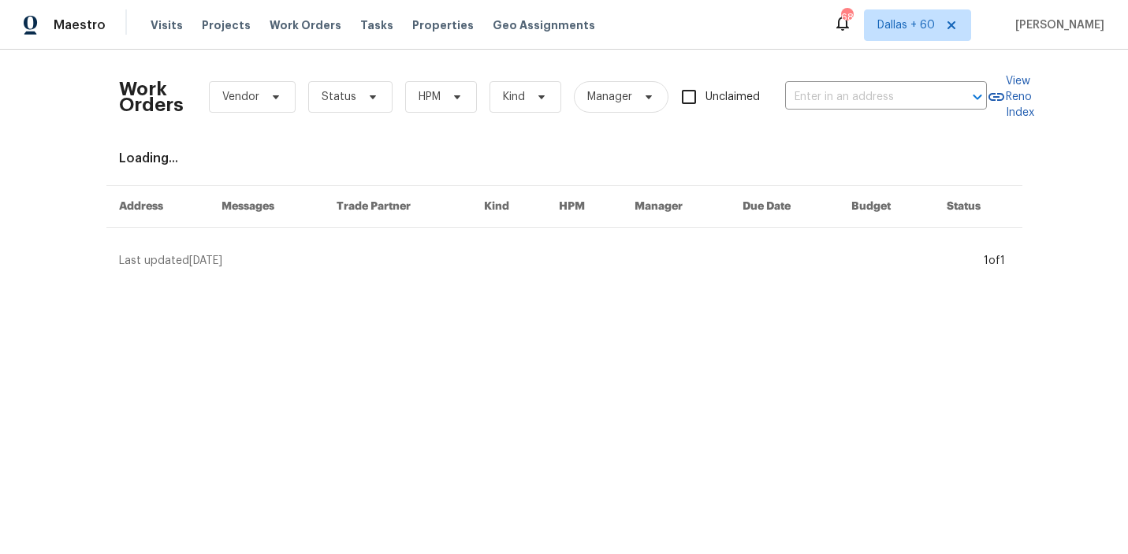
type input "[STREET_ADDRESS]"
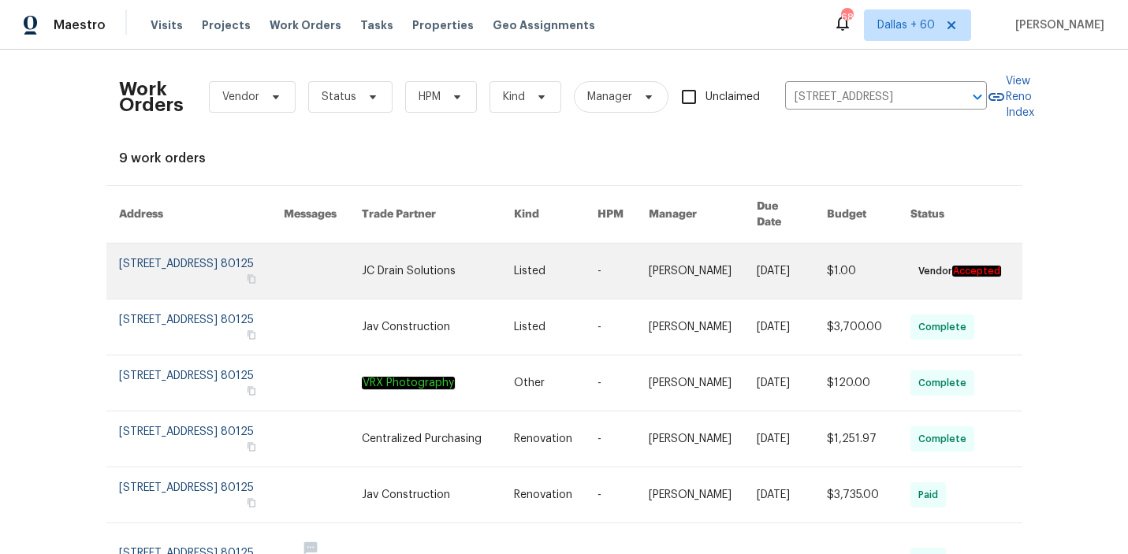
click at [562, 259] on link at bounding box center [556, 271] width 84 height 55
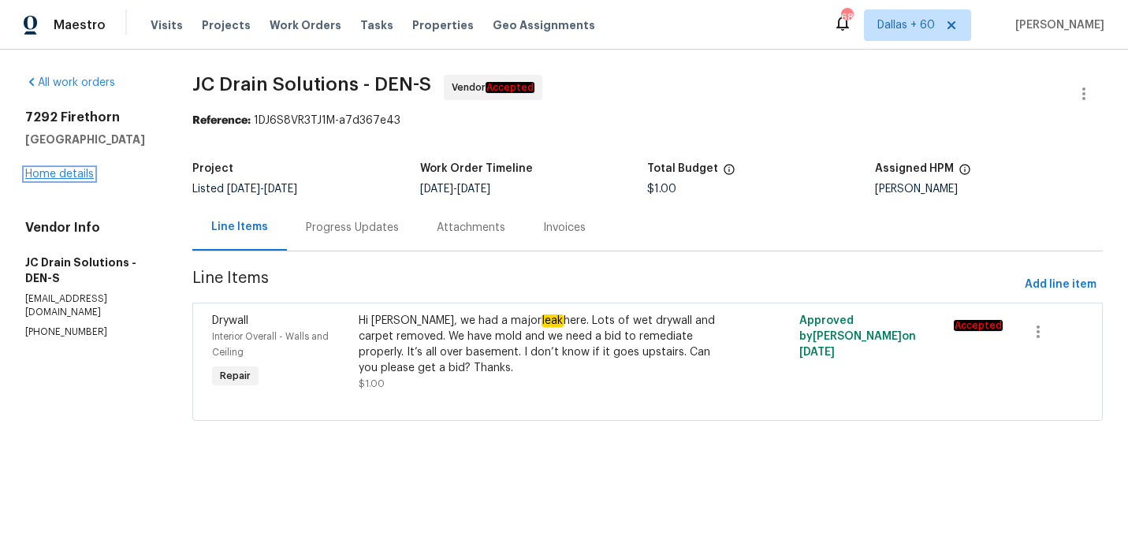
click at [48, 176] on link "Home details" at bounding box center [59, 174] width 69 height 11
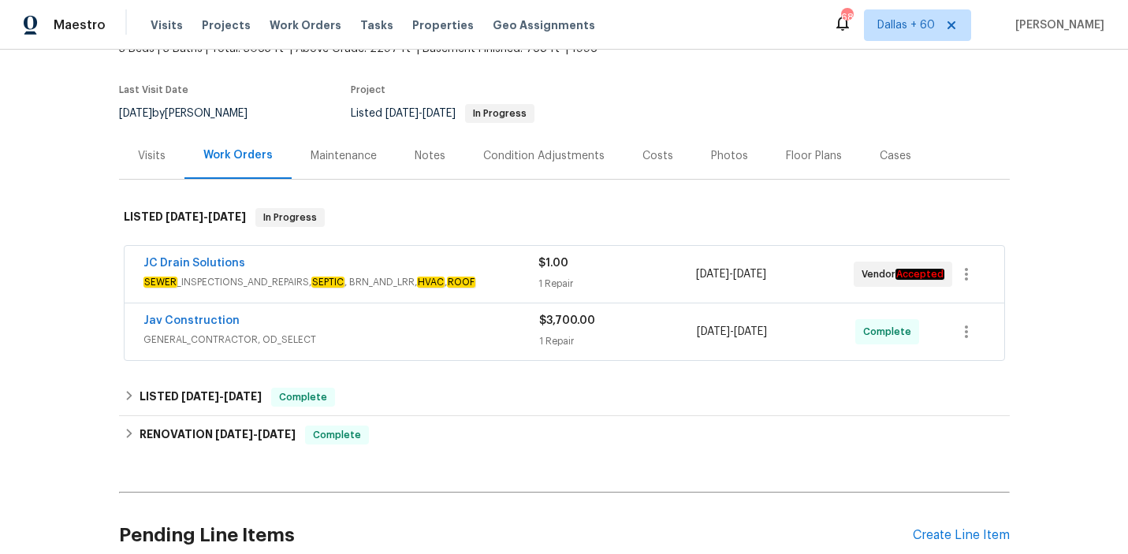
click at [471, 270] on div "JC Drain Solutions" at bounding box center [340, 264] width 395 height 19
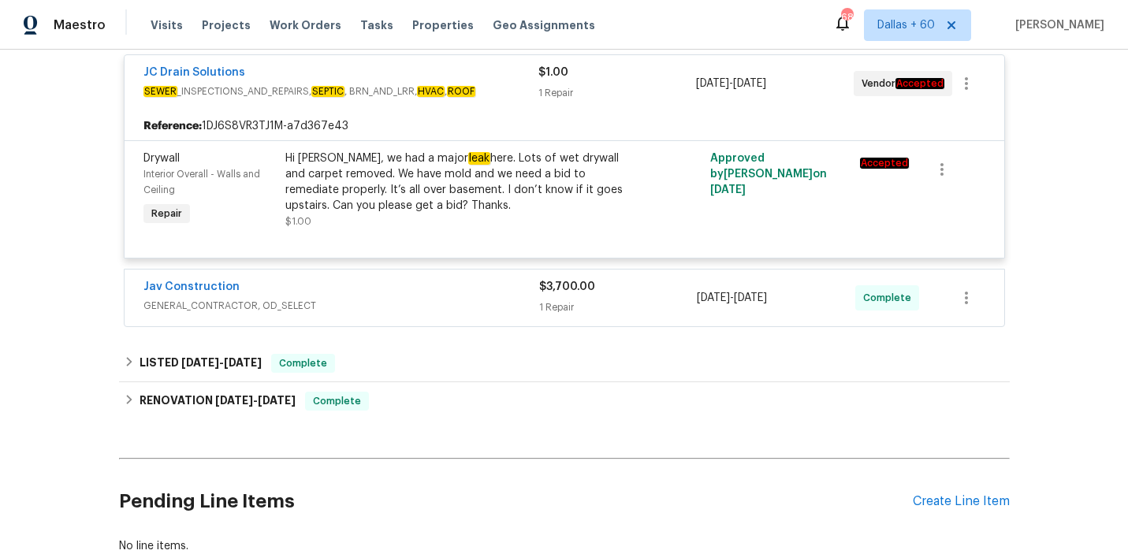
click at [424, 281] on div "Jav Construction" at bounding box center [341, 288] width 396 height 19
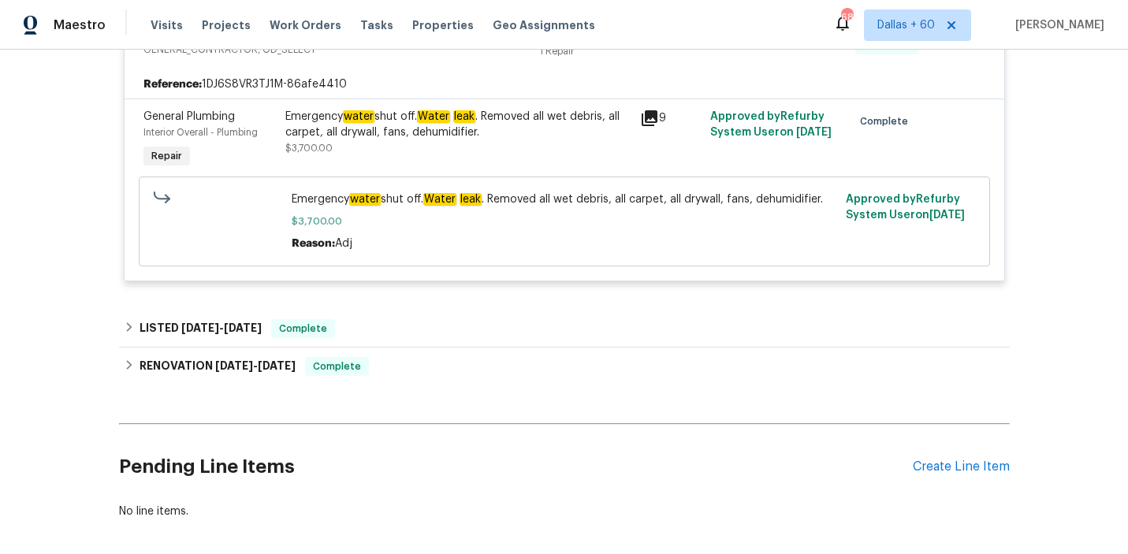
scroll to position [571, 0]
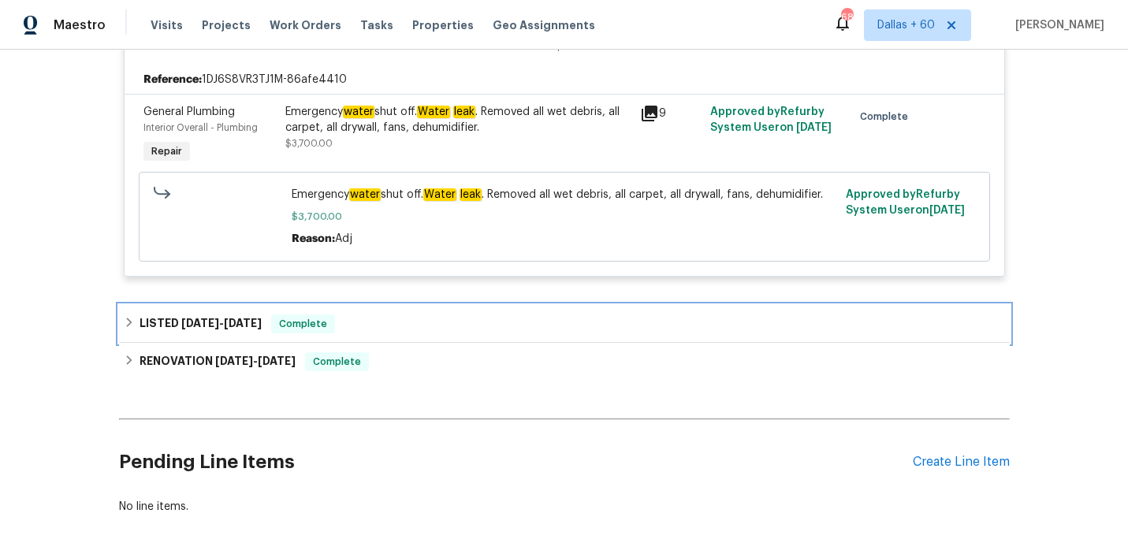
click at [423, 308] on div "LISTED [DATE] - [DATE] Complete" at bounding box center [564, 324] width 891 height 38
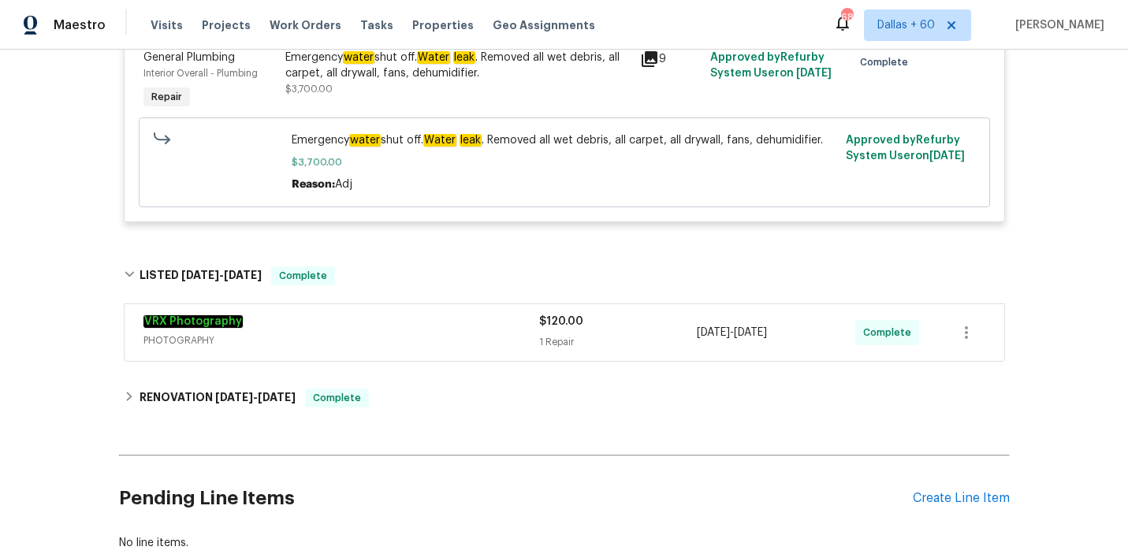
click at [423, 320] on div "VRX Photography" at bounding box center [341, 323] width 396 height 19
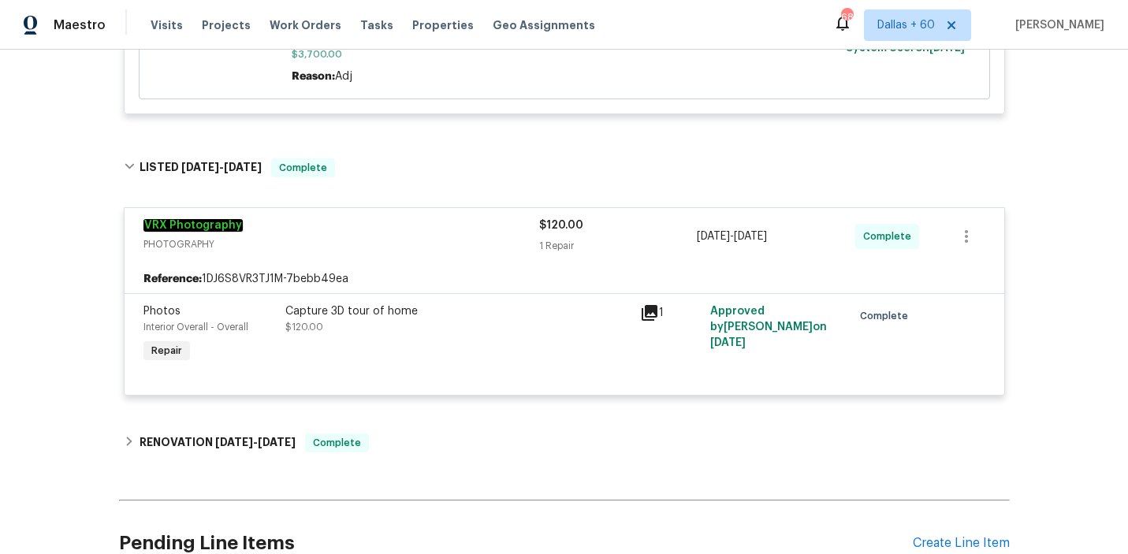
scroll to position [473, 0]
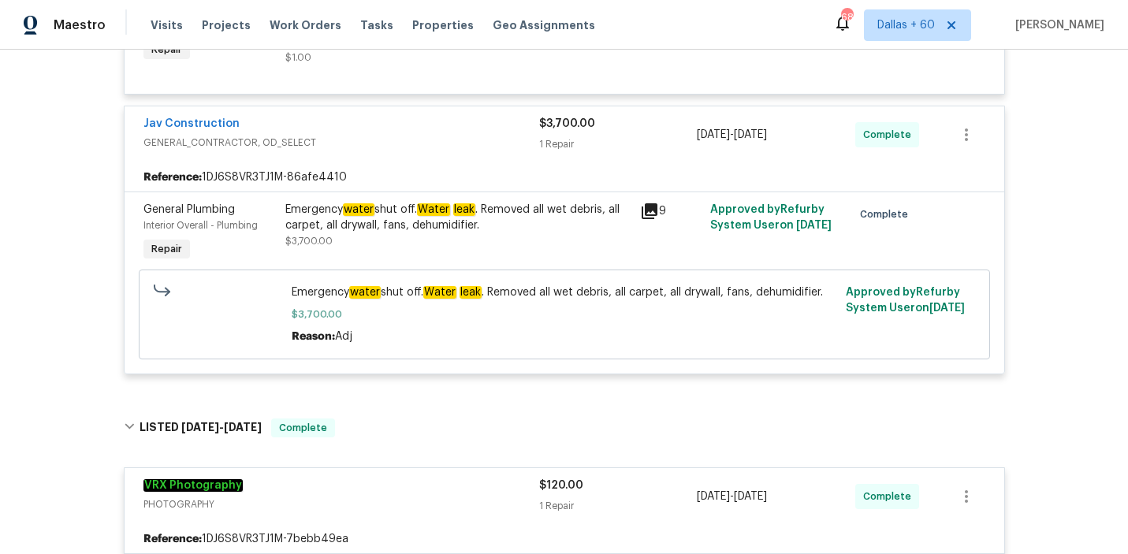
click at [522, 223] on div "Emergency water shut off. Water leak . Removed all wet debris, all carpet, all …" at bounding box center [457, 218] width 345 height 32
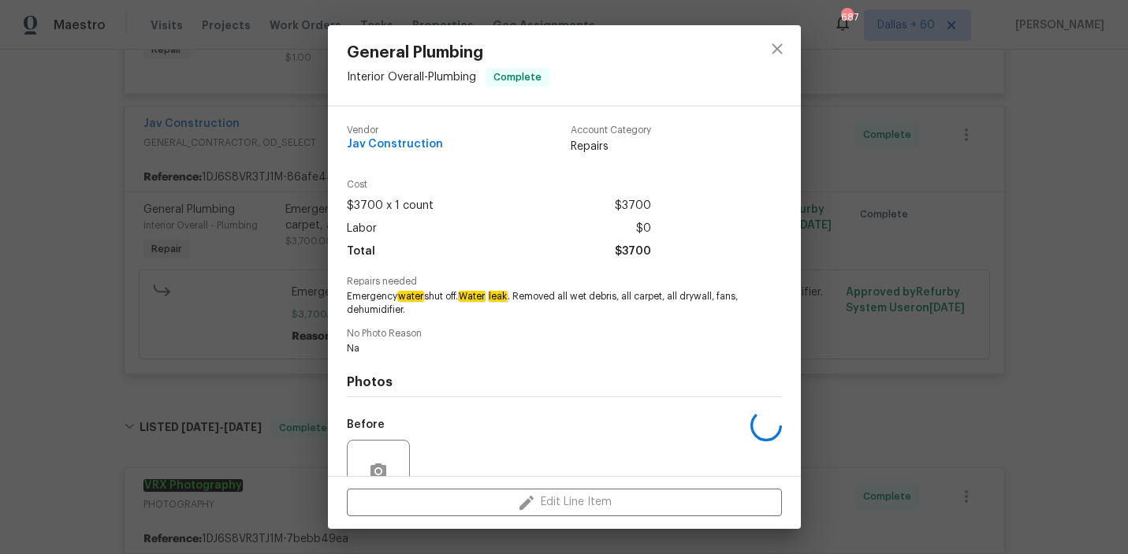
scroll to position [145, 0]
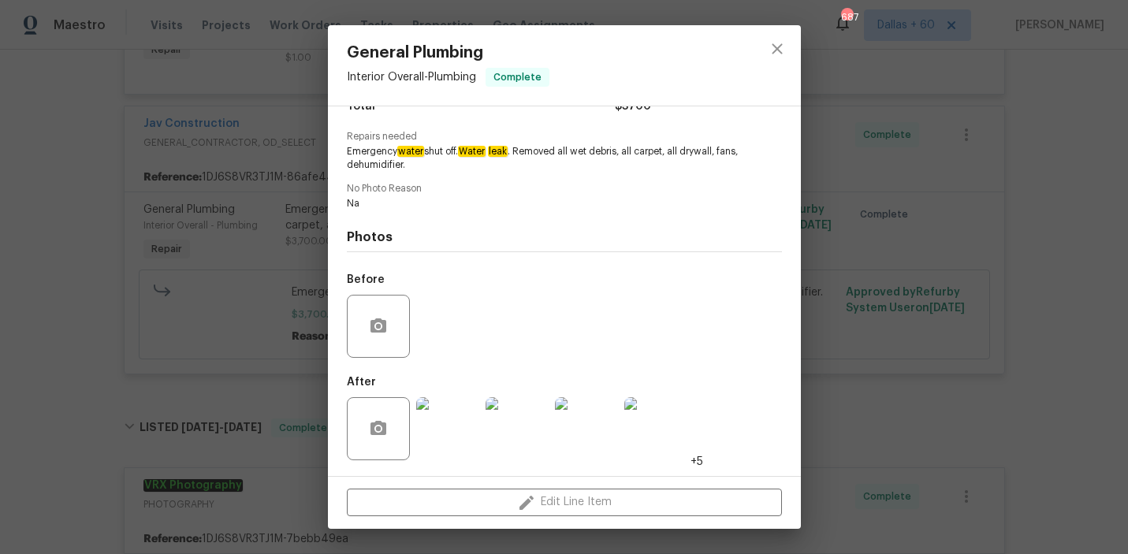
click at [462, 427] on img at bounding box center [447, 428] width 63 height 63
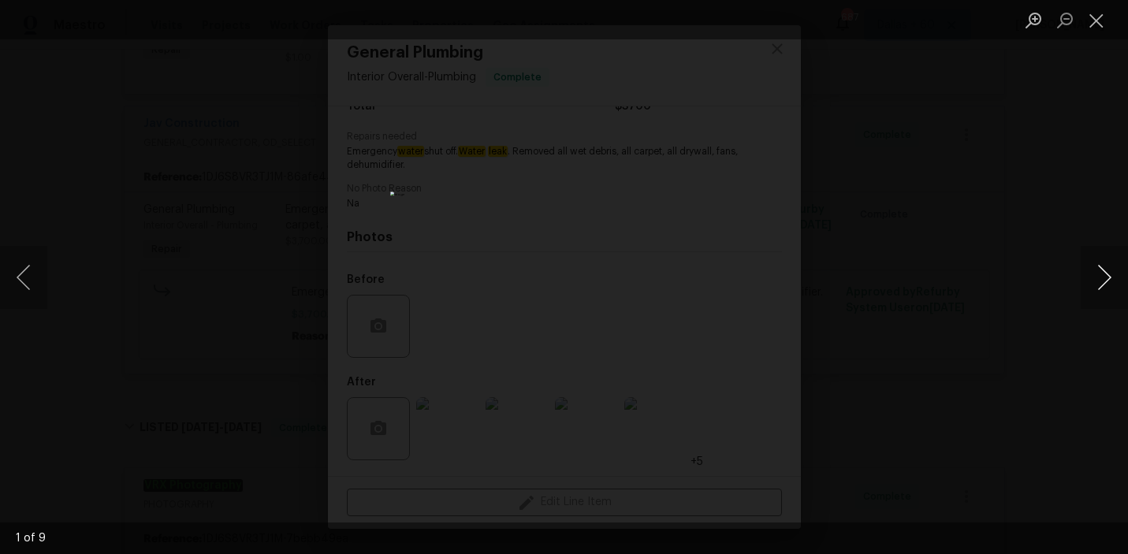
click at [1105, 274] on button "Next image" at bounding box center [1104, 277] width 47 height 63
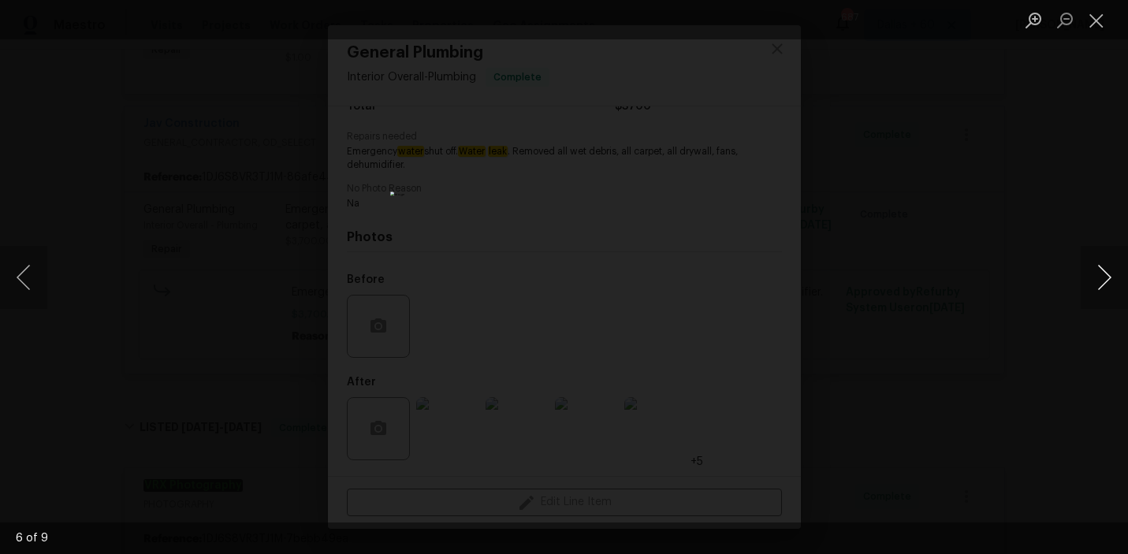
click at [1105, 274] on button "Next image" at bounding box center [1104, 277] width 47 height 63
click at [1105, 276] on button "Next image" at bounding box center [1104, 277] width 47 height 63
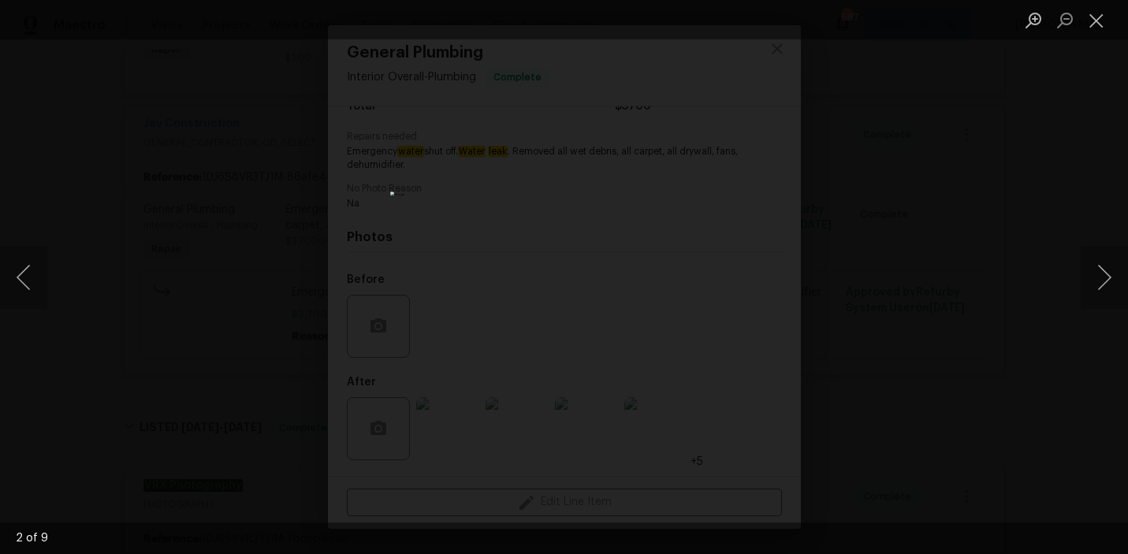
click at [977, 214] on div "Lightbox" at bounding box center [564, 277] width 1128 height 554
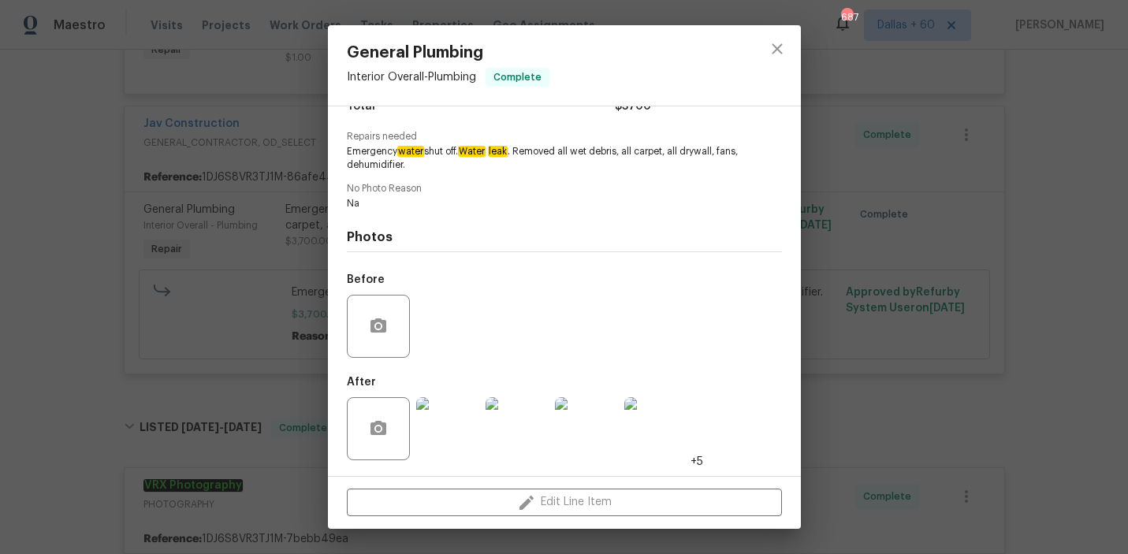
click at [75, 308] on div "General Plumbing Interior Overall - Plumbing Complete Vendor Jav Construction A…" at bounding box center [564, 277] width 1128 height 554
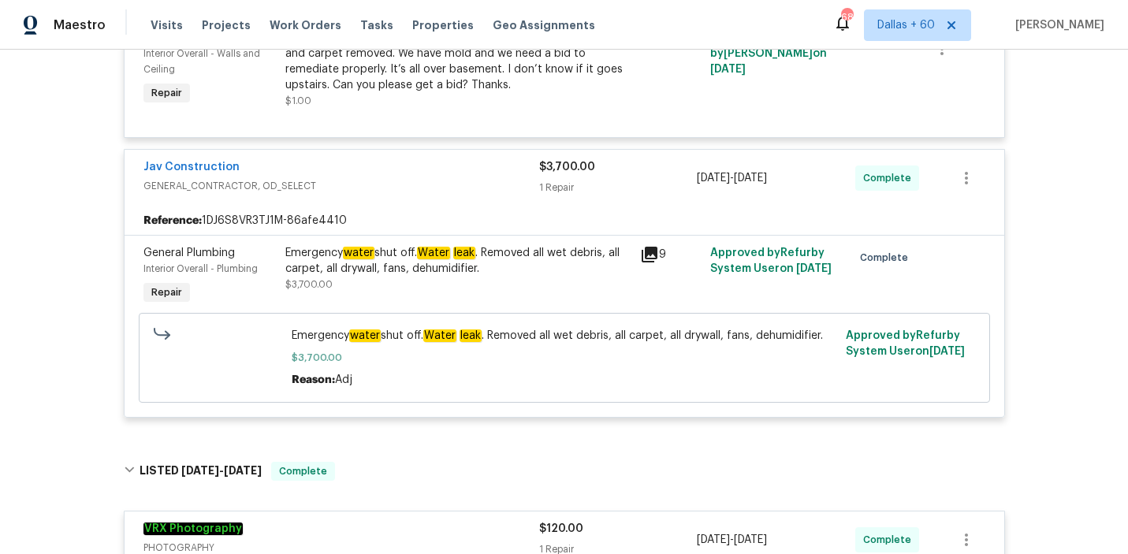
scroll to position [423, 0]
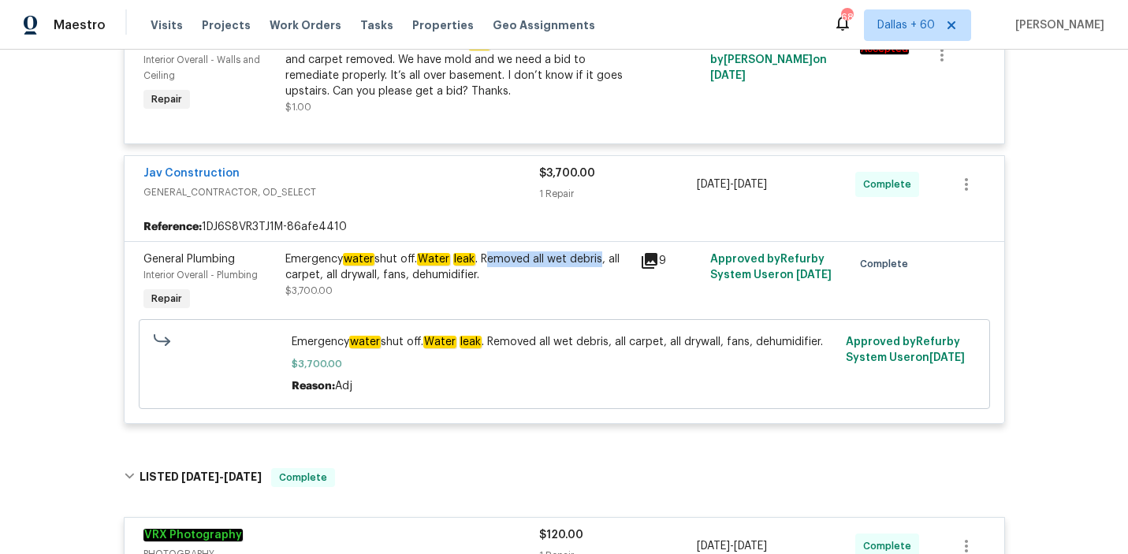
drag, startPoint x: 491, startPoint y: 255, endPoint x: 606, endPoint y: 262, distance: 115.3
click at [606, 262] on div "Emergency water shut off. Water leak . Removed all wet debris, all carpet, all …" at bounding box center [457, 268] width 345 height 32
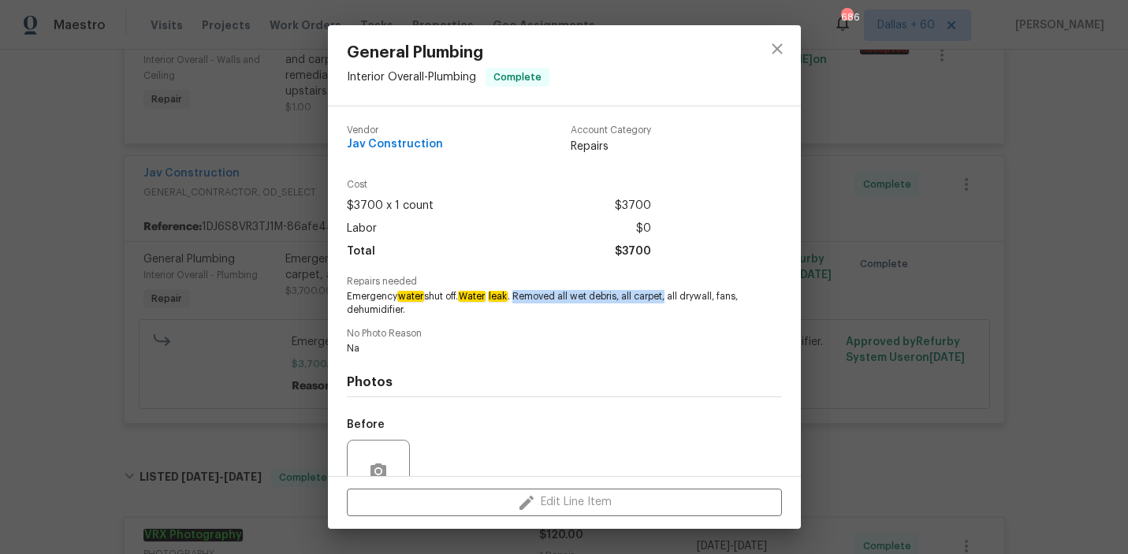
drag, startPoint x: 520, startPoint y: 294, endPoint x: 671, endPoint y: 298, distance: 151.4
click at [671, 298] on span "Emergency water shut off. Water leak . Removed all wet debris, all carpet, all …" at bounding box center [543, 303] width 392 height 27
copy span "Removed all wet debris, all carpet,"
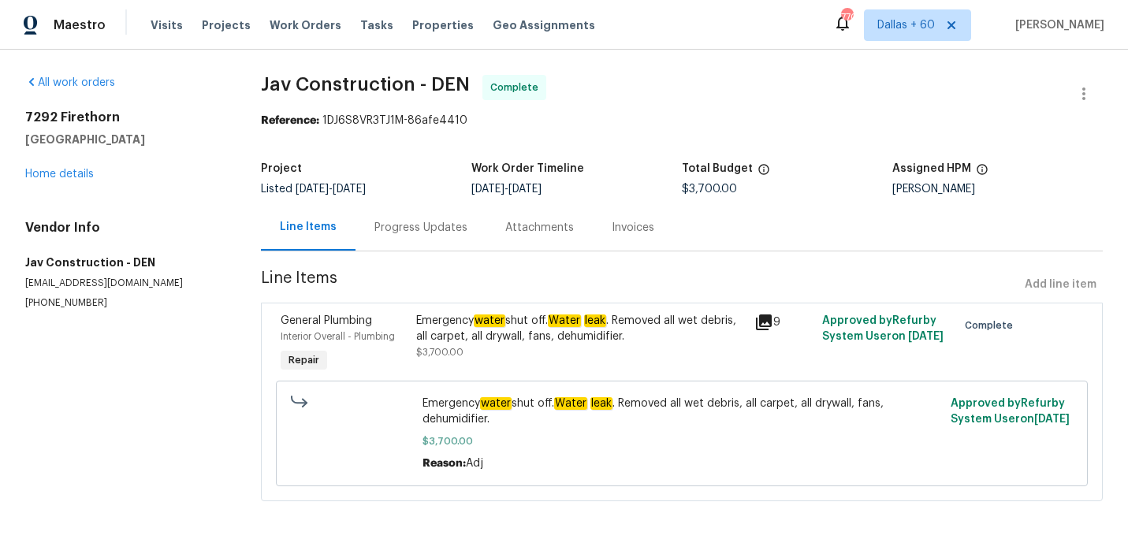
click at [412, 227] on div "Progress Updates" at bounding box center [421, 228] width 93 height 16
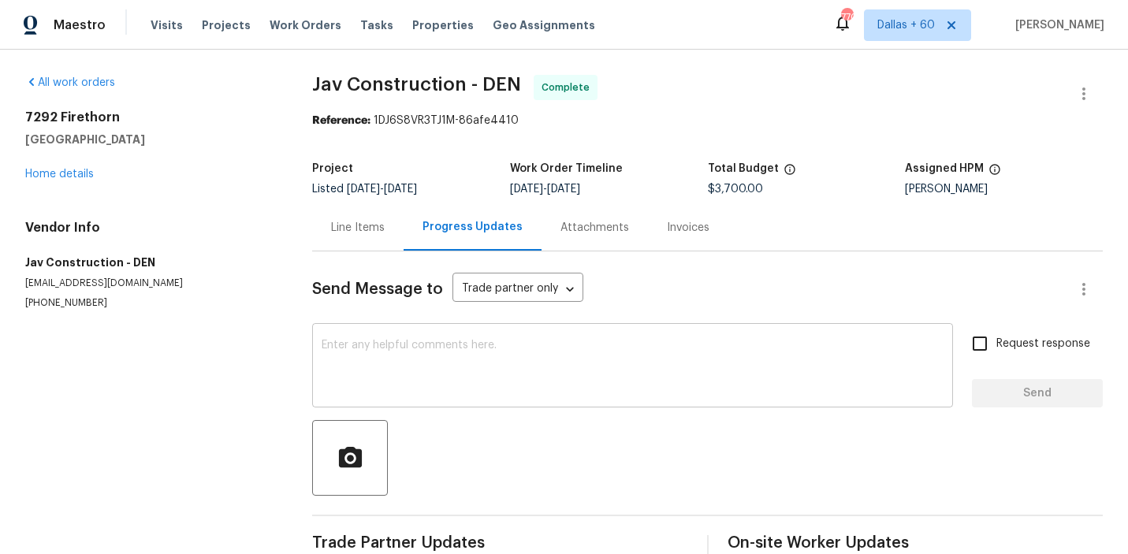
scroll to position [32, 0]
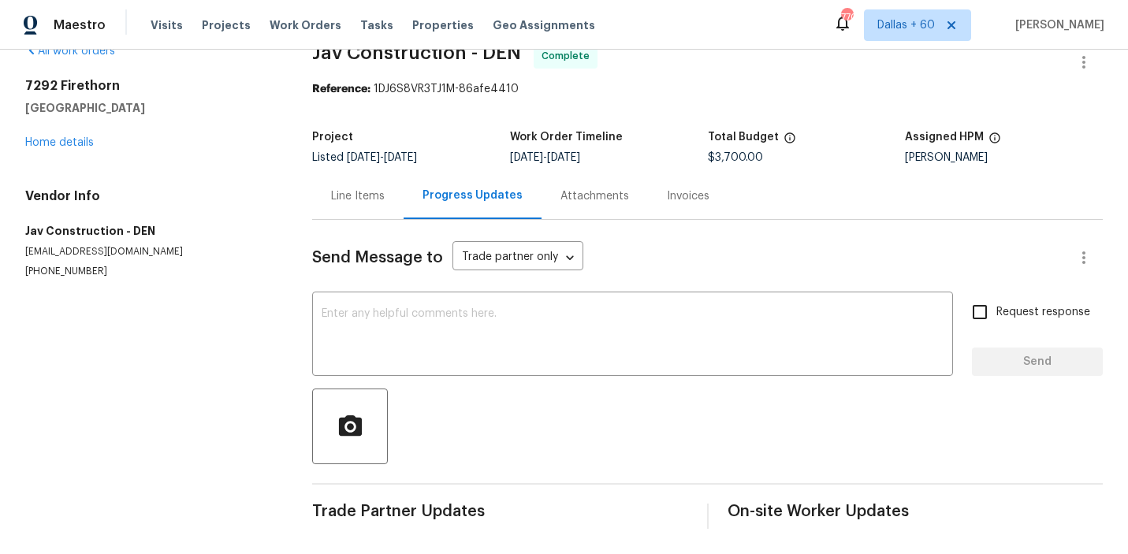
click at [352, 204] on div "Line Items" at bounding box center [357, 196] width 91 height 47
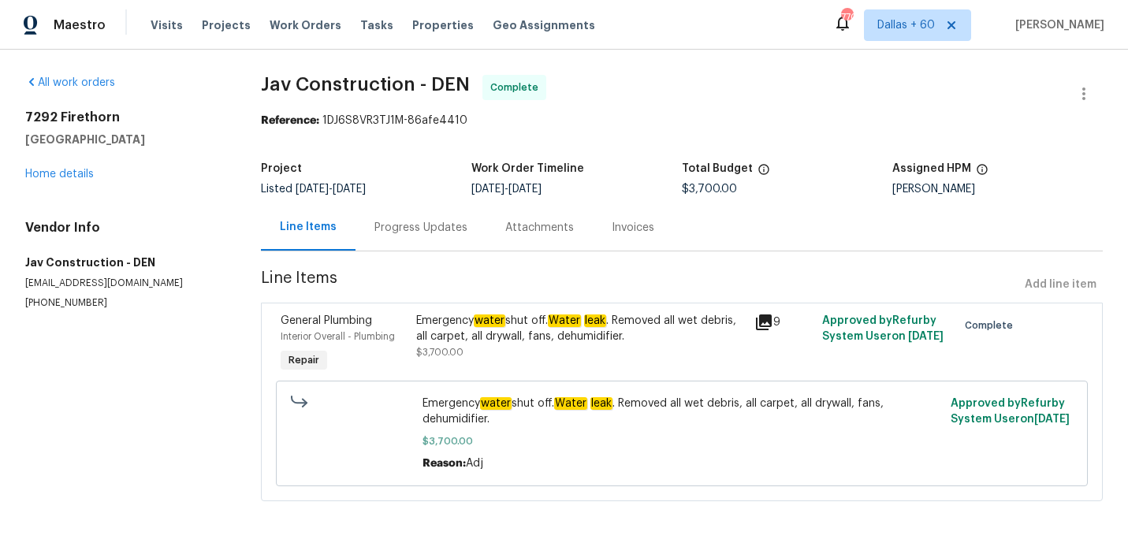
click at [511, 351] on div "Emergency water shut off. Water leak . Removed all wet debris, all carpet, all …" at bounding box center [580, 336] width 329 height 47
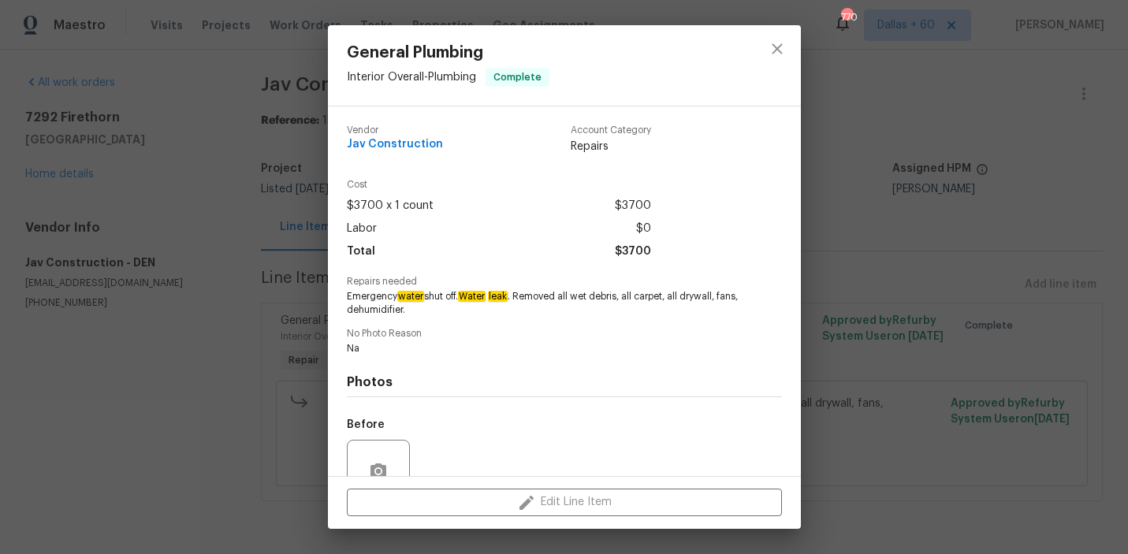
scroll to position [145, 0]
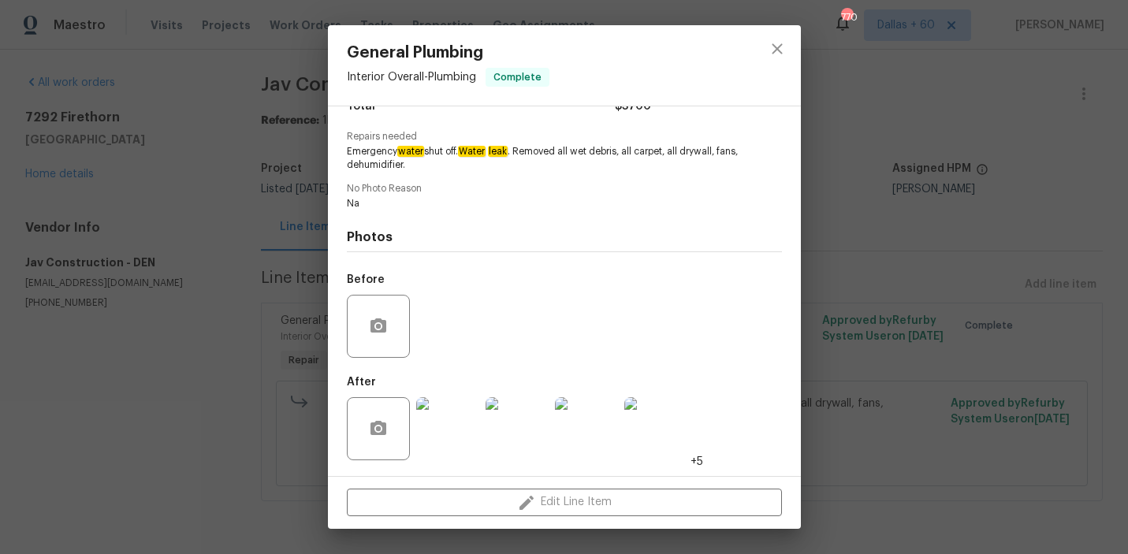
click at [441, 434] on img at bounding box center [447, 428] width 63 height 63
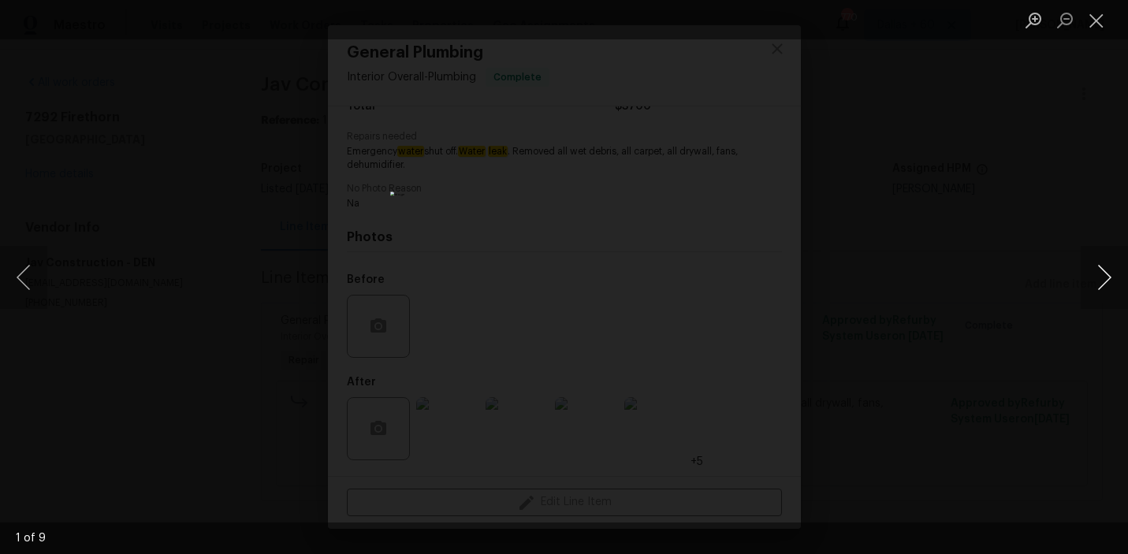
click at [1103, 282] on button "Next image" at bounding box center [1104, 277] width 47 height 63
click at [1103, 281] on button "Next image" at bounding box center [1104, 277] width 47 height 63
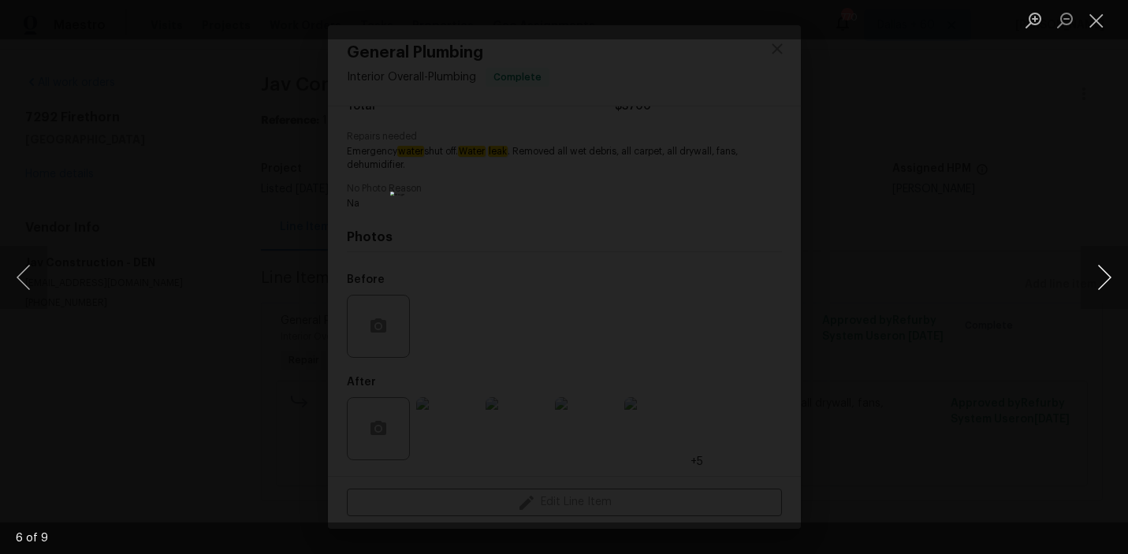
click at [1103, 280] on button "Next image" at bounding box center [1104, 277] width 47 height 63
click at [1104, 279] on button "Next image" at bounding box center [1104, 277] width 47 height 63
click at [1104, 278] on button "Next image" at bounding box center [1104, 277] width 47 height 63
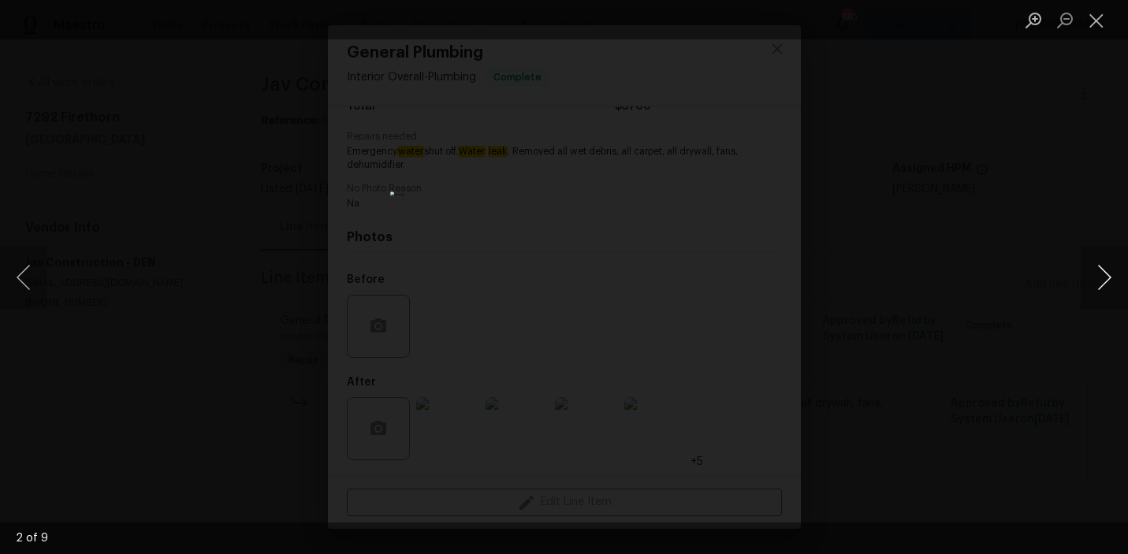
click at [1104, 277] on button "Next image" at bounding box center [1104, 277] width 47 height 63
click at [1104, 276] on button "Next image" at bounding box center [1104, 277] width 47 height 63
click at [1104, 275] on button "Next image" at bounding box center [1104, 277] width 47 height 63
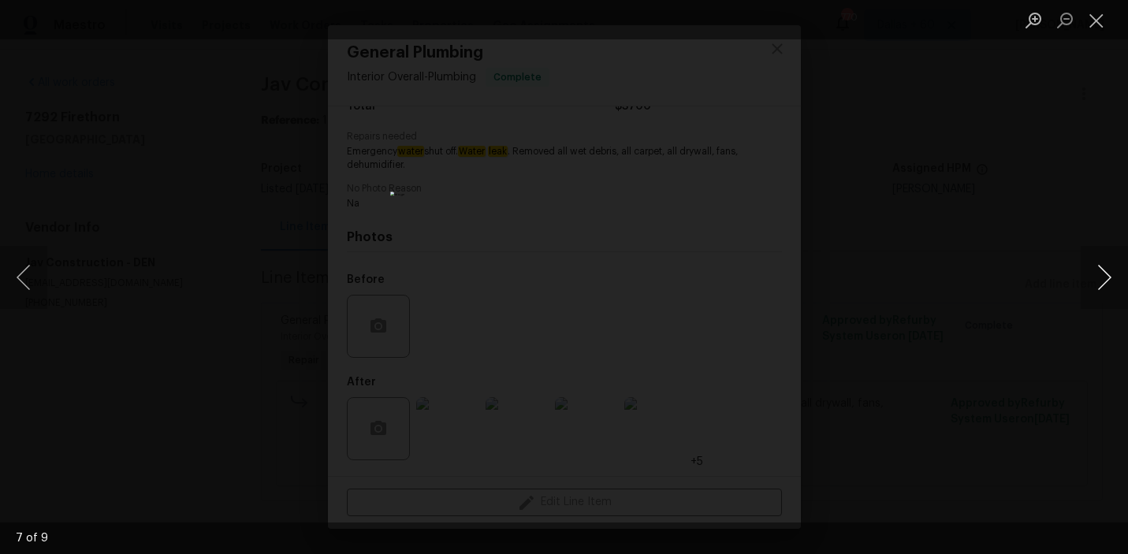
click at [1104, 275] on button "Next image" at bounding box center [1104, 277] width 47 height 63
click at [1097, 281] on button "Next image" at bounding box center [1104, 277] width 47 height 63
click at [1008, 304] on div "Lightbox" at bounding box center [564, 277] width 1128 height 554
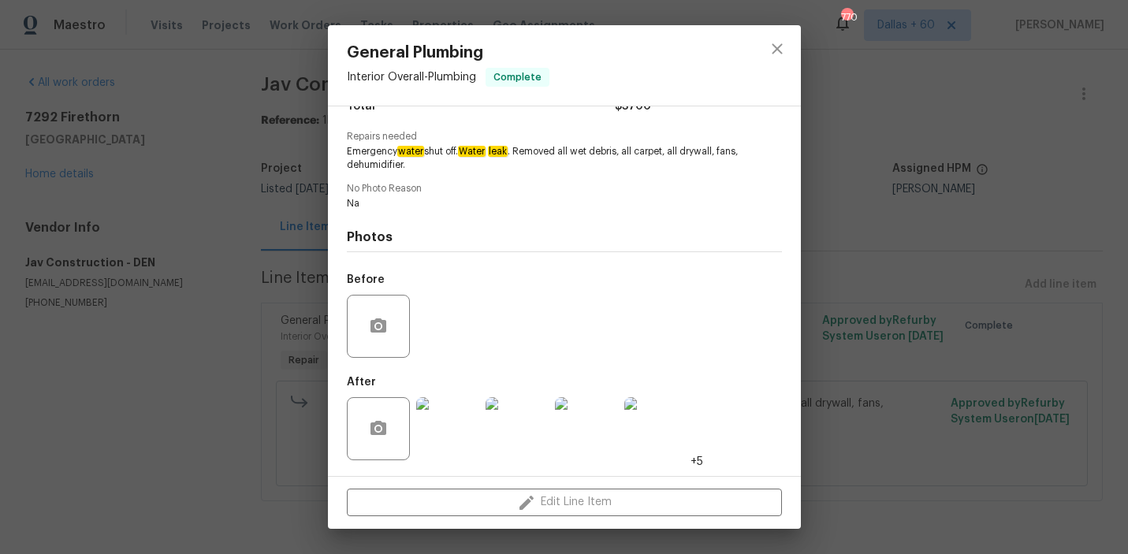
click at [199, 389] on div "General Plumbing Interior Overall - Plumbing Complete Vendor Jav Construction A…" at bounding box center [564, 277] width 1128 height 554
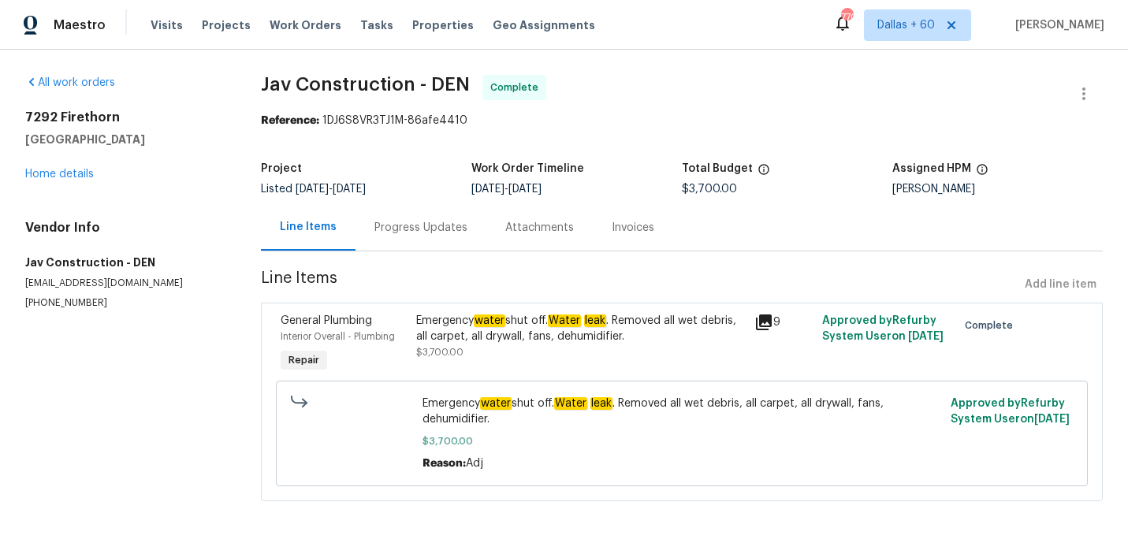
click at [635, 229] on div "Invoices" at bounding box center [633, 228] width 43 height 16
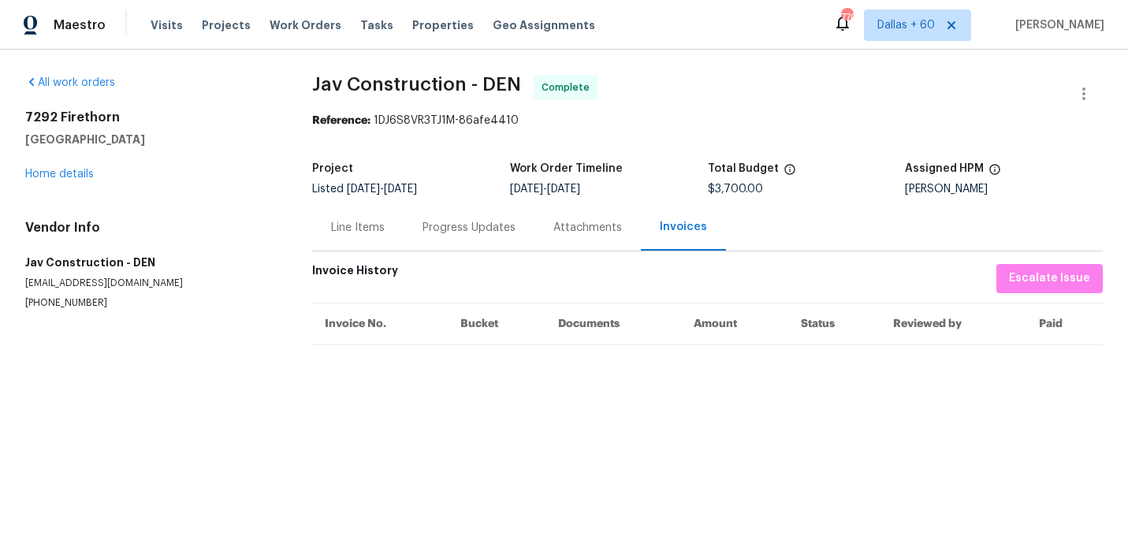
click at [365, 224] on div "Line Items" at bounding box center [358, 228] width 54 height 16
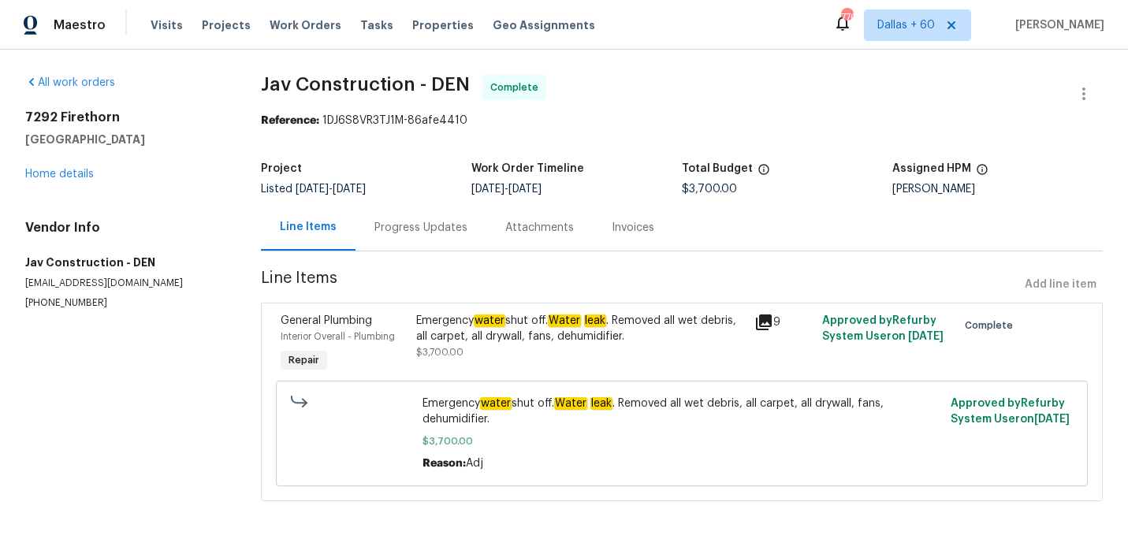
click at [419, 226] on div "Progress Updates" at bounding box center [421, 228] width 93 height 16
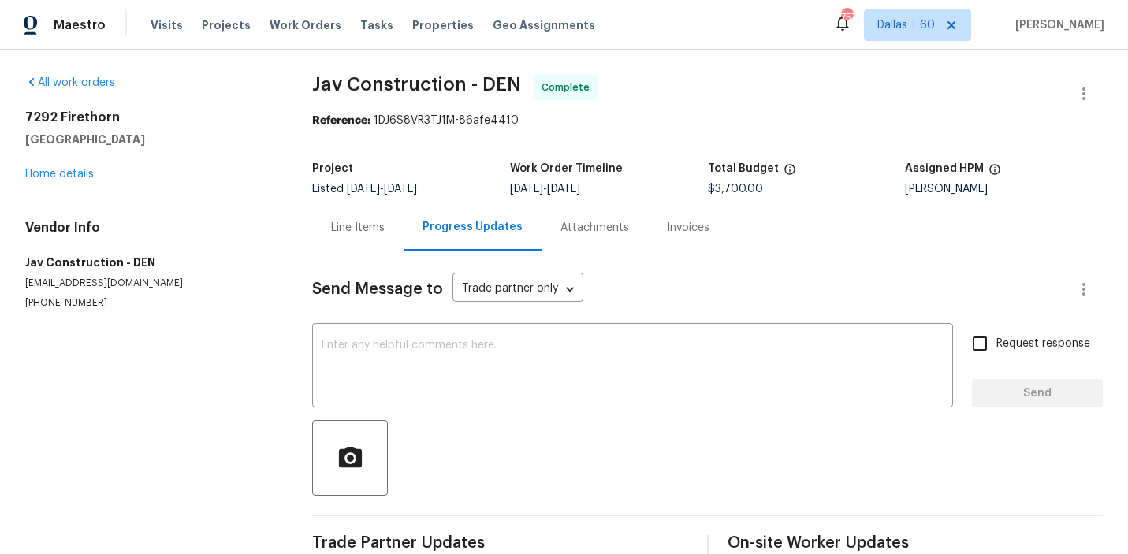
click at [299, 33] on div "Visits Projects Work Orders Tasks Properties Geo Assignments" at bounding box center [383, 25] width 464 height 32
click at [296, 27] on span "Work Orders" at bounding box center [306, 25] width 72 height 16
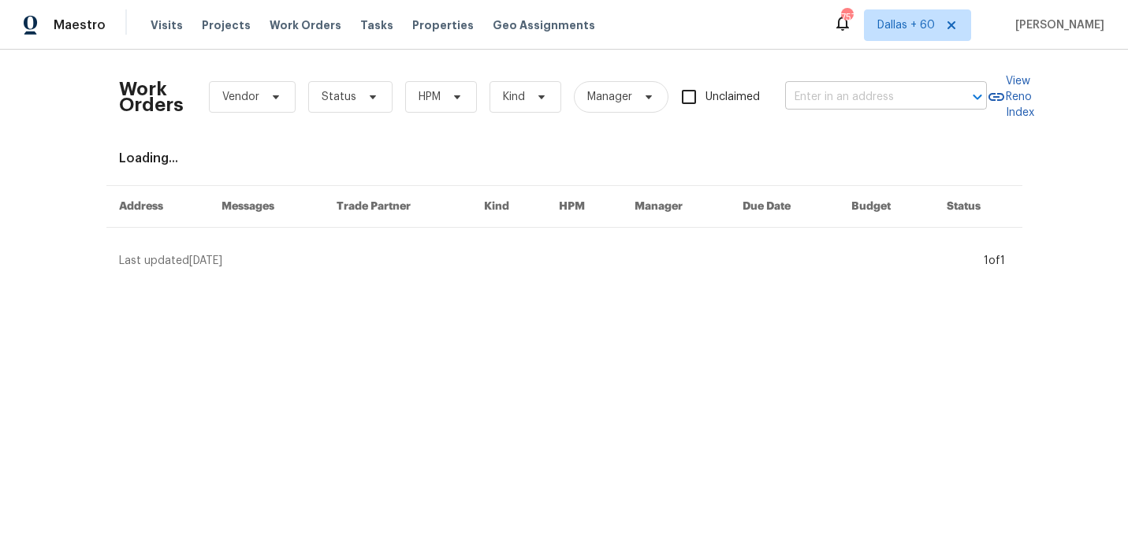
click at [843, 90] on input "text" at bounding box center [864, 97] width 158 height 24
paste input "2381 Reeves Creek Rd, Jonesboro, GA 30236"
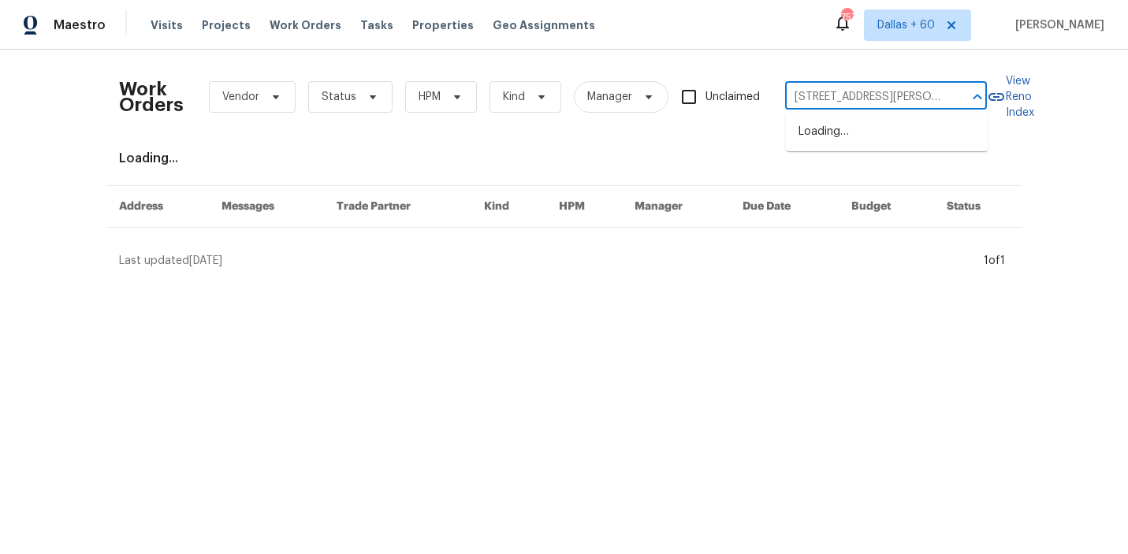
scroll to position [0, 83]
type input "2381 Reeves Creek Rd, Jonesboro, GA 30236"
click at [835, 140] on li "2381 Reeves Creek Rd, Jonesboro, GA 30236" at bounding box center [887, 140] width 202 height 43
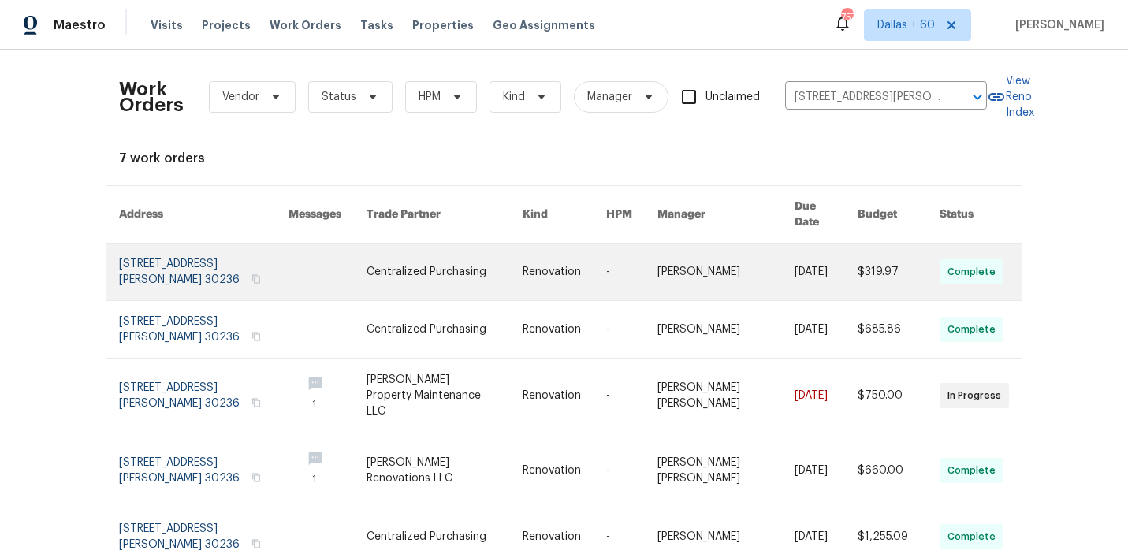
click at [494, 253] on link at bounding box center [445, 272] width 156 height 57
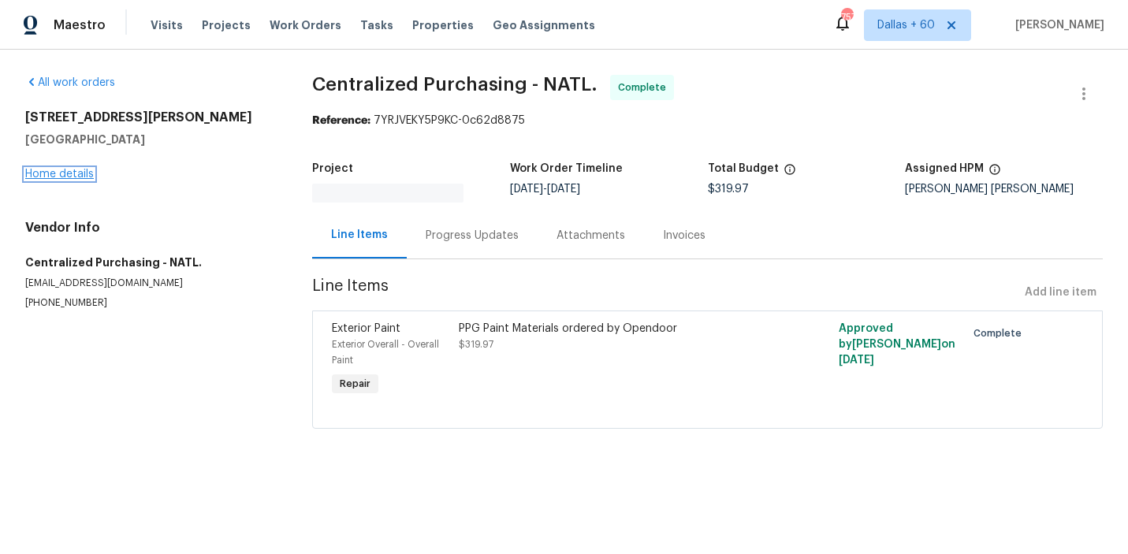
click at [69, 169] on link "Home details" at bounding box center [59, 174] width 69 height 11
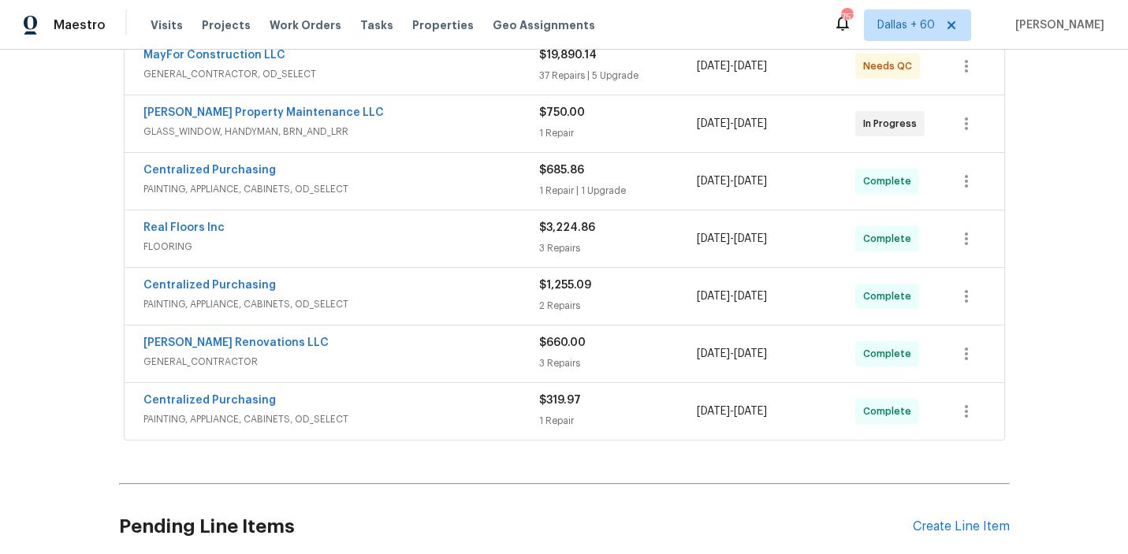
scroll to position [371, 0]
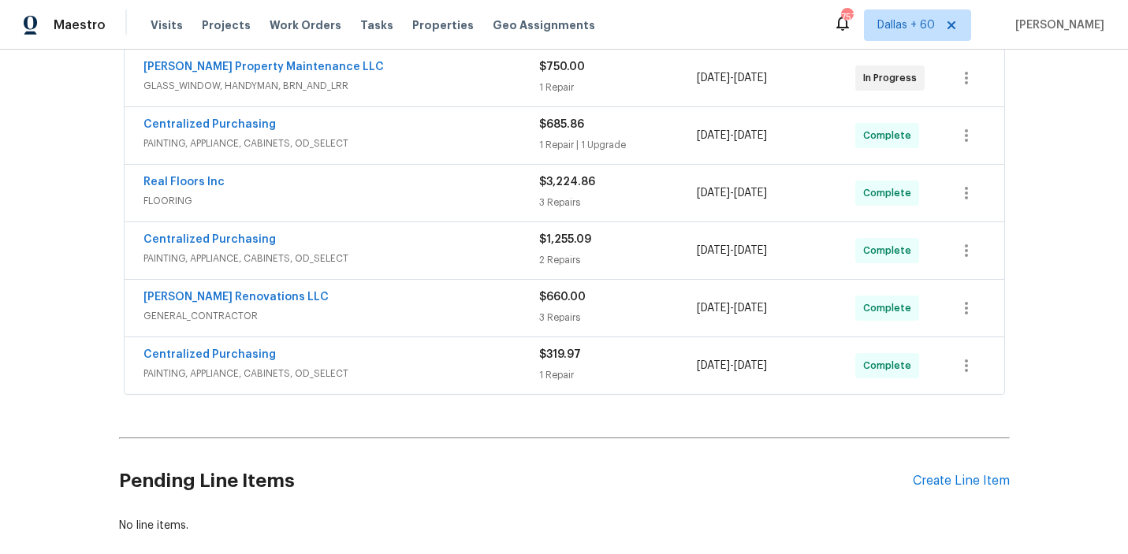
click at [464, 347] on div "Centralized Purchasing" at bounding box center [341, 356] width 396 height 19
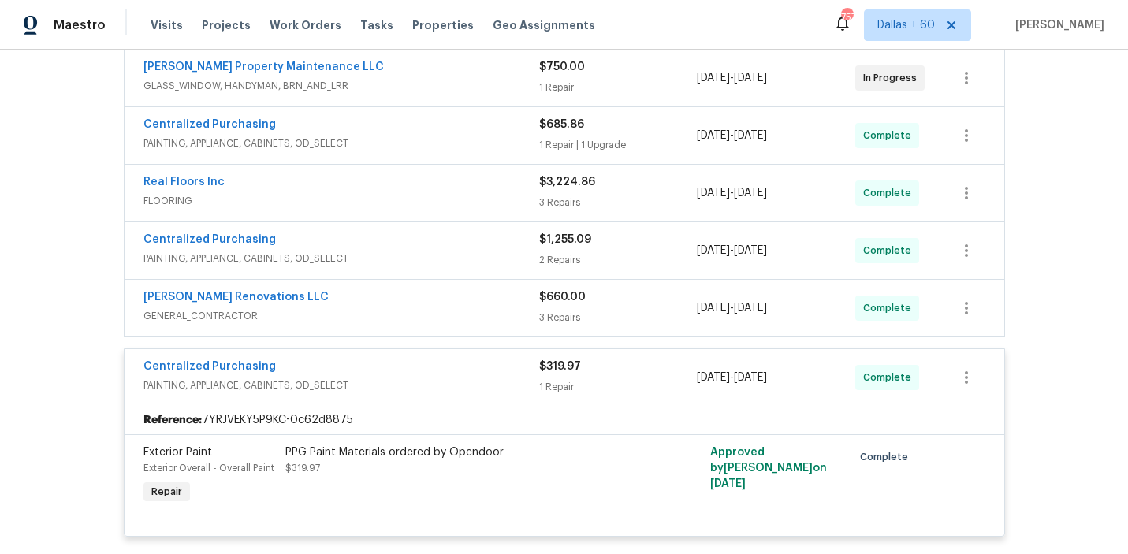
click at [453, 308] on span "GENERAL_CONTRACTOR" at bounding box center [341, 316] width 396 height 16
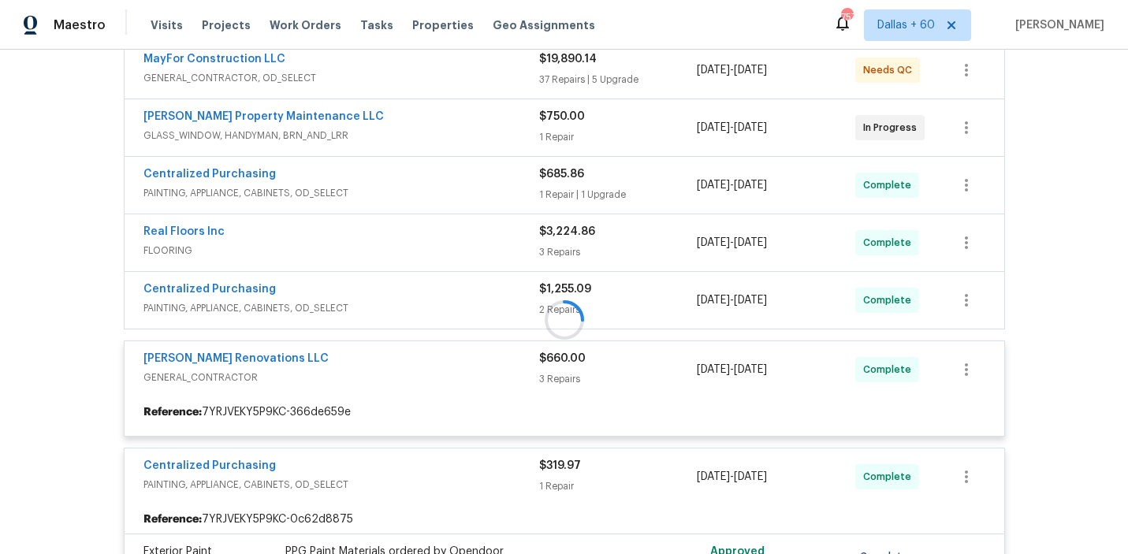
scroll to position [313, 0]
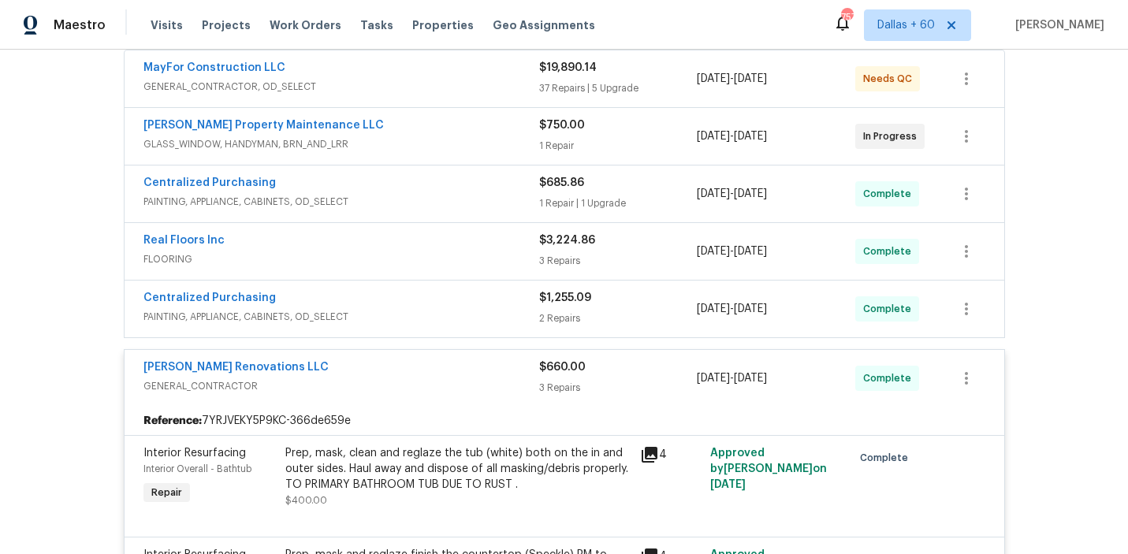
click at [451, 294] on div "Centralized Purchasing" at bounding box center [341, 299] width 396 height 19
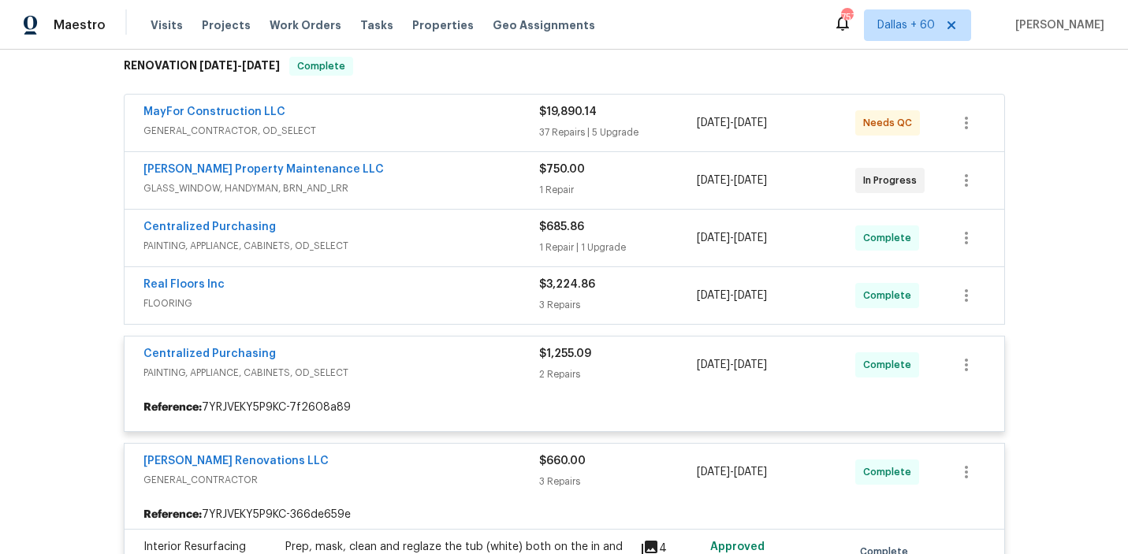
scroll to position [266, 0]
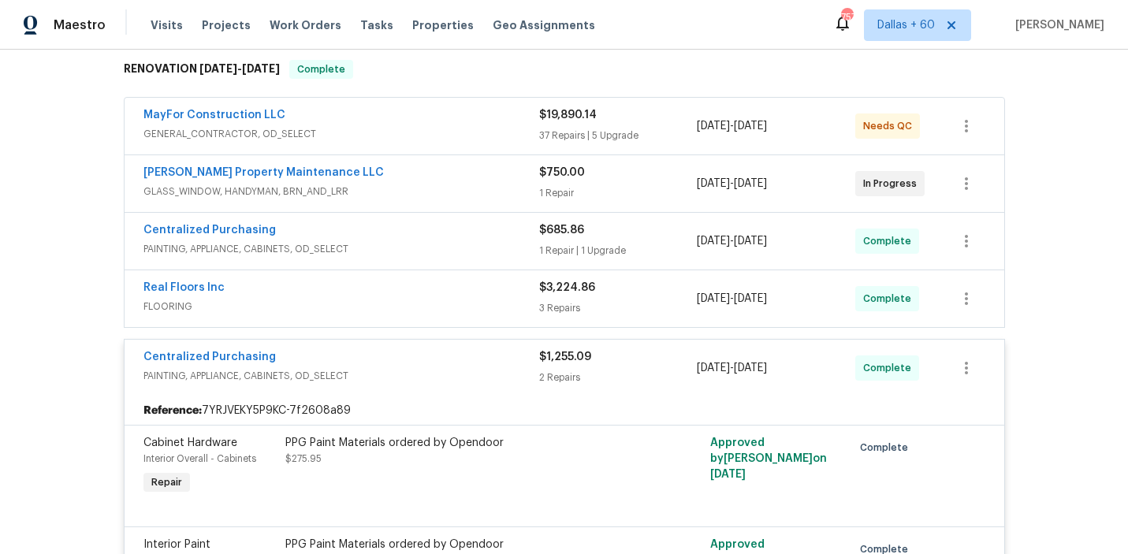
click at [451, 299] on span "FLOORING" at bounding box center [341, 307] width 396 height 16
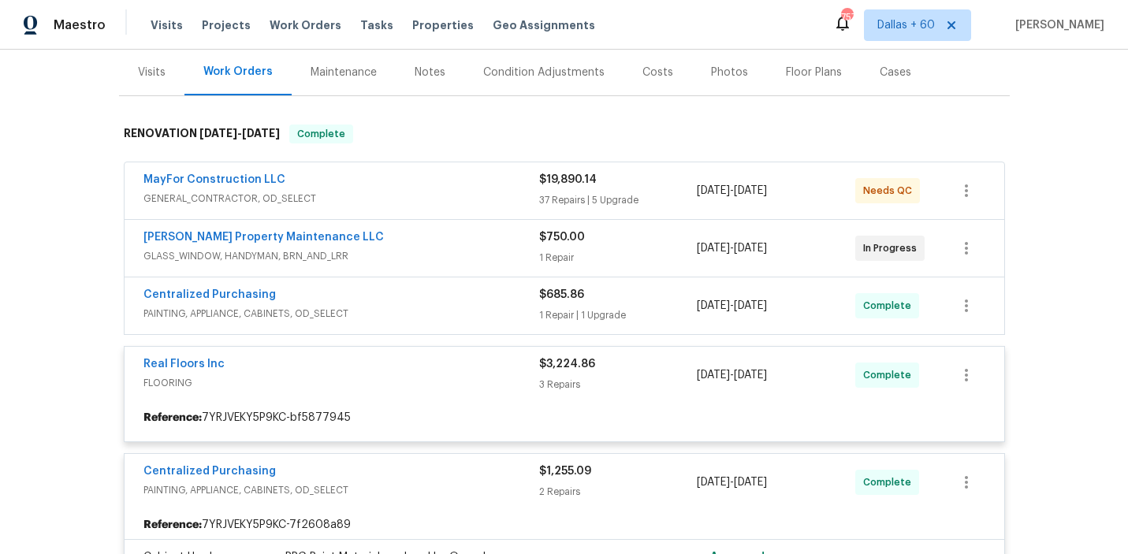
scroll to position [194, 0]
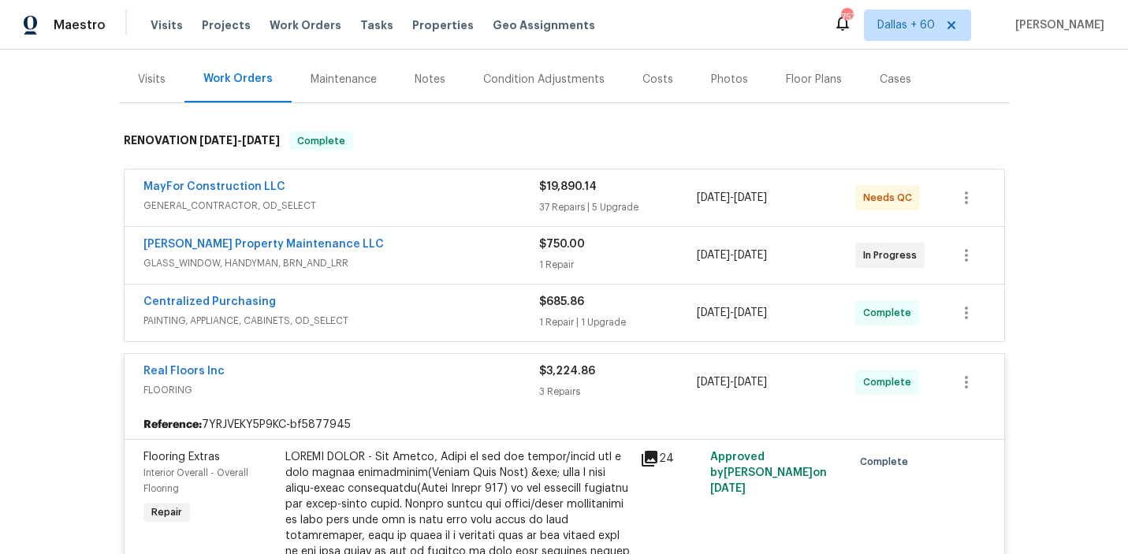
click at [445, 294] on div "Centralized Purchasing" at bounding box center [341, 303] width 396 height 19
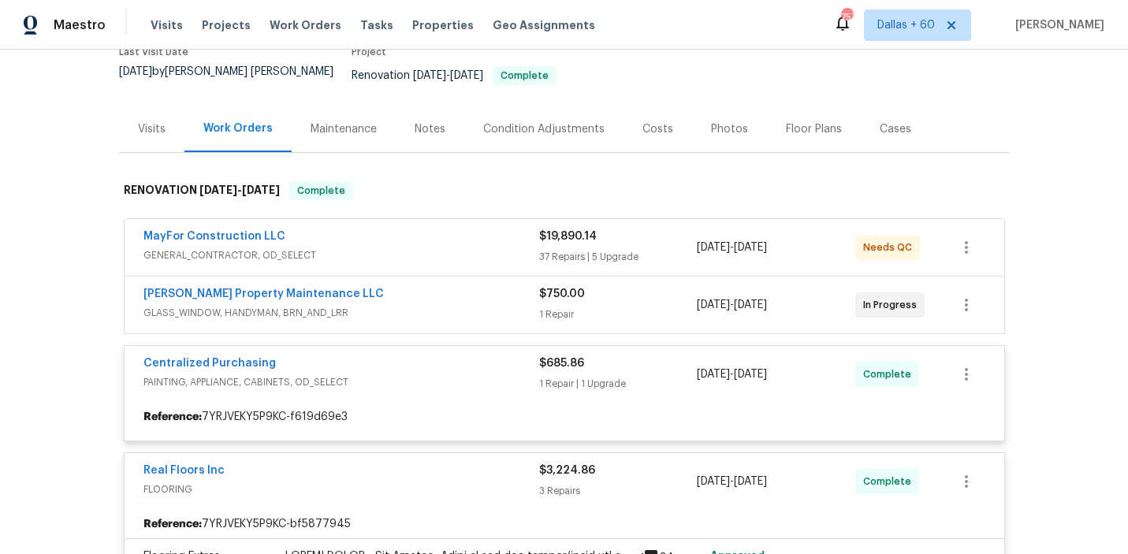
scroll to position [145, 0]
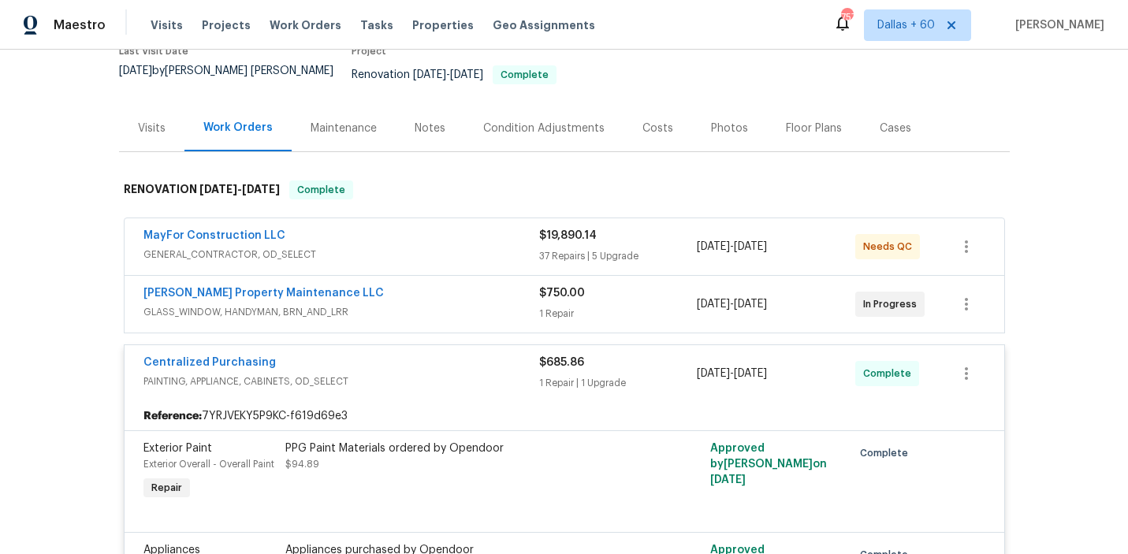
click at [445, 304] on span "GLASS_WINDOW, HANDYMAN, BRN_AND_LRR" at bounding box center [341, 312] width 396 height 16
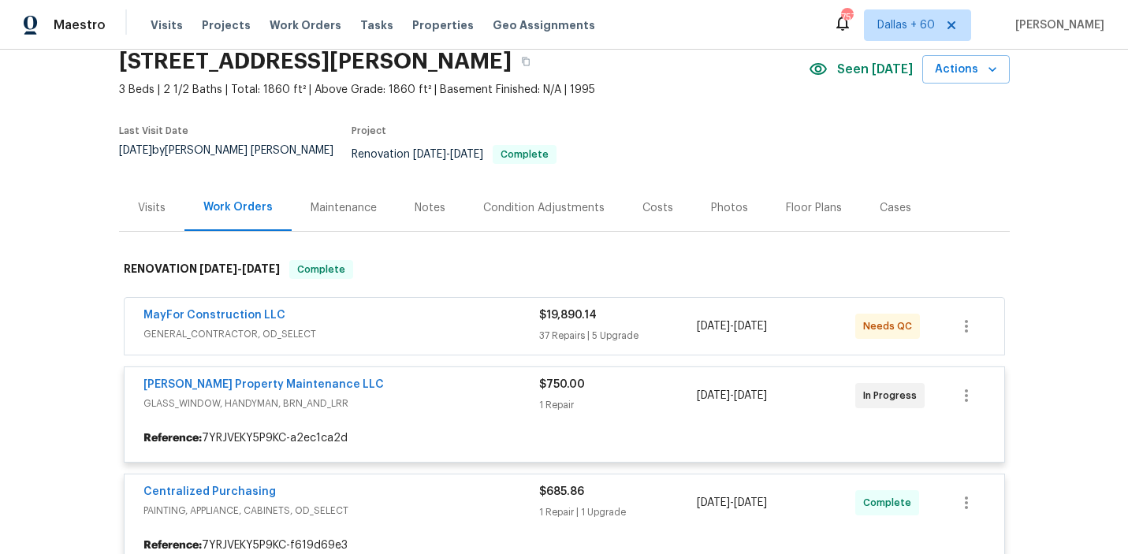
scroll to position [65, 0]
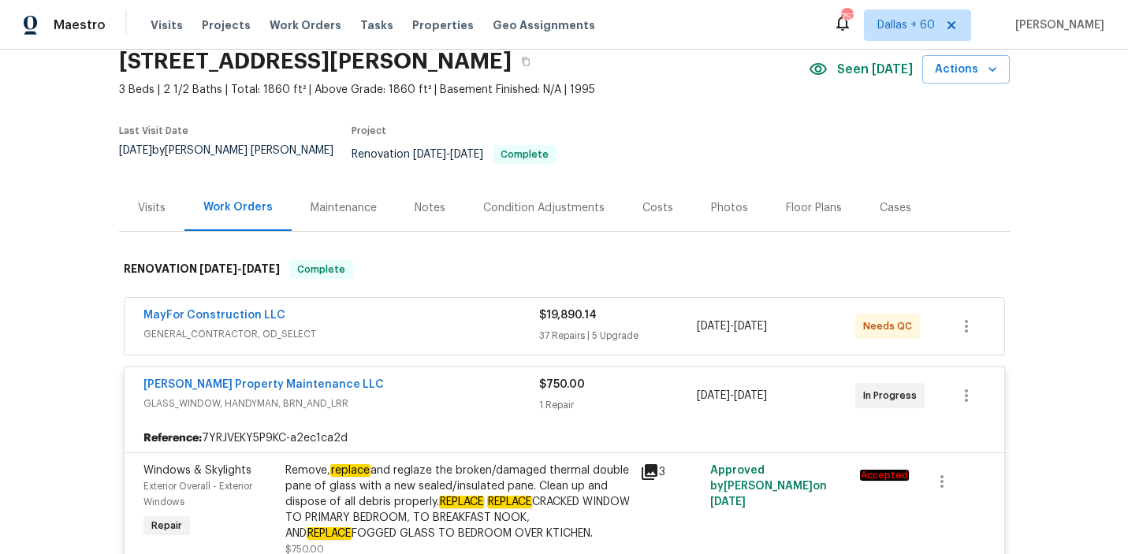
click at [447, 326] on span "GENERAL_CONTRACTOR, OD_SELECT" at bounding box center [341, 334] width 396 height 16
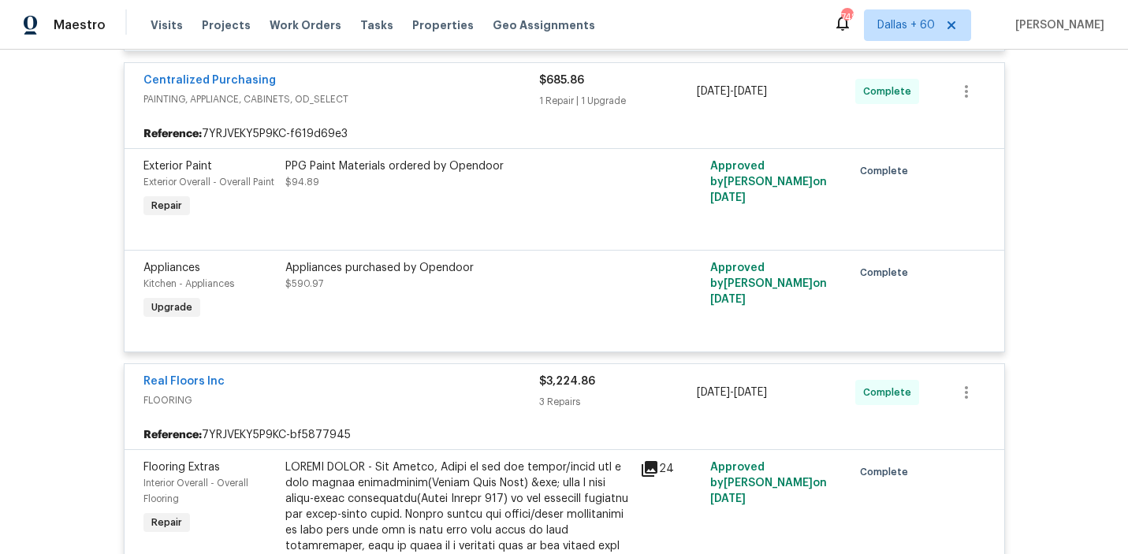
scroll to position [7318, 0]
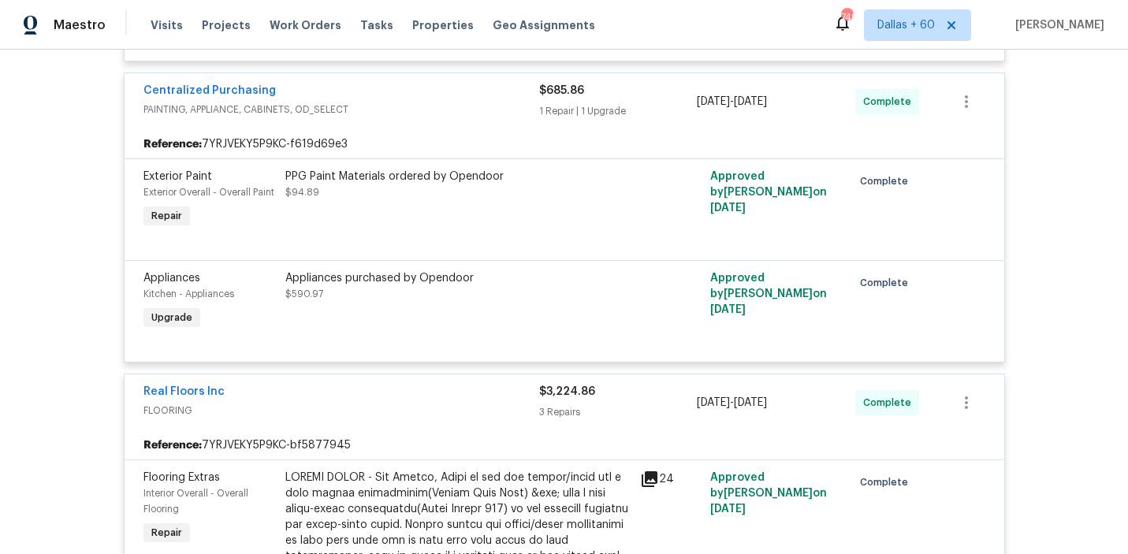
click at [397, 294] on div "Appliances purchased by Opendoor $590.97" at bounding box center [457, 286] width 345 height 32
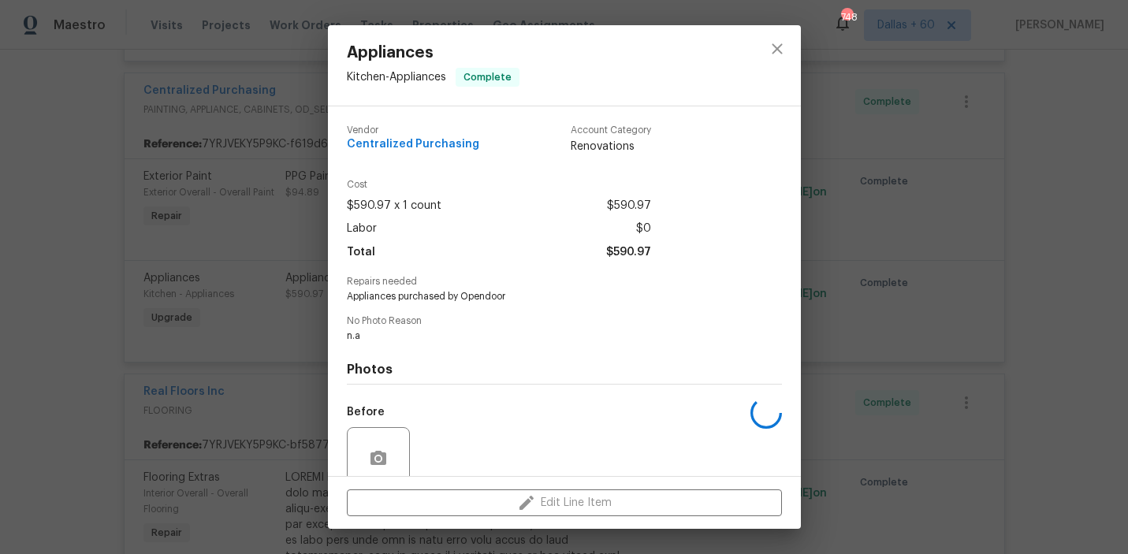
scroll to position [132, 0]
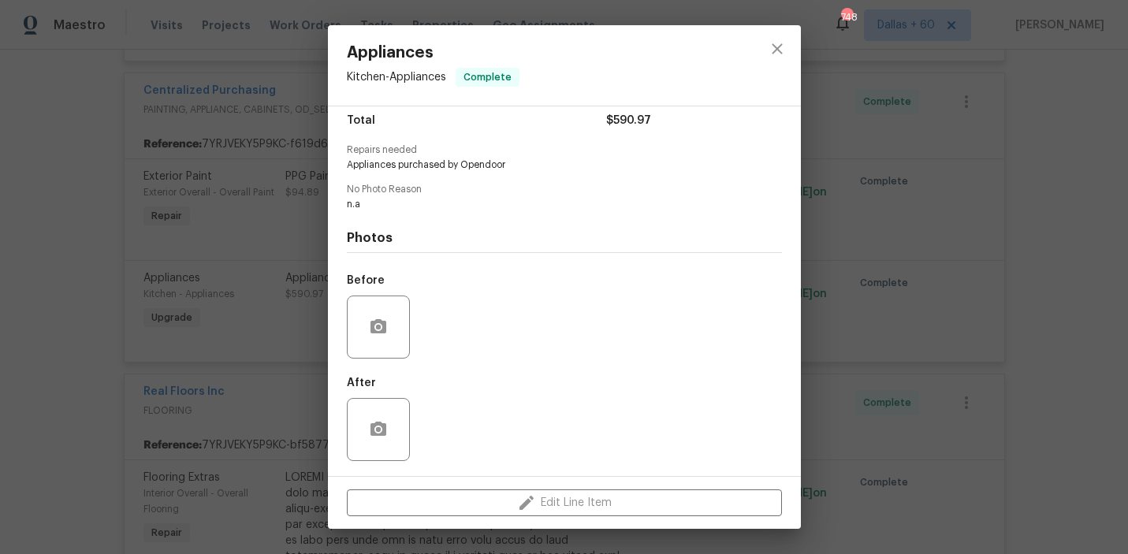
click at [22, 326] on div "Appliances Kitchen - Appliances Complete Vendor Centralized Purchasing Account …" at bounding box center [564, 277] width 1128 height 554
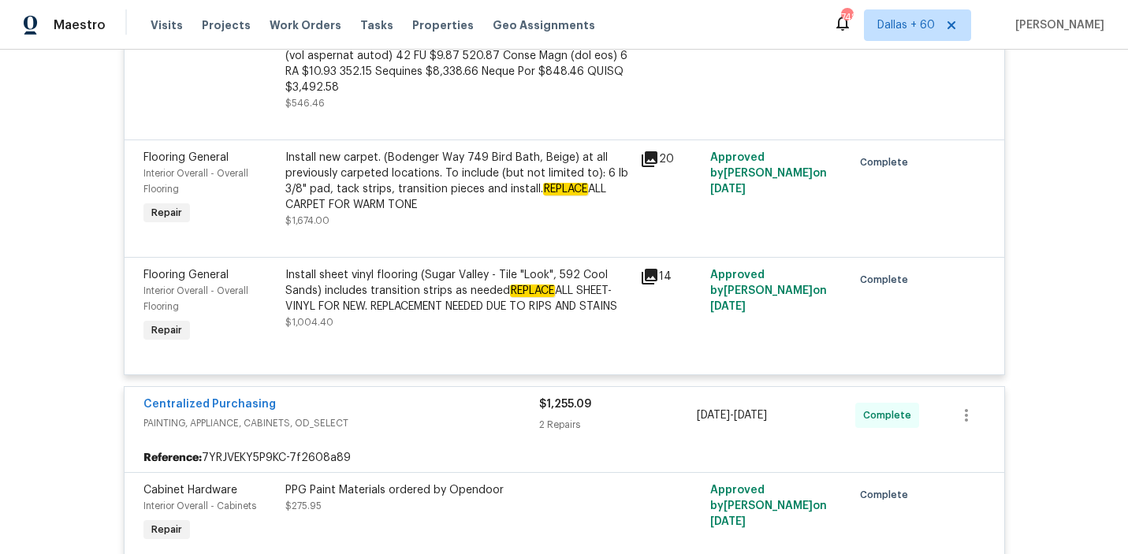
scroll to position [8116, 0]
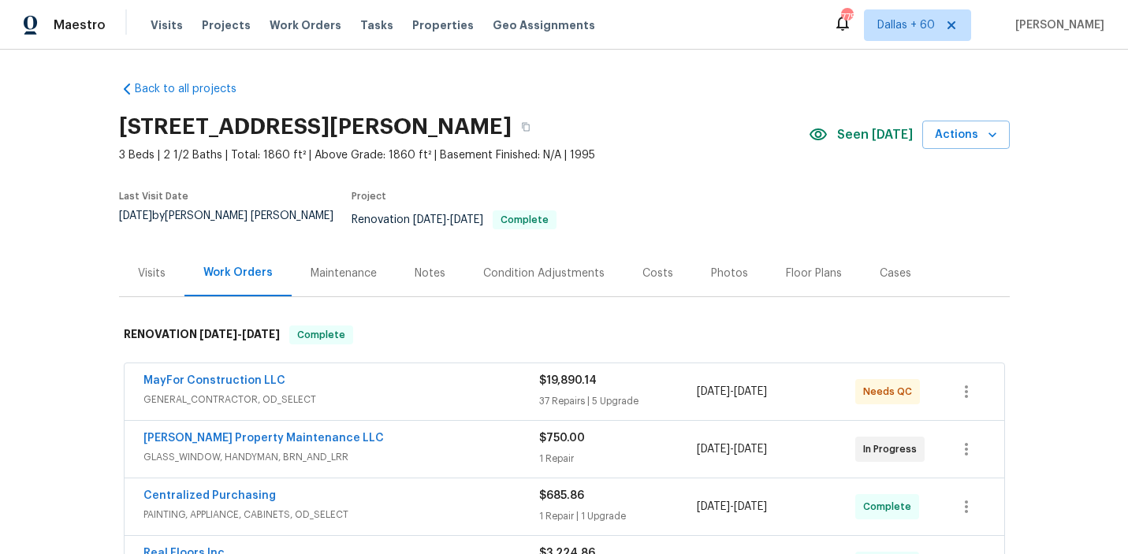
click at [146, 267] on div "Visits" at bounding box center [152, 274] width 28 height 16
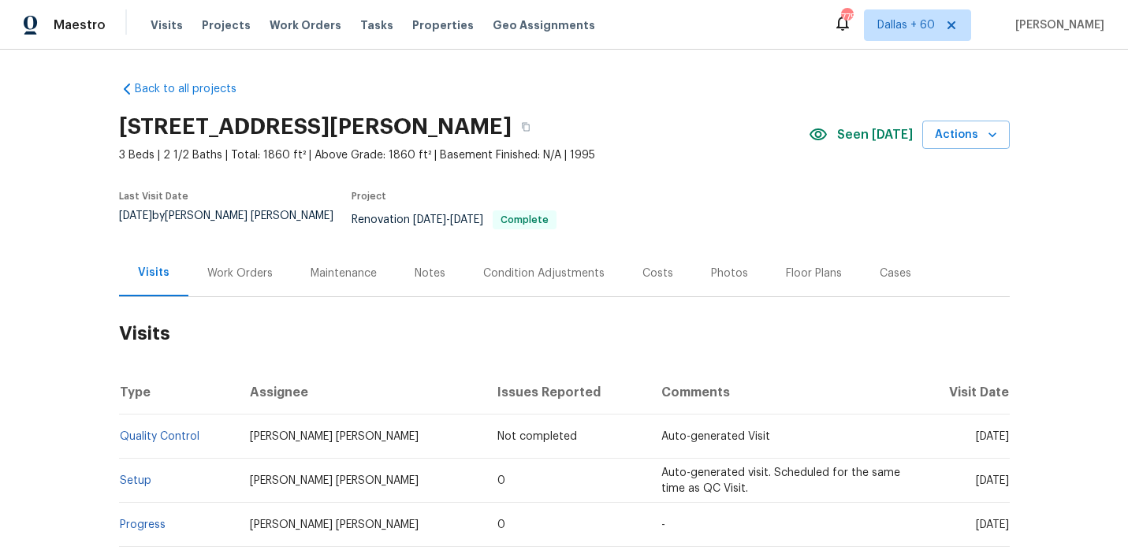
scroll to position [199, 0]
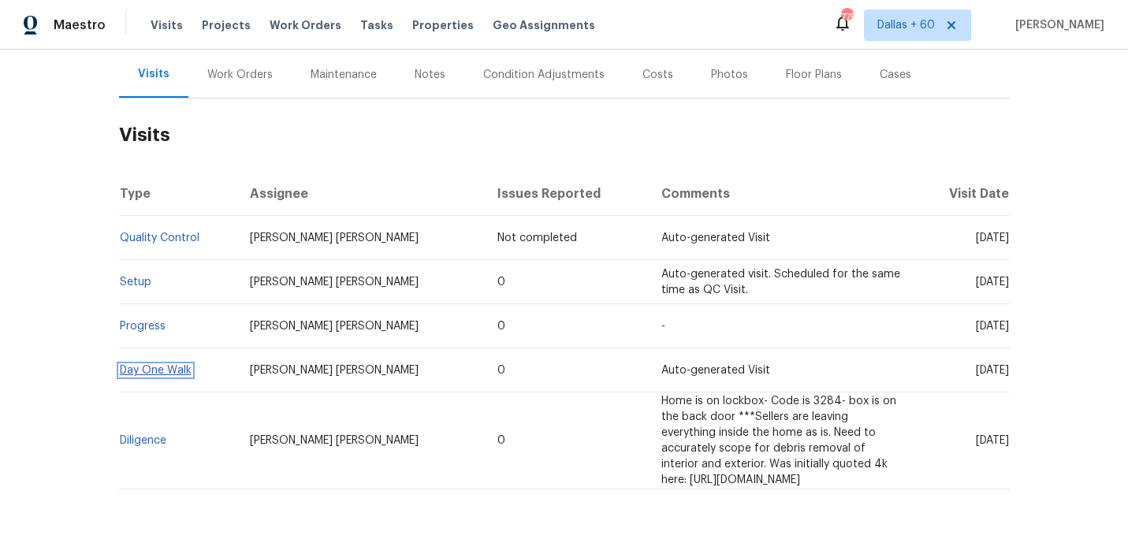
click at [166, 365] on link "Day One Walk" at bounding box center [156, 370] width 72 height 11
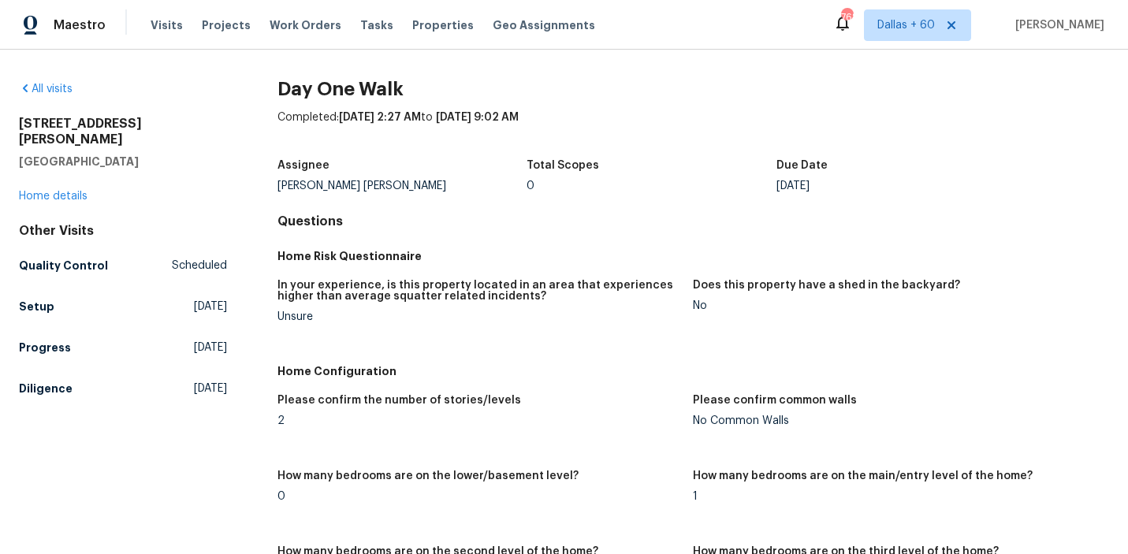
scroll to position [2011, 0]
